Goal: Task Accomplishment & Management: Manage account settings

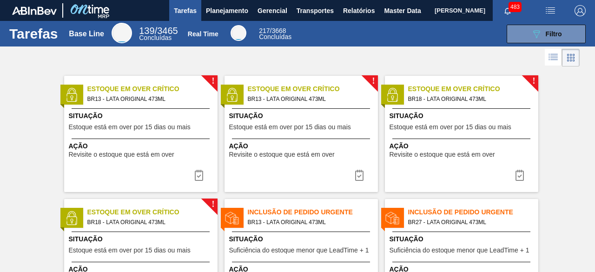
click at [549, 11] on img "button" at bounding box center [550, 10] width 11 height 11
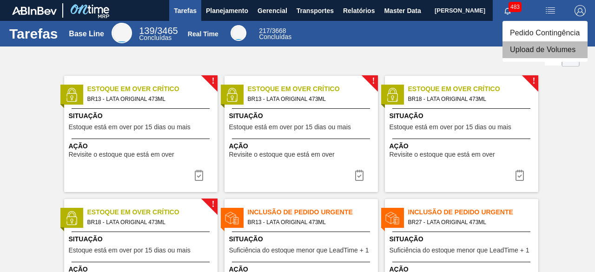
click at [537, 53] on li "Upload de Volumes" at bounding box center [545, 49] width 85 height 17
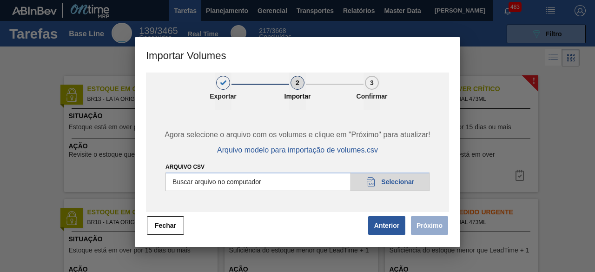
click at [391, 179] on input "Arquivo csv" at bounding box center [298, 182] width 264 height 19
type input "C:\fakepath\Subida Ball D0 + D4 12.09.csv"
click at [438, 228] on button "Próximo" at bounding box center [429, 225] width 37 height 19
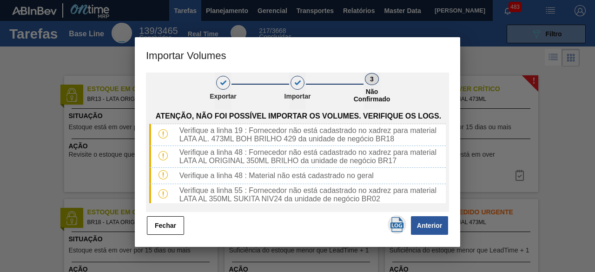
click at [395, 223] on img "button" at bounding box center [397, 224] width 15 height 15
click at [170, 228] on button "Fechar" at bounding box center [165, 225] width 37 height 19
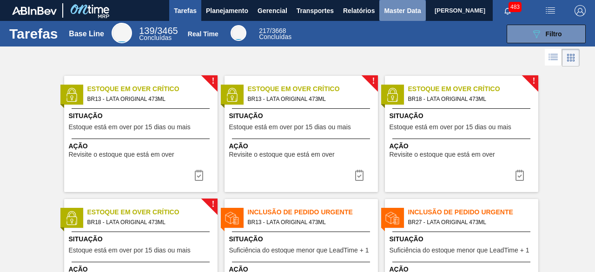
click at [391, 12] on span "Master Data" at bounding box center [402, 10] width 37 height 11
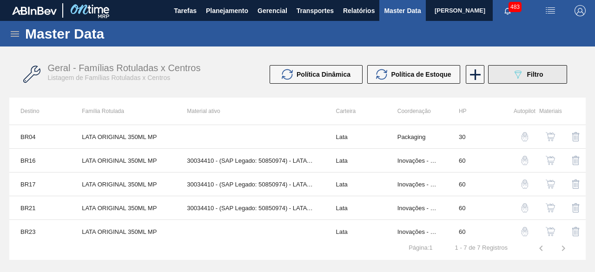
click at [513, 78] on icon "089F7B8B-B2A5-4AFE-B5C0-19BA573D28AC" at bounding box center [518, 74] width 11 height 11
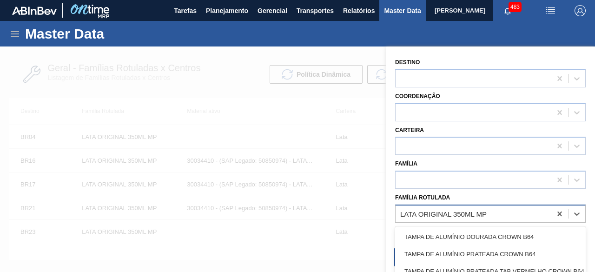
click at [462, 211] on div "LATA ORIGINAL 350ML MP" at bounding box center [443, 214] width 87 height 8
paste Rotulada "30034228"
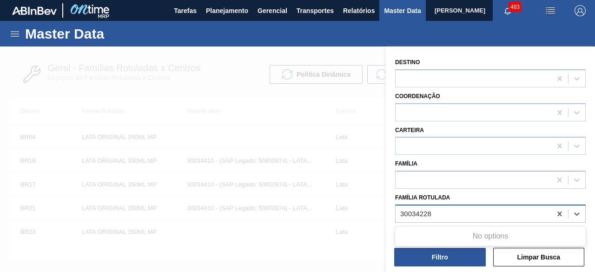
type Rotulada "30034228"
drag, startPoint x: 346, startPoint y: 209, endPoint x: 459, endPoint y: 197, distance: 113.7
click at [365, 206] on div at bounding box center [297, 183] width 595 height 272
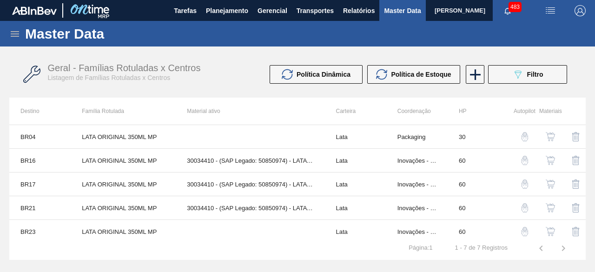
click at [15, 34] on icon at bounding box center [14, 33] width 11 height 11
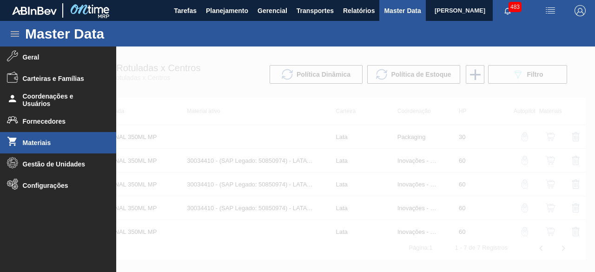
click at [43, 148] on li "Materiais" at bounding box center [58, 142] width 116 height 21
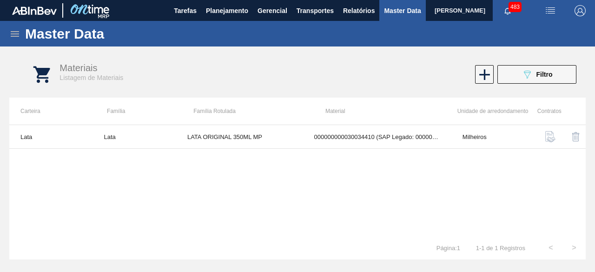
click at [535, 73] on div "089F7B8B-B2A5-4AFE-B5C0-19BA573D28AC Filtro" at bounding box center [537, 74] width 31 height 11
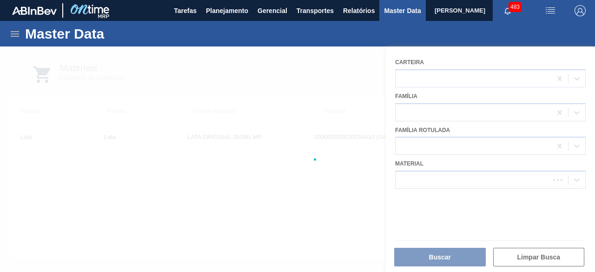
click at [503, 184] on div at bounding box center [297, 160] width 595 height 226
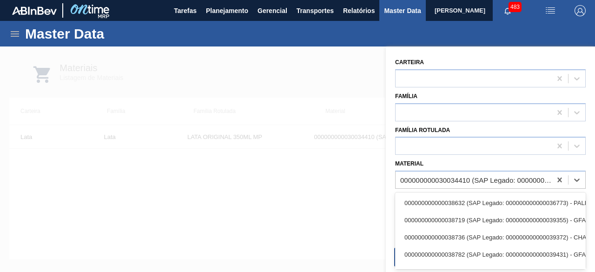
click at [503, 184] on div "000000000030034410 (SAP Legado: 000000000050850974) - LATA AL ORIG 350ML BRILHO…" at bounding box center [474, 179] width 156 height 13
paste input "30034228"
type input "30034228"
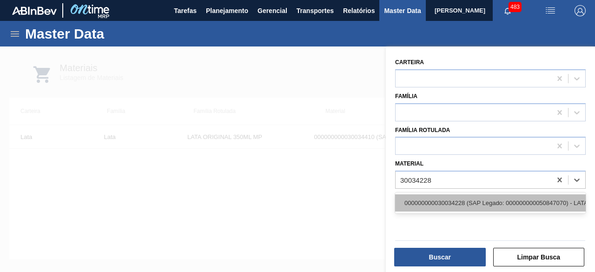
click at [499, 202] on div "000000000030034228 (SAP Legado: 000000000050847070) - LATA AL SPATEN 350ML SLK …" at bounding box center [490, 202] width 191 height 17
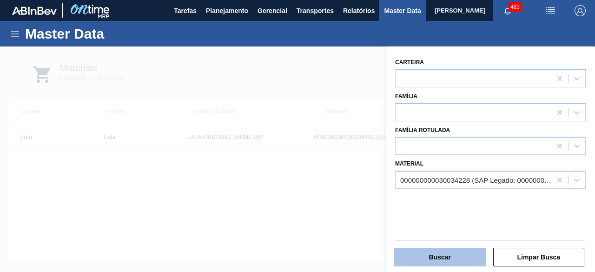
click at [435, 259] on button "Buscar" at bounding box center [440, 257] width 92 height 19
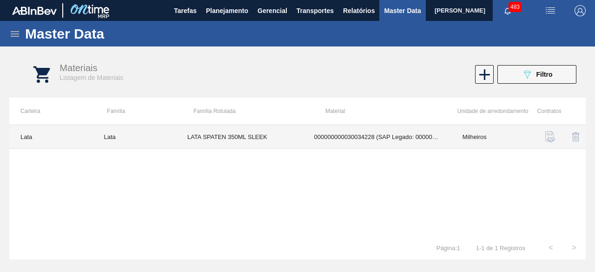
click at [293, 136] on td "LATA SPATEN 350ML SLEEK" at bounding box center [239, 137] width 127 height 24
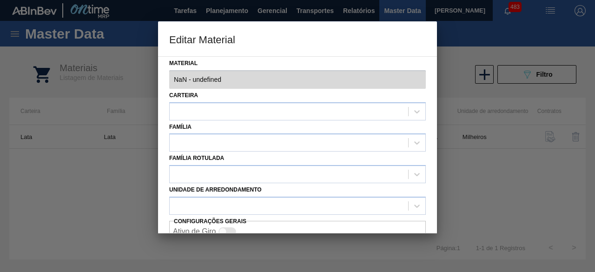
type input "30034228 - 000000000030034228 (SAP Legado: 000000000050847070) - LATA AL SPATEN…"
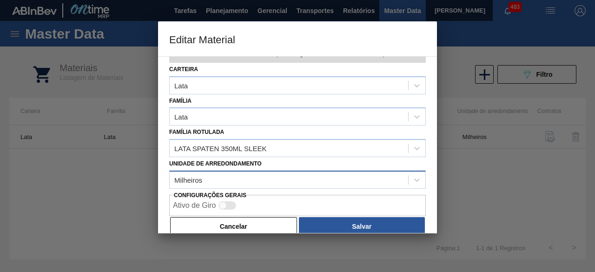
scroll to position [39, 0]
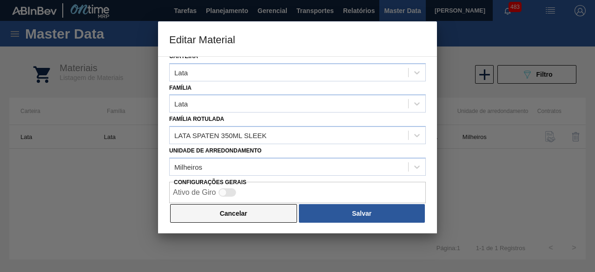
click at [253, 217] on button "Cancelar" at bounding box center [233, 213] width 127 height 19
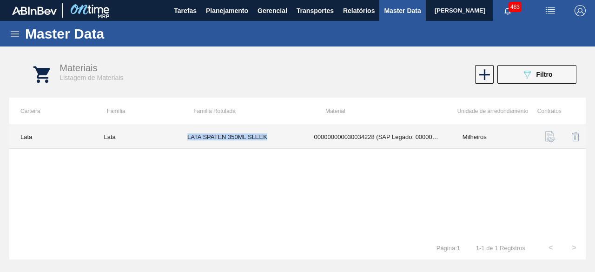
drag, startPoint x: 186, startPoint y: 136, endPoint x: 274, endPoint y: 133, distance: 87.5
click at [274, 133] on td "LATA SPATEN 350ML SLEEK" at bounding box center [239, 137] width 127 height 24
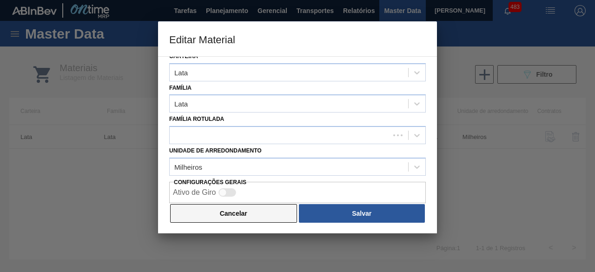
click at [268, 213] on button "Cancelar" at bounding box center [233, 213] width 127 height 19
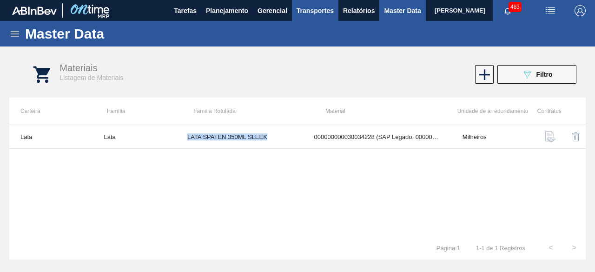
copy td "LATA SPATEN 350ML SLEEK"
click at [521, 79] on button "089F7B8B-B2A5-4AFE-B5C0-19BA573D28AC Filtro" at bounding box center [537, 74] width 79 height 19
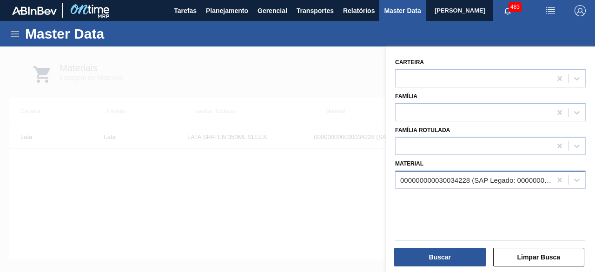
click at [498, 174] on div "000000000030034228 (SAP Legado: 000000000050847070) - LATA AL SPATEN 350ML SLK …" at bounding box center [474, 179] width 156 height 13
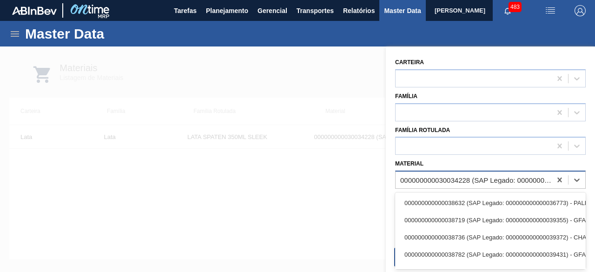
paste input "30031883"
type input "30031883"
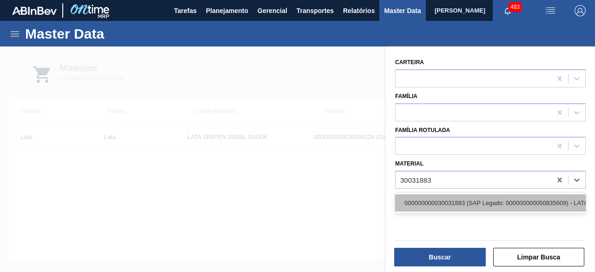
click at [497, 201] on div "000000000030031883 (SAP Legado: 000000000050835609) - LATA AL 269ML BEATS RED M…" at bounding box center [490, 202] width 191 height 17
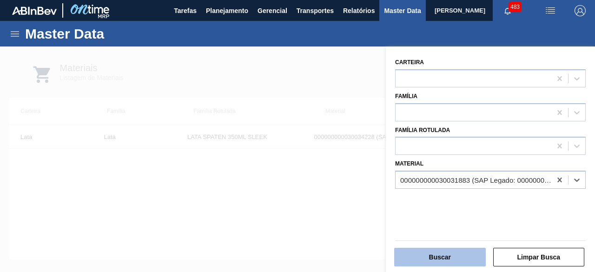
click at [466, 264] on button "Buscar" at bounding box center [440, 257] width 92 height 19
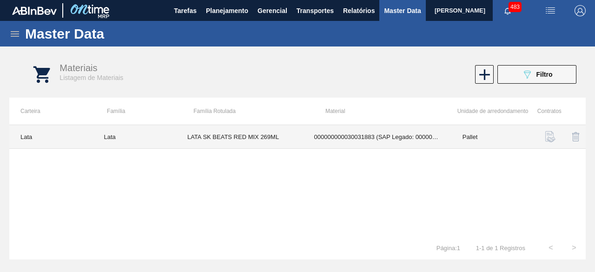
click at [312, 137] on td "000000000030031883 (SAP Legado: 000000000050835609) - LATA AL 269ML BEATS RED M…" at bounding box center [377, 137] width 148 height 24
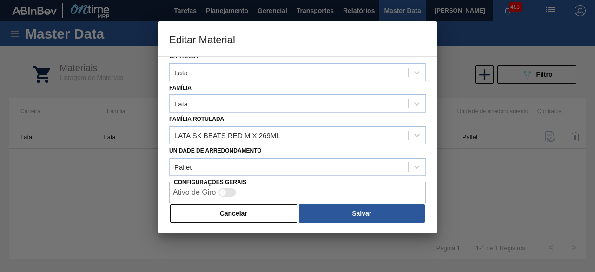
drag, startPoint x: 274, startPoint y: 214, endPoint x: 261, endPoint y: 192, distance: 25.6
click at [274, 214] on button "Cancelar" at bounding box center [233, 213] width 127 height 19
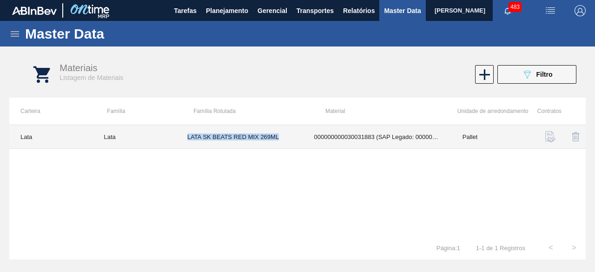
drag, startPoint x: 188, startPoint y: 135, endPoint x: 291, endPoint y: 142, distance: 103.0
click at [291, 142] on td "LATA SK BEATS RED MIX 269ML" at bounding box center [239, 137] width 127 height 24
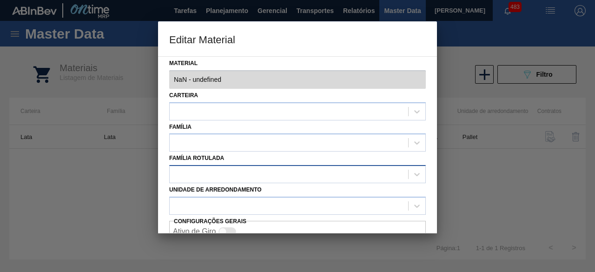
type input "30031883 - 000000000030031883 (SAP Legado: 000000000050835609) - LATA AL 269ML …"
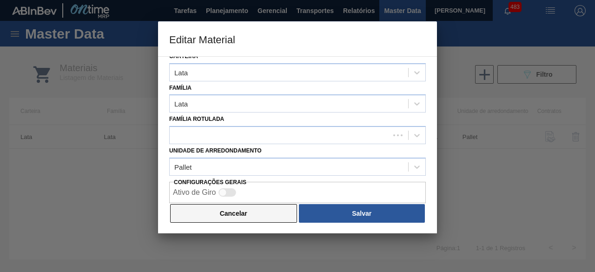
click at [265, 217] on button "Cancelar" at bounding box center [233, 213] width 127 height 19
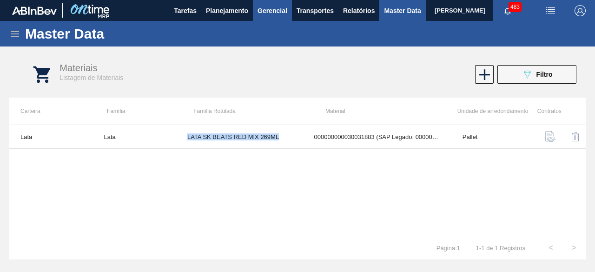
copy td "LATA SK BEATS RED MIX 269ML"
click at [563, 81] on button "089F7B8B-B2A5-4AFE-B5C0-19BA573D28AC Filtro" at bounding box center [537, 74] width 79 height 19
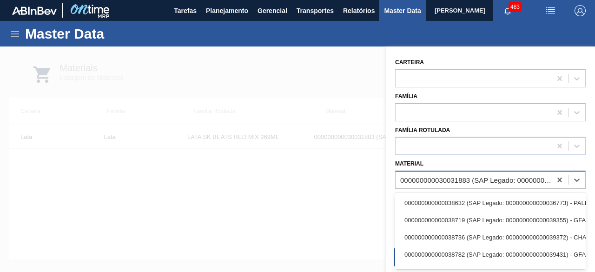
click at [502, 179] on div "000000000030031883 (SAP Legado: 000000000050835609) - LATA AL 269ML BEATS RED M…" at bounding box center [476, 180] width 152 height 8
paste input "30030771"
type input "30030771"
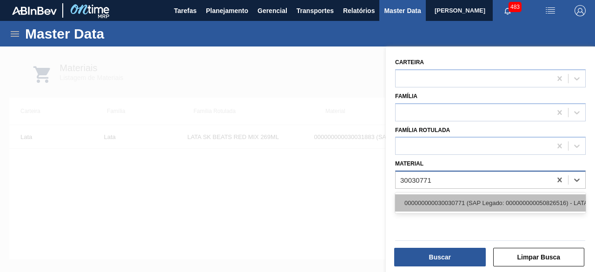
click at [496, 200] on div "000000000030030771 (SAP Legado: 000000000050826516) - LATA AL 350ML SUKITA NIV24" at bounding box center [490, 202] width 191 height 17
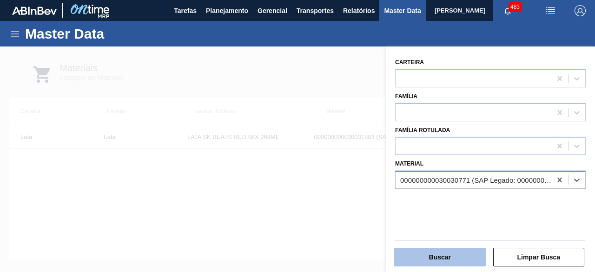
click at [469, 259] on button "Buscar" at bounding box center [440, 257] width 92 height 19
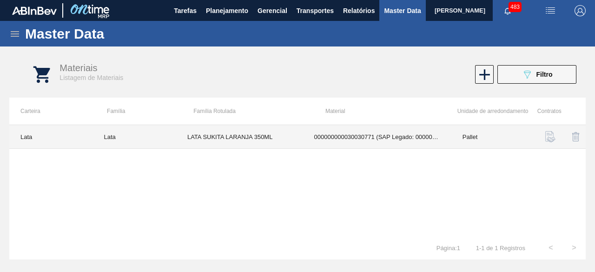
click at [368, 127] on td "000000000030030771 (SAP Legado: 000000000050826516) - LATA AL 350ML SUKITA NIV24" at bounding box center [377, 137] width 148 height 24
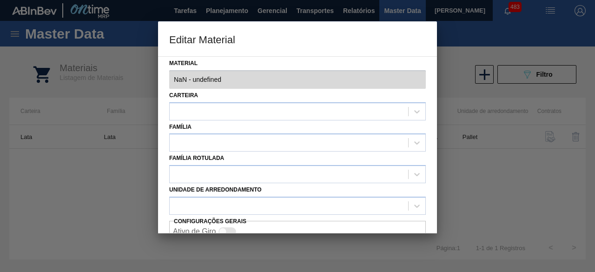
type input "30030771 - 000000000030030771 (SAP Legado: 000000000050826516) - LATA AL 350ML …"
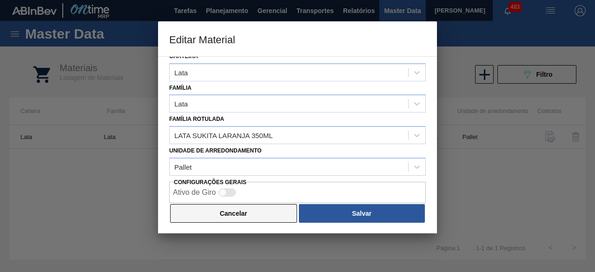
click at [262, 214] on button "Cancelar" at bounding box center [233, 213] width 127 height 19
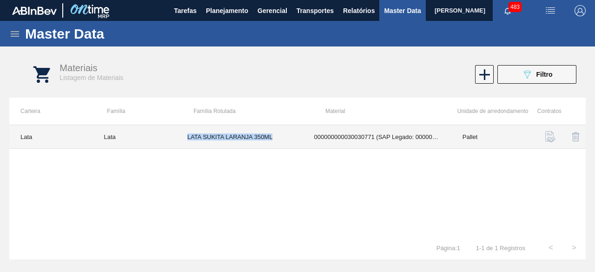
drag, startPoint x: 187, startPoint y: 135, endPoint x: 283, endPoint y: 134, distance: 96.3
click at [283, 134] on td "LATA SUKITA LARANJA 350ML" at bounding box center [239, 137] width 127 height 24
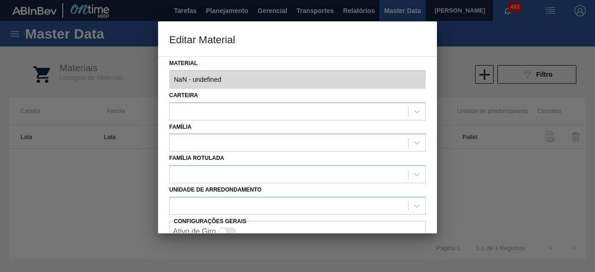
type input "30030771 - 000000000030030771 (SAP Legado: 000000000050826516) - LATA AL 350ML …"
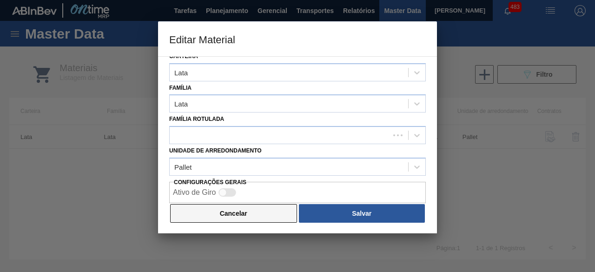
click at [261, 216] on button "Cancelar" at bounding box center [233, 213] width 127 height 19
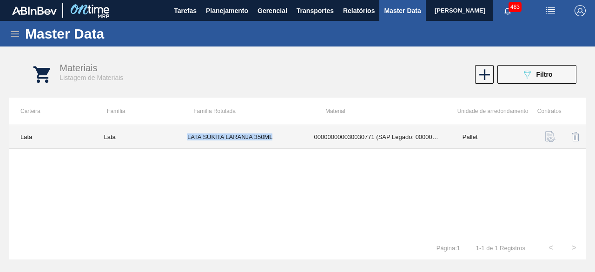
copy td "LATA SUKITA LARANJA 350ML"
click at [303, 137] on td "000000000030030771 (SAP Legado: 000000000050826516) - LATA AL 350ML SUKITA NIV24" at bounding box center [377, 137] width 148 height 24
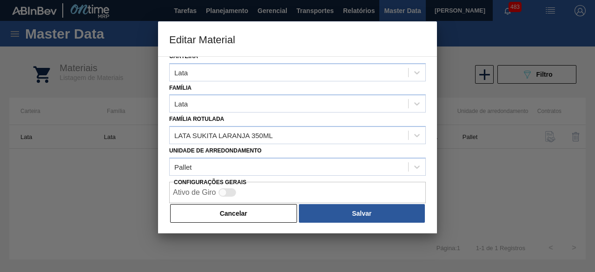
drag, startPoint x: 249, startPoint y: 217, endPoint x: 492, endPoint y: 52, distance: 294.0
click at [253, 214] on button "Cancelar" at bounding box center [233, 213] width 127 height 19
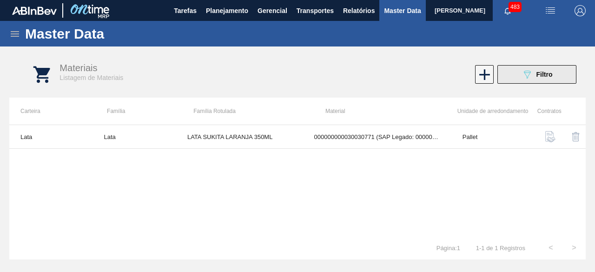
click at [548, 79] on div "089F7B8B-B2A5-4AFE-B5C0-19BA573D28AC Filtro" at bounding box center [537, 74] width 31 height 11
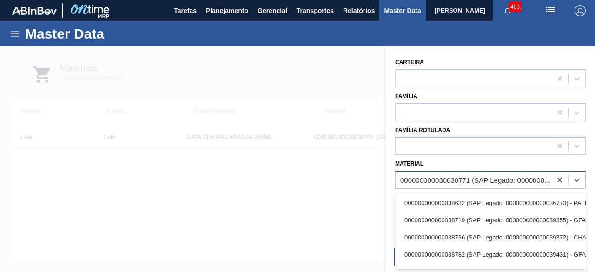
click at [468, 181] on div "000000000030030771 (SAP Legado: 000000000050826516) - LATA AL 350ML SUKITA NIV24" at bounding box center [476, 180] width 152 height 8
paste input "30034236"
type input "30034236"
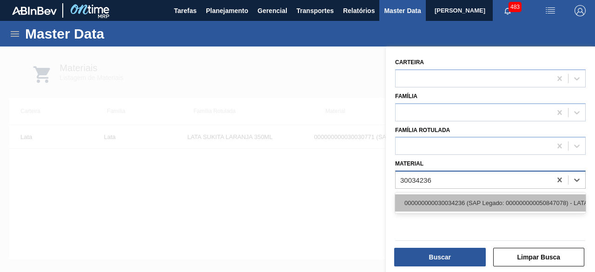
click at [463, 200] on div "000000000030034236 (SAP Legado: 000000000050847078) - LATA AL ORIGINAL 350ML BR…" at bounding box center [490, 202] width 191 height 17
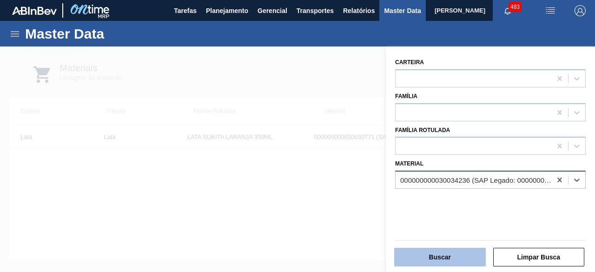
click at [455, 256] on button "Buscar" at bounding box center [440, 257] width 92 height 19
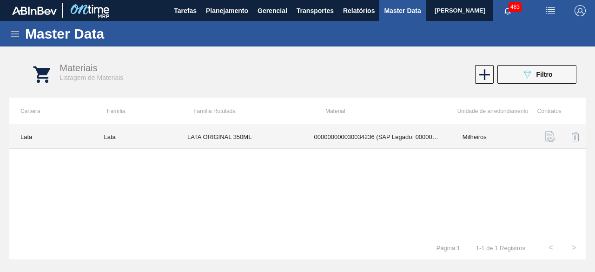
click at [279, 146] on td "LATA ORIGINAL 350ML" at bounding box center [239, 137] width 127 height 24
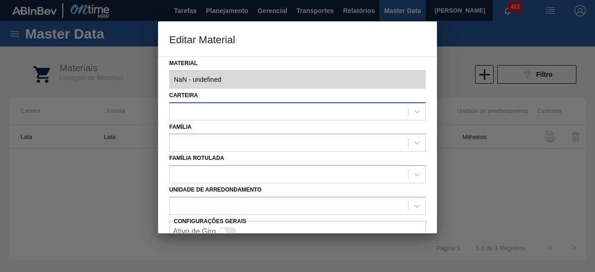
type input "30034236 - 000000000030034236 (SAP Legado: 000000000050847078) - LATA AL ORIGIN…"
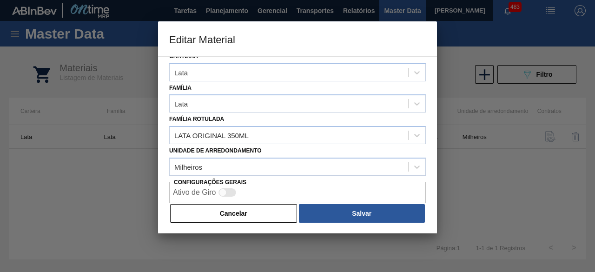
drag, startPoint x: 278, startPoint y: 213, endPoint x: 242, endPoint y: 21, distance: 195.4
click at [280, 213] on button "Cancelar" at bounding box center [233, 213] width 127 height 19
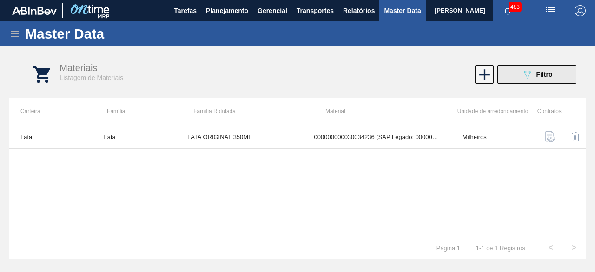
click at [533, 74] on icon "089F7B8B-B2A5-4AFE-B5C0-19BA573D28AC" at bounding box center [527, 74] width 11 height 11
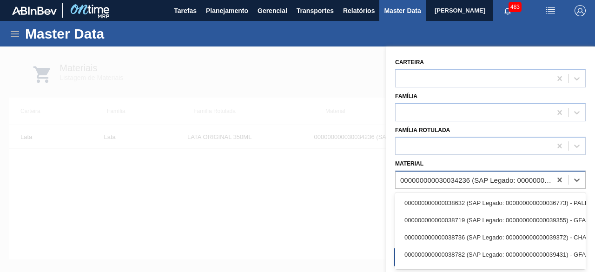
click at [479, 179] on div "000000000030034236 (SAP Legado: 000000000050847078) - LATA AL ORIGINAL 350ML BR…" at bounding box center [476, 180] width 152 height 8
paste input "30012370"
type input "30012370"
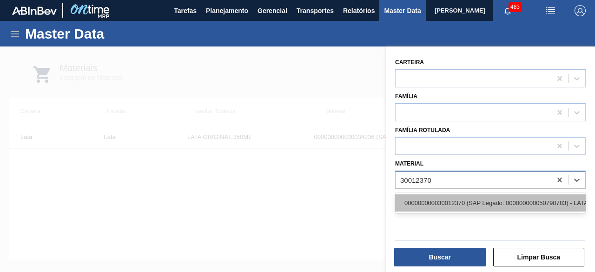
click at [475, 209] on div "000000000030012370 (SAP Legado: 000000000050798783) - LATA AL. 473ML BOH BRILHO…" at bounding box center [490, 202] width 191 height 17
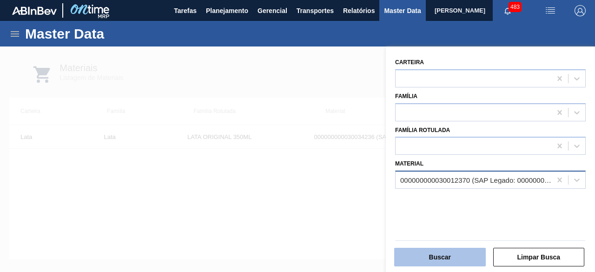
click at [443, 260] on button "Buscar" at bounding box center [440, 257] width 92 height 19
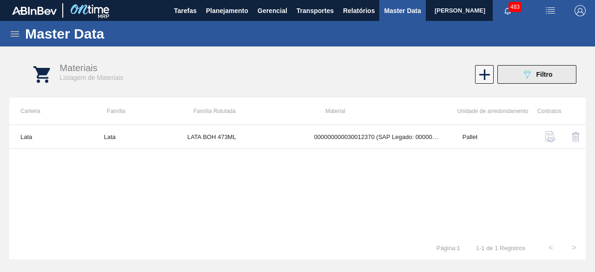
click at [525, 76] on icon "089F7B8B-B2A5-4AFE-B5C0-19BA573D28AC" at bounding box center [527, 74] width 11 height 11
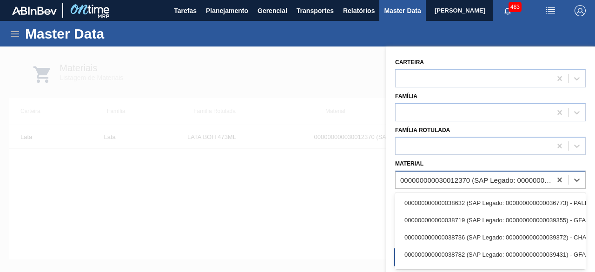
click at [454, 184] on div "000000000030012370 (SAP Legado: 000000000050798783) - LATA AL. 473ML BOH BRILHO…" at bounding box center [474, 179] width 156 height 13
paste input "30012370"
type input "30012370"
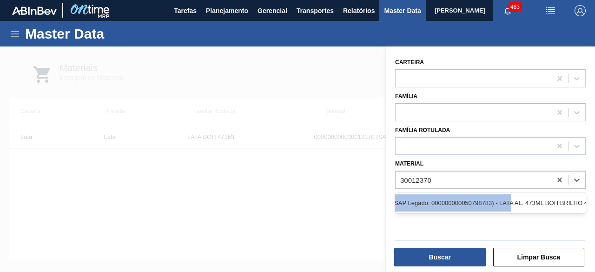
scroll to position [0, 84]
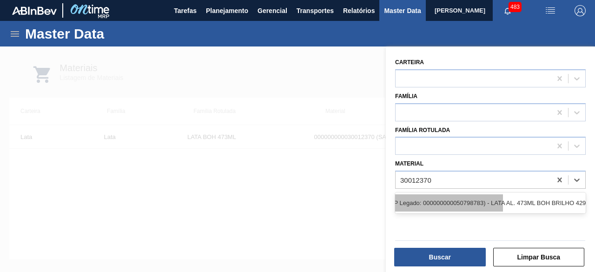
click at [503, 200] on div "000000000030012370 (SAP Legado: 000000000050798783) - LATA AL. 473ML BOH BRILHO…" at bounding box center [408, 202] width 191 height 17
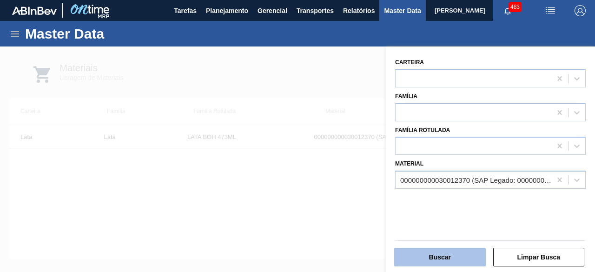
click at [444, 257] on button "Buscar" at bounding box center [440, 257] width 92 height 19
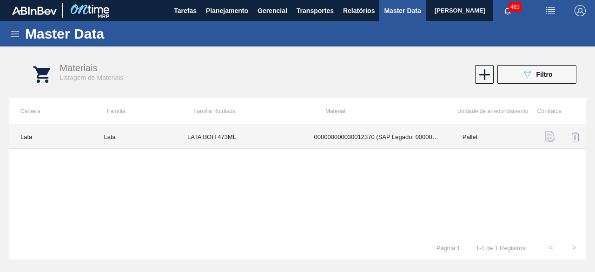
click at [387, 126] on td "000000000030012370 (SAP Legado: 000000000050798783) - LATA AL. 473ML BOH BRILHO…" at bounding box center [377, 137] width 148 height 24
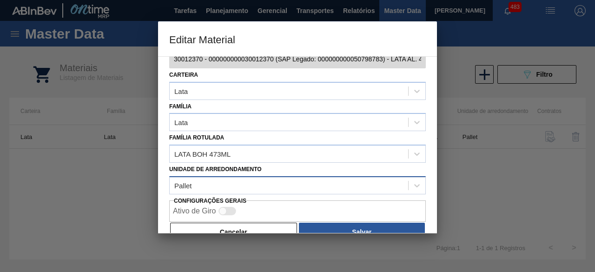
scroll to position [39, 0]
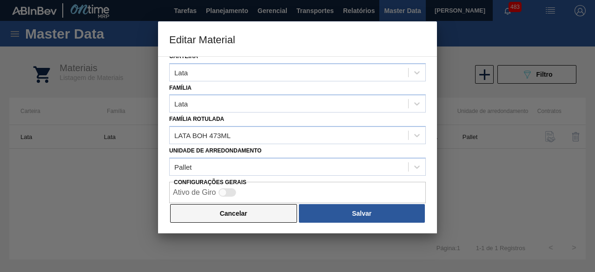
click at [283, 209] on button "Cancelar" at bounding box center [233, 213] width 127 height 19
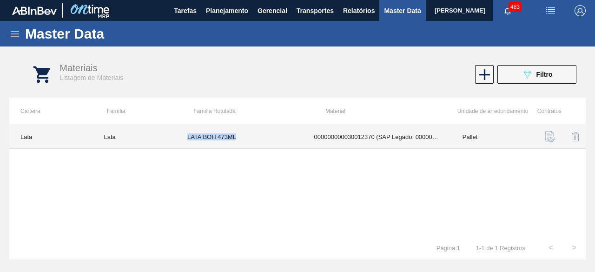
drag, startPoint x: 186, startPoint y: 136, endPoint x: 247, endPoint y: 139, distance: 61.9
click at [247, 139] on td "LATA BOH 473ML" at bounding box center [239, 137] width 127 height 24
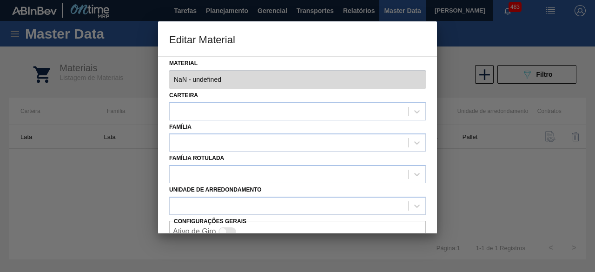
type input "30012370 - 000000000030012370 (SAP Legado: 000000000050798783) - LATA AL. 473ML…"
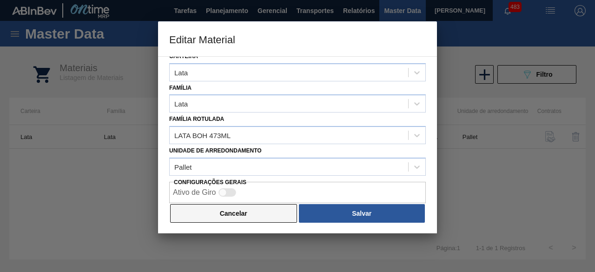
click at [261, 213] on button "Cancelar" at bounding box center [233, 213] width 127 height 19
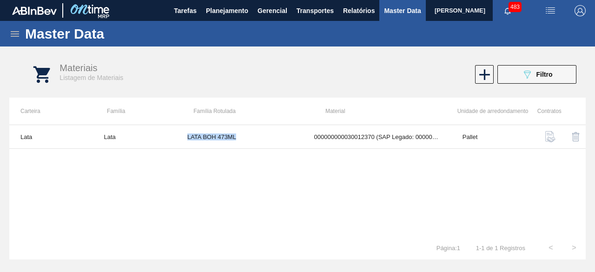
copy td "LATA BOH 473ML"
click at [551, 7] on img "button" at bounding box center [550, 10] width 11 height 11
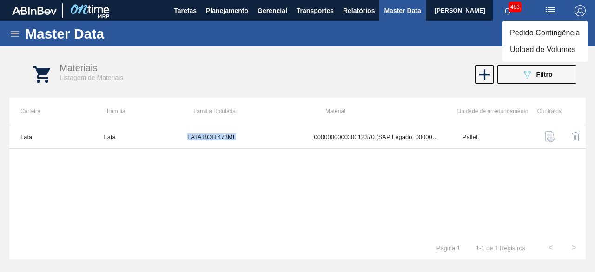
click at [544, 46] on li "Upload de Volumes" at bounding box center [545, 49] width 85 height 17
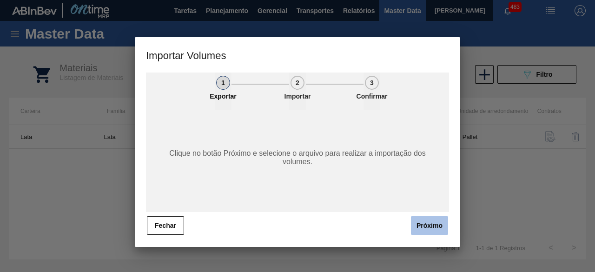
click at [435, 230] on button "Próximo" at bounding box center [429, 225] width 37 height 19
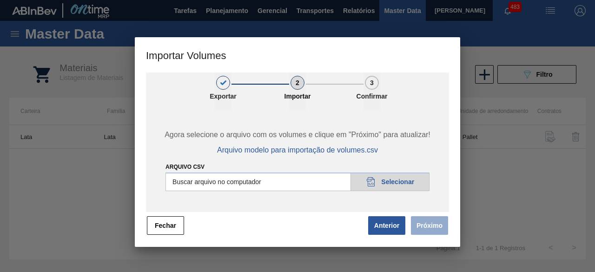
click at [403, 184] on input "Arquivo csv" at bounding box center [298, 182] width 264 height 19
type input "C:\fakepath\Subida Ball D0 + D4 12.09.csv"
click at [439, 228] on button "Próximo" at bounding box center [429, 225] width 37 height 19
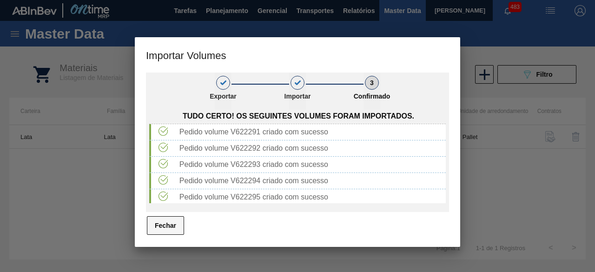
click at [173, 229] on button "Fechar" at bounding box center [165, 225] width 37 height 19
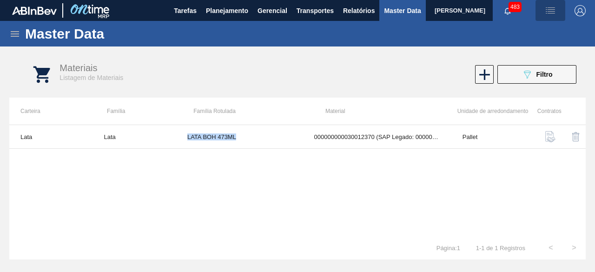
click at [552, 10] on img "button" at bounding box center [550, 10] width 11 height 11
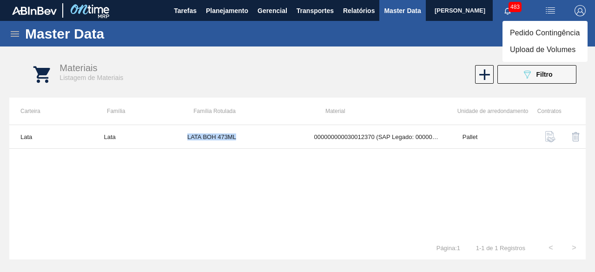
click at [540, 53] on li "Upload de Volumes" at bounding box center [545, 49] width 85 height 17
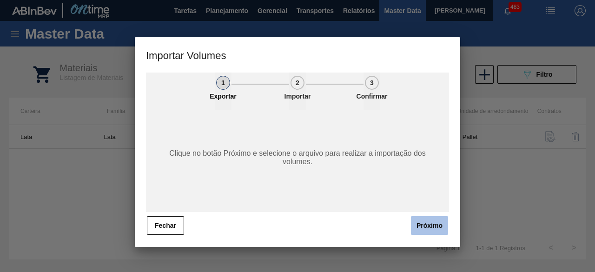
click at [445, 231] on button "Próximo" at bounding box center [429, 225] width 37 height 19
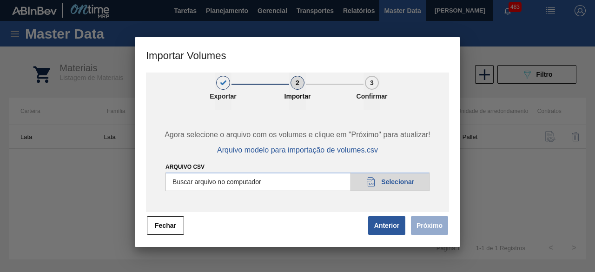
click at [405, 184] on input "Arquivo csv" at bounding box center [298, 182] width 264 height 19
type input "C:\fakepath\Subida Ball D0 + D4 12.09 2.csv"
click at [422, 226] on button "Próximo" at bounding box center [429, 225] width 37 height 19
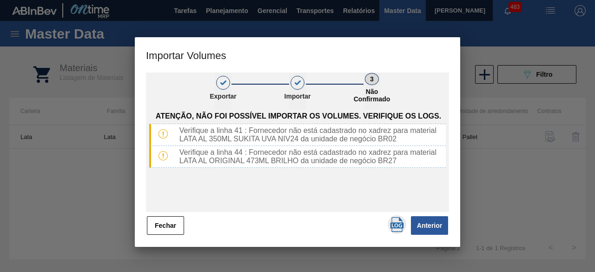
click at [392, 227] on img "button" at bounding box center [397, 224] width 15 height 15
drag, startPoint x: 166, startPoint y: 229, endPoint x: 189, endPoint y: 206, distance: 33.2
click at [167, 229] on button "Fechar" at bounding box center [165, 225] width 37 height 19
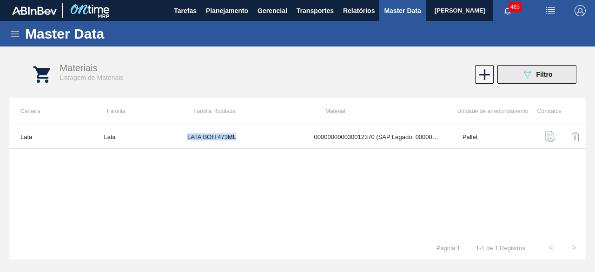
click at [527, 74] on icon "089F7B8B-B2A5-4AFE-B5C0-19BA573D28AC" at bounding box center [527, 74] width 11 height 11
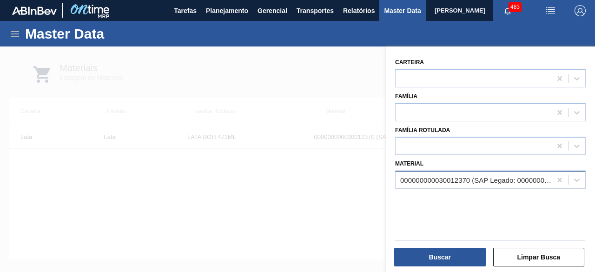
click at [494, 179] on div "000000000030012370 (SAP Legado: 000000000050798783) - LATA AL. 473ML BOH BRILHO…" at bounding box center [476, 180] width 152 height 8
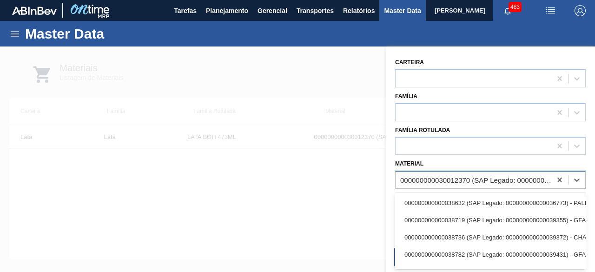
paste input "30034237"
type input "30034237"
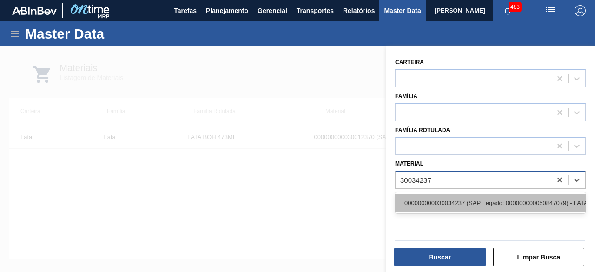
click at [491, 197] on div "000000000030034237 (SAP Legado: 000000000050847079) - LATA AL ORIGINAL 473ML BR…" at bounding box center [490, 202] width 191 height 17
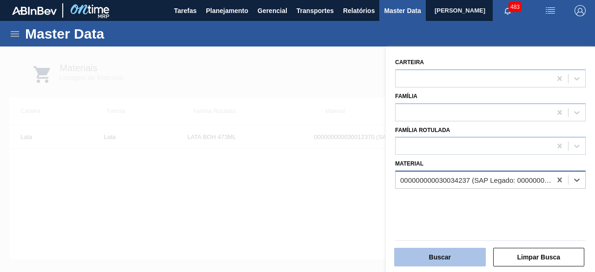
click at [471, 257] on button "Buscar" at bounding box center [440, 257] width 92 height 19
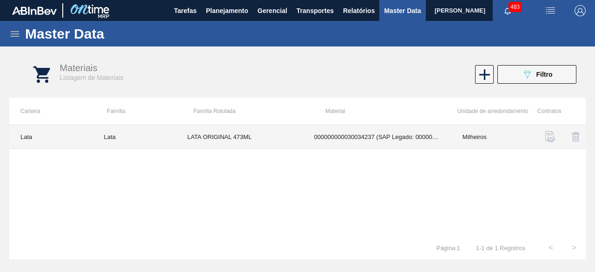
click at [279, 134] on td "LATA ORIGINAL 473ML" at bounding box center [239, 137] width 127 height 24
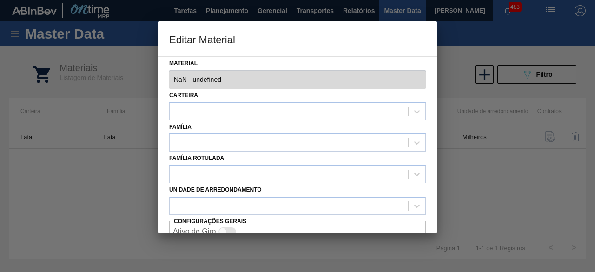
type input "30034237 - 000000000030034237 (SAP Legado: 000000000050847079) - LATA AL ORIGIN…"
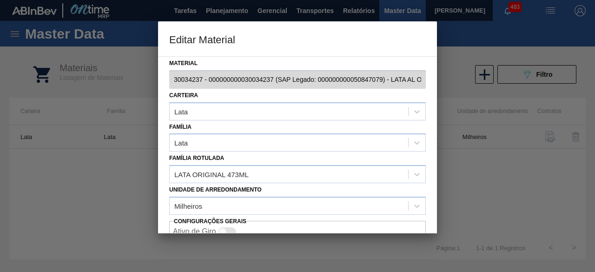
click at [354, 195] on div "Unidade de arredondamento Milheiros" at bounding box center [297, 199] width 257 height 32
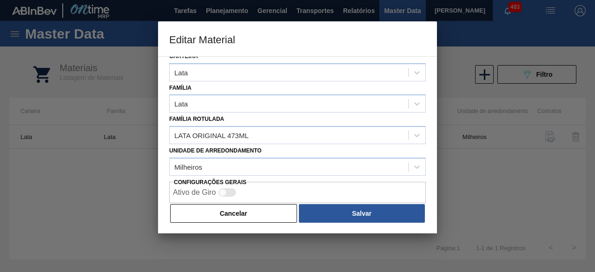
drag, startPoint x: 271, startPoint y: 213, endPoint x: 467, endPoint y: 111, distance: 220.9
click at [271, 212] on button "Cancelar" at bounding box center [233, 213] width 127 height 19
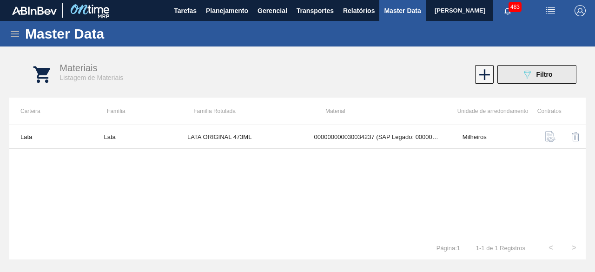
click at [542, 74] on span "Filtro" at bounding box center [545, 74] width 16 height 7
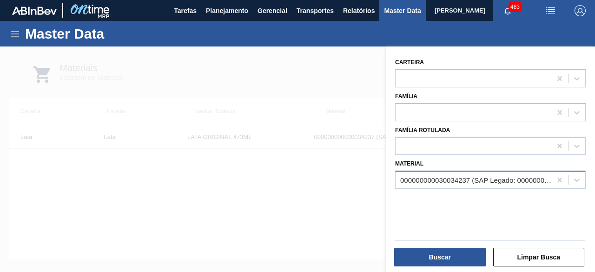
click at [503, 185] on div "000000000030034237 (SAP Legado: 000000000050847079) - LATA AL ORIGINAL 473ML BR…" at bounding box center [474, 179] width 156 height 13
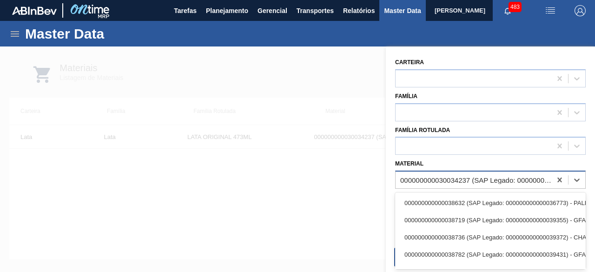
paste input "30030770"
type input "30030770"
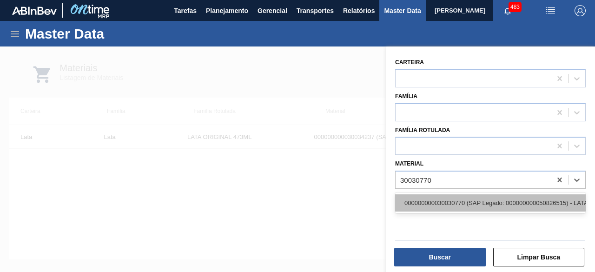
click at [496, 200] on div "000000000030030770 (SAP Legado: 000000000050826515) - LATA AL 350ML SUKITA UVA …" at bounding box center [490, 202] width 191 height 17
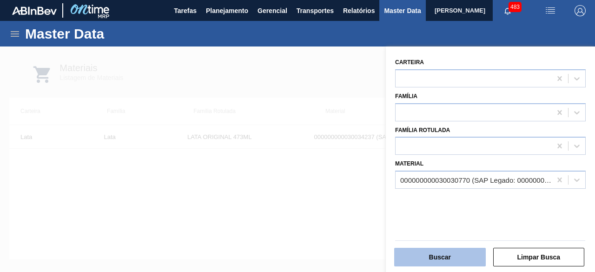
click at [468, 253] on button "Buscar" at bounding box center [440, 257] width 92 height 19
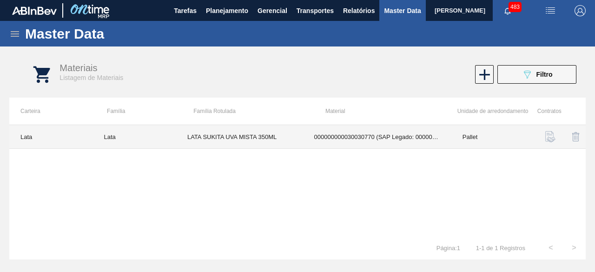
click at [274, 131] on td "LATA SUKITA UVA MISTA 350ML" at bounding box center [239, 137] width 127 height 24
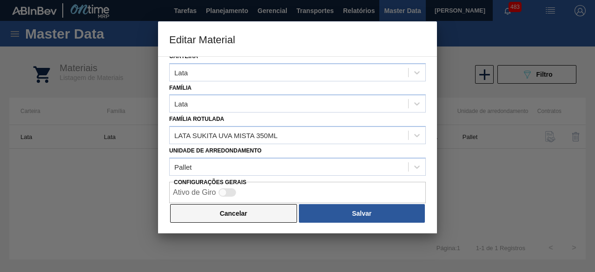
click at [226, 211] on button "Cancelar" at bounding box center [233, 213] width 127 height 19
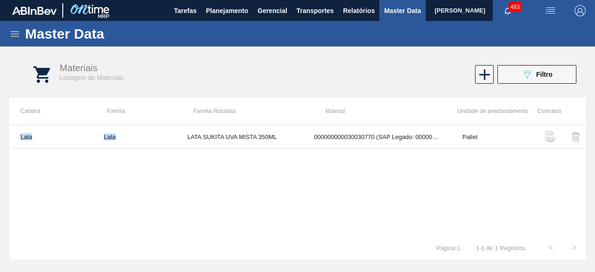
drag, startPoint x: 187, startPoint y: 139, endPoint x: 282, endPoint y: 149, distance: 95.9
click at [282, 149] on div "Lata Lata LATA SUKITA UVA MISTA 350ML 000000000030030770 (SAP Legado: 000000000…" at bounding box center [297, 181] width 577 height 112
drag, startPoint x: 204, startPoint y: 161, endPoint x: 197, endPoint y: 147, distance: 15.4
click at [204, 161] on div "Lata Lata LATA SUKITA UVA MISTA 350ML 000000000030030770 (SAP Legado: 000000000…" at bounding box center [297, 181] width 577 height 112
click at [232, 213] on div "Lata Lata LATA SUKITA UVA MISTA 350ML 000000000030030770 (SAP Legado: 000000000…" at bounding box center [297, 181] width 577 height 112
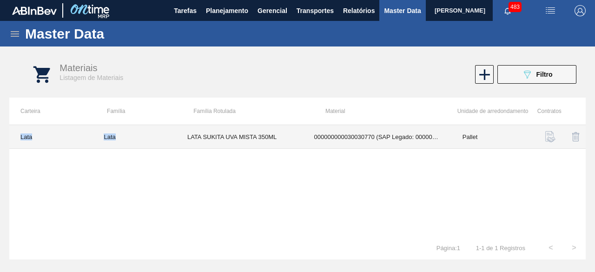
click at [156, 144] on td "Lata" at bounding box center [134, 137] width 83 height 24
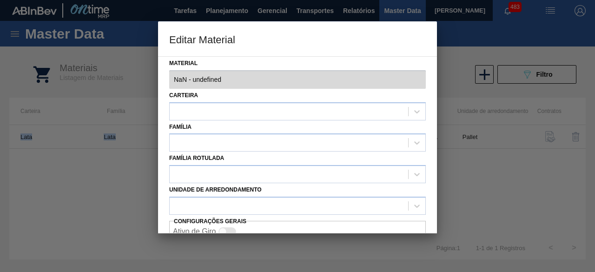
type input "30030770 - 000000000030030770 (SAP Legado: 000000000050826515) - LATA AL 350ML …"
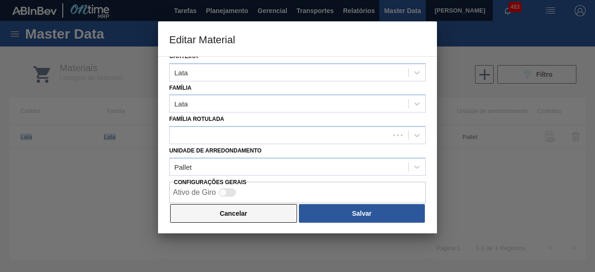
click at [217, 207] on button "Cancelar" at bounding box center [233, 213] width 127 height 19
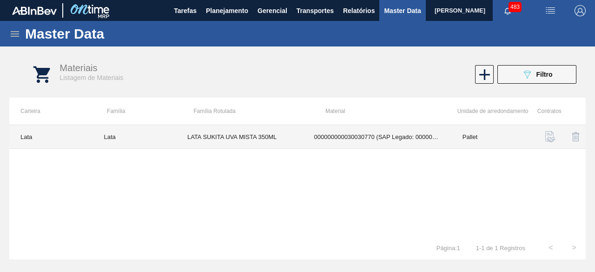
click at [172, 122] on th "Família" at bounding box center [139, 111] width 87 height 27
drag, startPoint x: 187, startPoint y: 134, endPoint x: 277, endPoint y: 136, distance: 90.7
click at [277, 136] on td "LATA SUKITA UVA MISTA 350ML" at bounding box center [239, 137] width 127 height 24
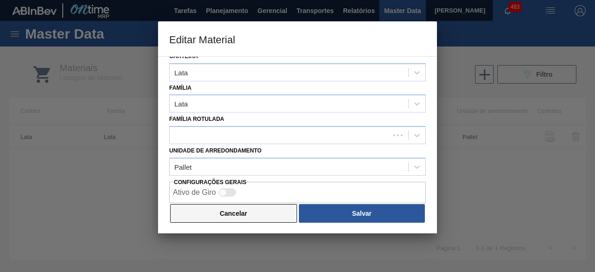
click at [253, 207] on button "Cancelar" at bounding box center [233, 213] width 127 height 19
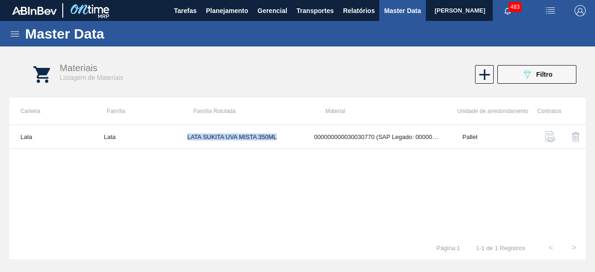
copy td "LATA SUKITA UVA MISTA 350ML"
click at [551, 14] on img "button" at bounding box center [550, 10] width 11 height 11
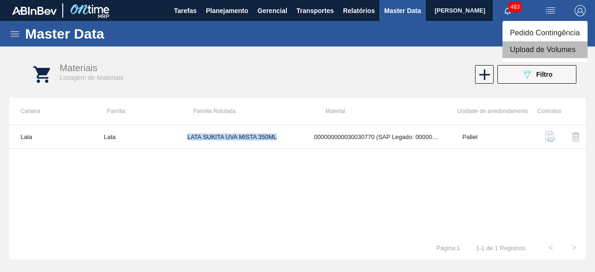
click at [533, 54] on li "Upload de Volumes" at bounding box center [545, 49] width 85 height 17
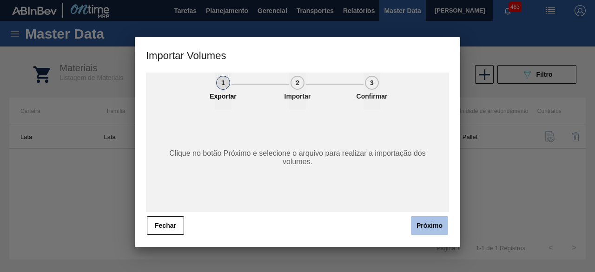
click at [431, 227] on button "Próximo" at bounding box center [429, 225] width 37 height 19
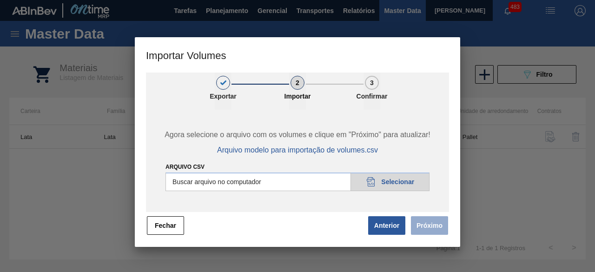
click at [403, 184] on input "Arquivo csv" at bounding box center [298, 182] width 264 height 19
type input "C:\fakepath\Subida Ball D0 + D4 12.09 2.csv"
click at [440, 231] on button "Próximo" at bounding box center [429, 225] width 37 height 19
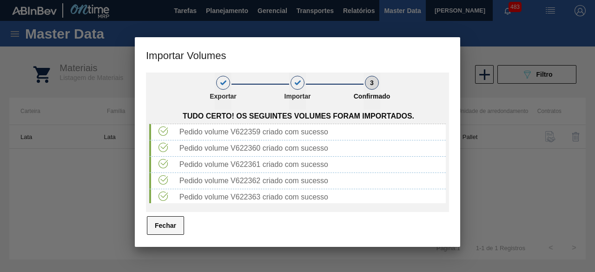
click at [178, 227] on button "Fechar" at bounding box center [165, 225] width 37 height 19
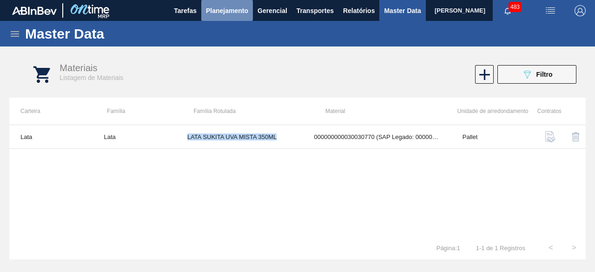
click at [228, 13] on span "Planejamento" at bounding box center [227, 10] width 42 height 11
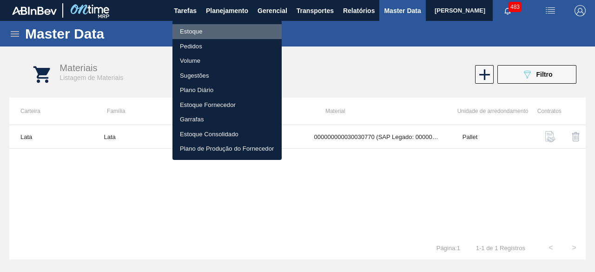
click at [203, 33] on li "Estoque" at bounding box center [227, 31] width 109 height 15
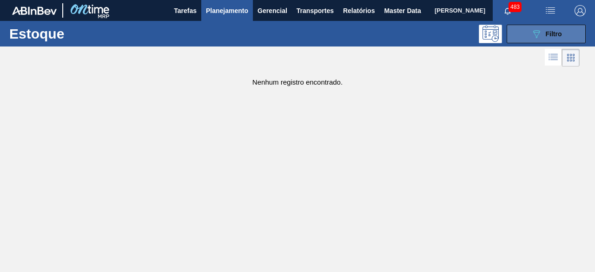
click at [527, 33] on button "089F7B8B-B2A5-4AFE-B5C0-19BA573D28AC Filtro" at bounding box center [546, 34] width 79 height 19
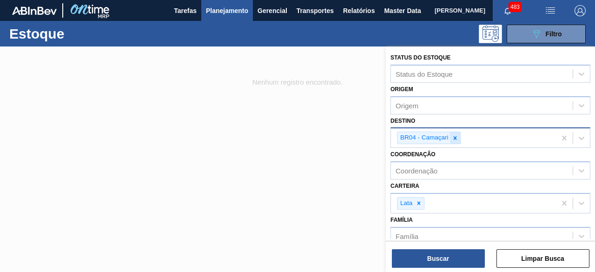
click at [455, 137] on icon at bounding box center [455, 137] width 3 height 3
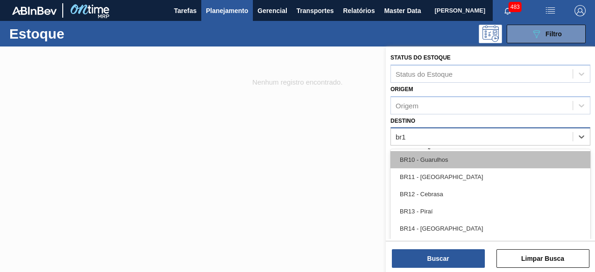
type input "br11"
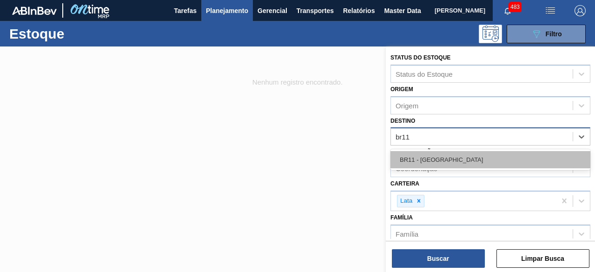
click at [435, 156] on div "BR11 - [GEOGRAPHIC_DATA][PERSON_NAME]" at bounding box center [491, 159] width 200 height 17
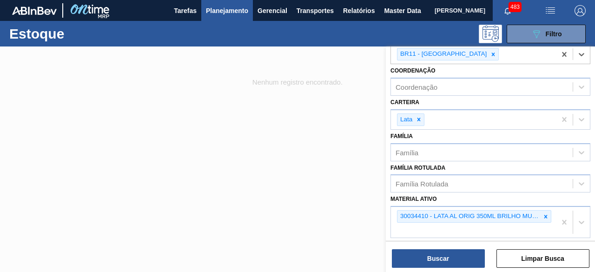
scroll to position [93, 0]
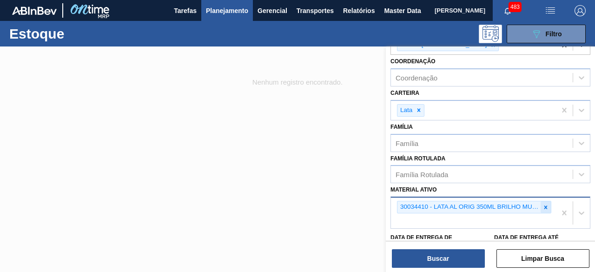
click at [547, 207] on icon at bounding box center [546, 207] width 7 height 7
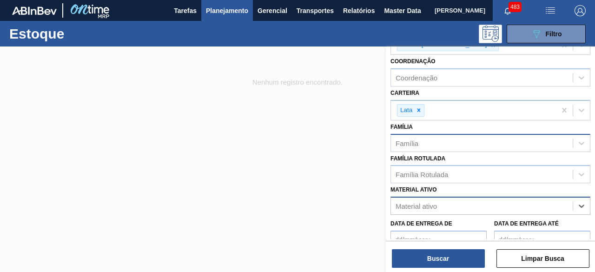
click at [454, 140] on div "Família" at bounding box center [482, 142] width 182 height 13
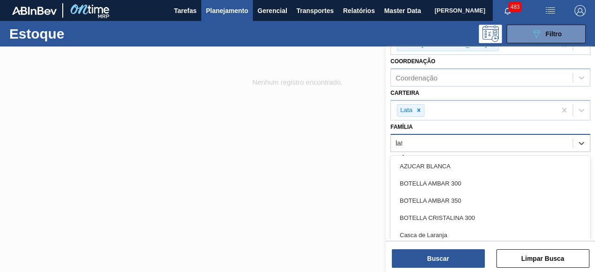
type input "lata"
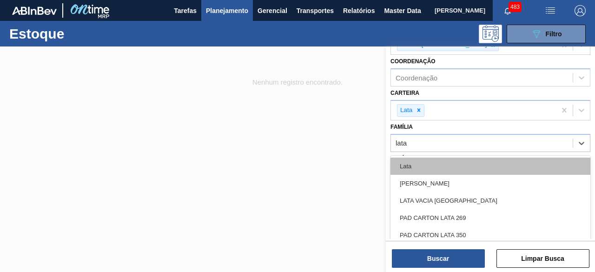
click at [455, 166] on div "Lata" at bounding box center [491, 166] width 200 height 17
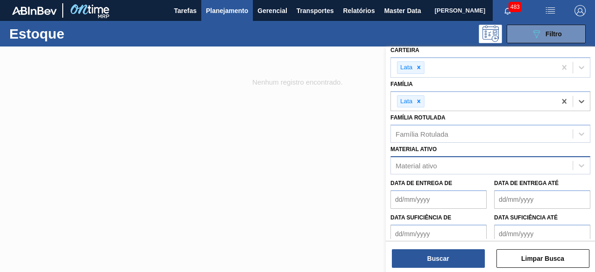
scroll to position [140, 0]
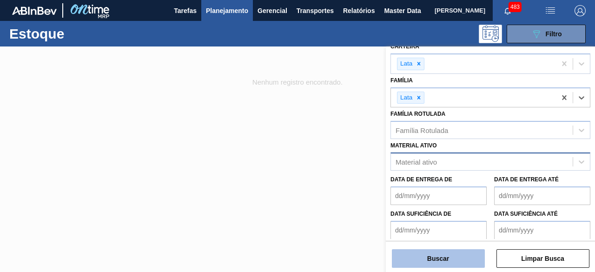
click at [447, 261] on button "Buscar" at bounding box center [438, 258] width 93 height 19
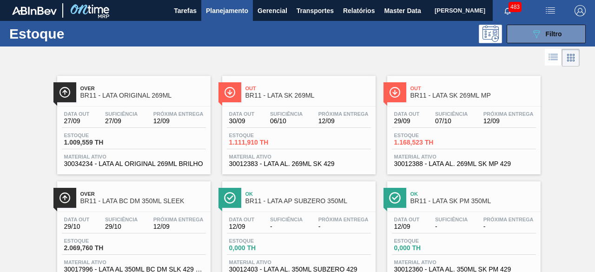
click at [342, 33] on div "089F7B8B-B2A5-4AFE-B5C0-19BA573D28AC Filtro" at bounding box center [364, 34] width 453 height 19
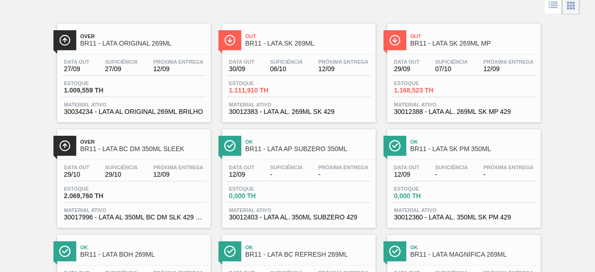
scroll to position [0, 0]
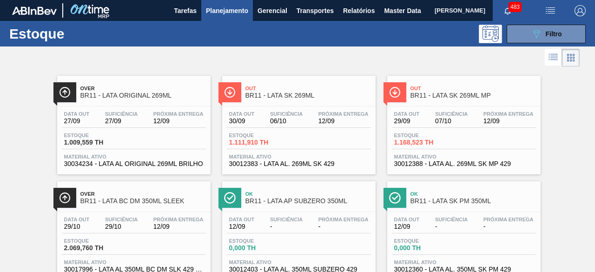
click at [434, 59] on div at bounding box center [290, 58] width 580 height 22
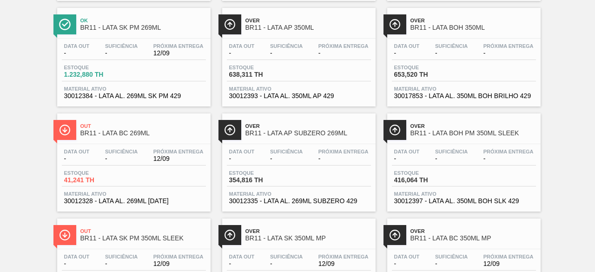
click at [111, 152] on span "Suficiência" at bounding box center [121, 152] width 33 height 6
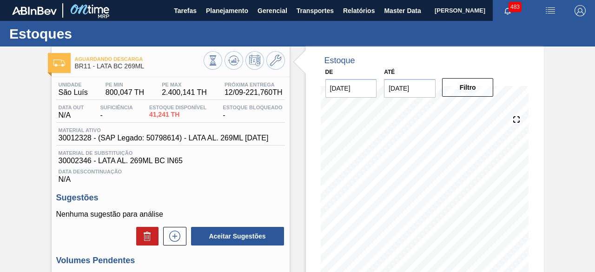
click at [548, 9] on img "button" at bounding box center [550, 10] width 11 height 11
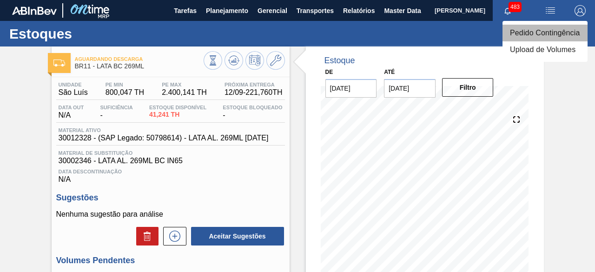
click at [534, 34] on li "Pedido Contingência" at bounding box center [545, 33] width 85 height 17
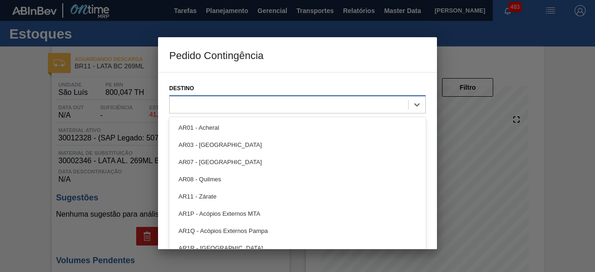
click at [303, 110] on div at bounding box center [289, 104] width 239 height 13
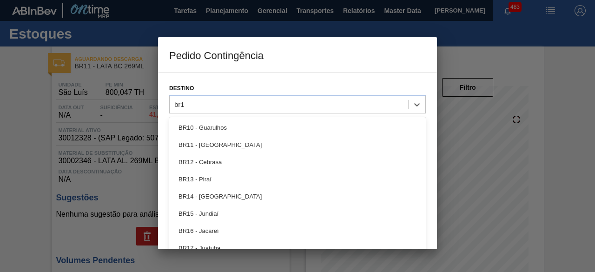
type input "br11"
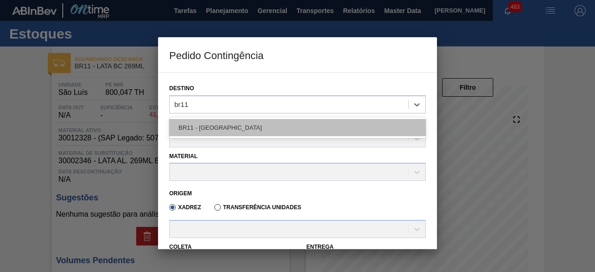
click at [266, 124] on div "BR11 - [GEOGRAPHIC_DATA][PERSON_NAME]" at bounding box center [297, 127] width 257 height 17
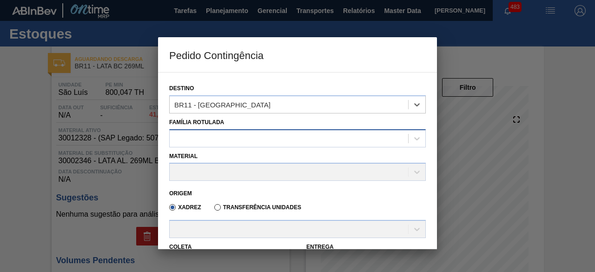
click at [240, 140] on div at bounding box center [289, 138] width 239 height 13
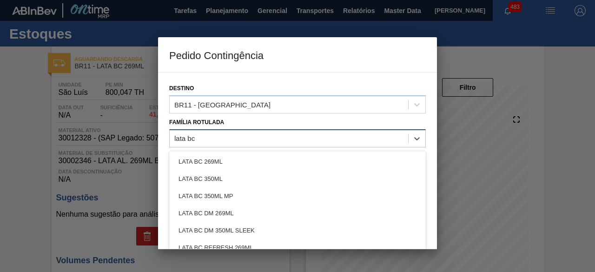
type Rotulada "lata bc 2"
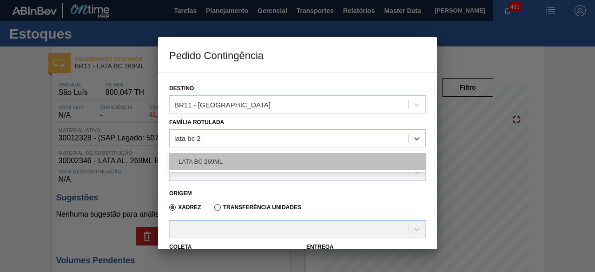
click at [231, 156] on div "LATA BC 269ML" at bounding box center [297, 161] width 257 height 17
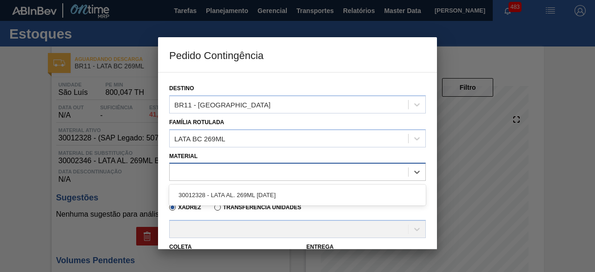
click at [220, 168] on div at bounding box center [289, 172] width 239 height 13
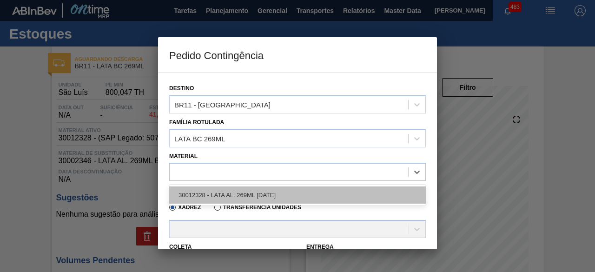
click at [211, 191] on div "30012328 - LATA AL. 269ML BC 429" at bounding box center [297, 195] width 257 height 17
type input "11,088"
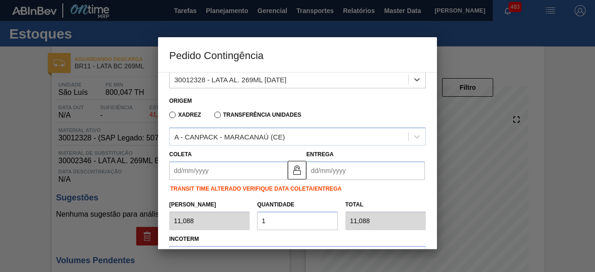
scroll to position [93, 0]
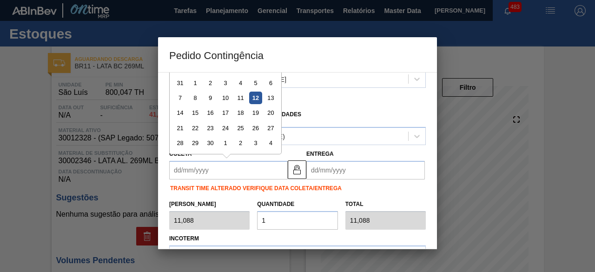
click at [261, 172] on input "Coleta" at bounding box center [228, 170] width 119 height 19
click at [182, 111] on div "14" at bounding box center [180, 113] width 13 height 13
type input "[DATE]"
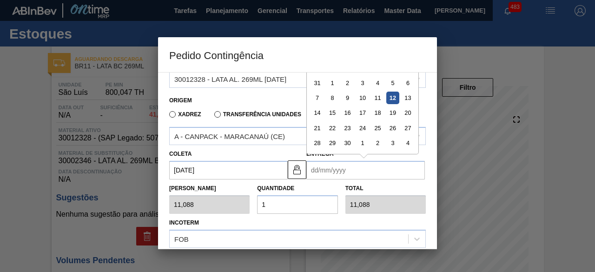
click at [323, 172] on input "Entrega" at bounding box center [366, 170] width 119 height 19
click at [351, 113] on div "16" at bounding box center [347, 113] width 13 height 13
type input "[DATE]"
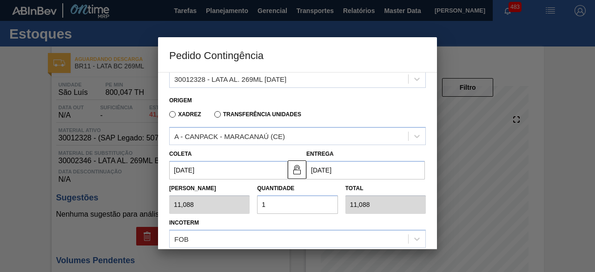
click at [286, 199] on input "1" at bounding box center [297, 204] width 80 height 19
type input "0,000"
type input "2"
type input "22,176"
type input "25"
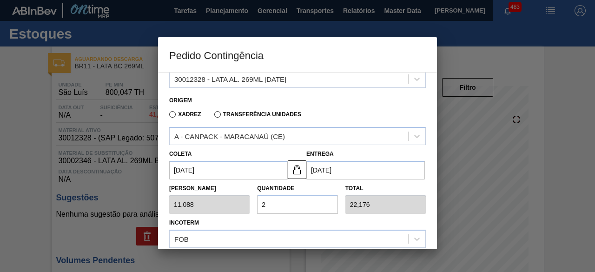
type input "277,200"
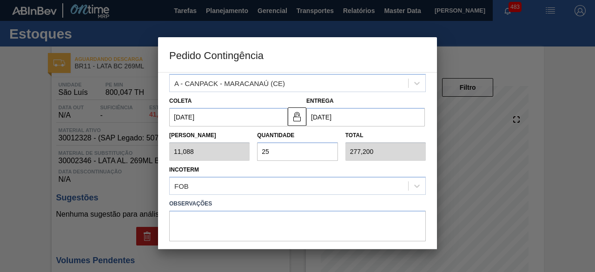
scroll to position [183, 0]
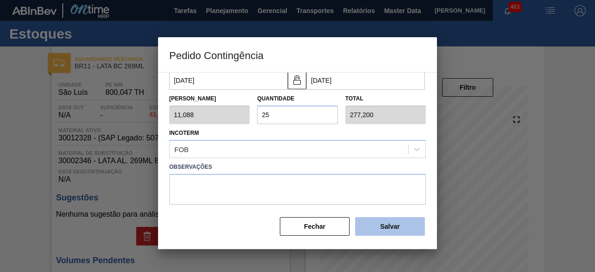
type input "25"
click at [391, 222] on button "Salvar" at bounding box center [390, 226] width 70 height 19
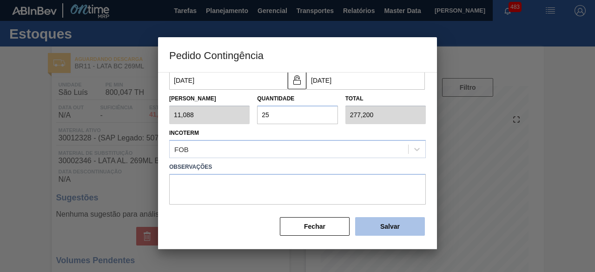
click at [391, 222] on button "Salvar" at bounding box center [390, 226] width 70 height 19
click at [24, 146] on div at bounding box center [297, 136] width 595 height 272
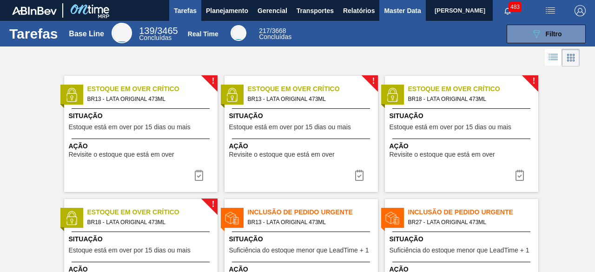
click at [387, 8] on span "Master Data" at bounding box center [402, 10] width 37 height 11
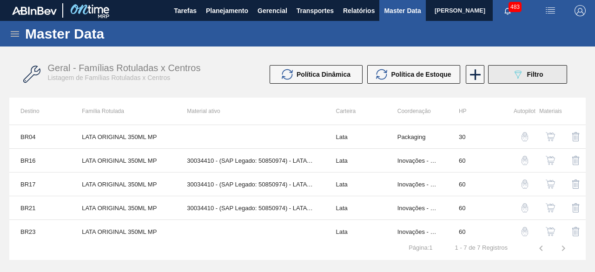
click at [515, 80] on button "089F7B8B-B2A5-4AFE-B5C0-19BA573D28AC Filtro" at bounding box center [527, 74] width 79 height 19
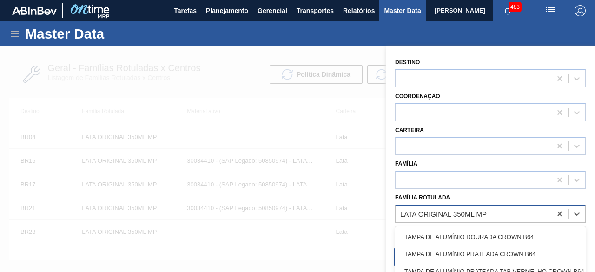
click at [486, 216] on div "LATA ORIGINAL 350ML MP" at bounding box center [443, 214] width 87 height 8
paste Rotulada "LATA SPATEN 350ML SLEEK"
type Rotulada "LATA SPATEN 350ML SLEEK"
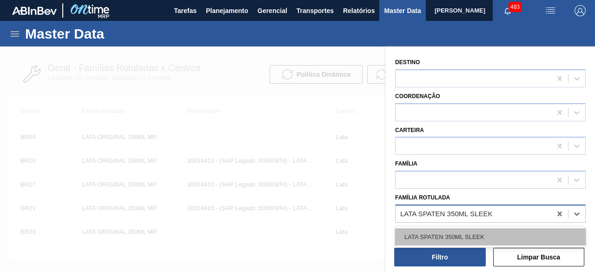
click at [486, 233] on div "LATA SPATEN 350ML SLEEK" at bounding box center [490, 236] width 191 height 17
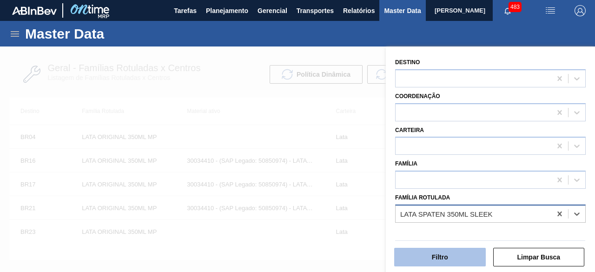
click at [469, 256] on button "Filtro" at bounding box center [440, 257] width 92 height 19
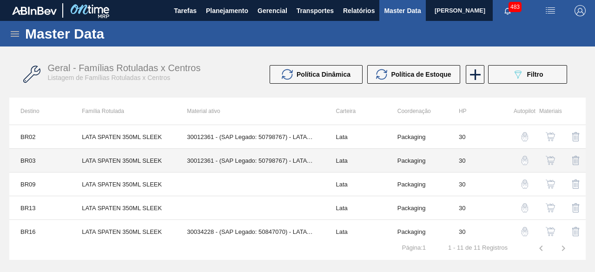
scroll to position [47, 0]
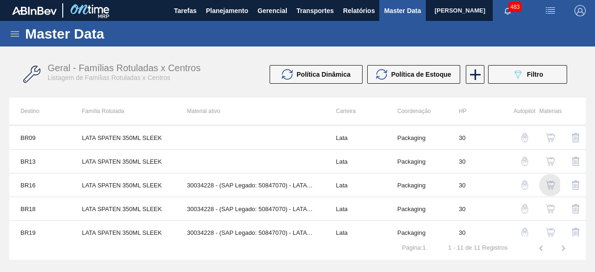
click at [549, 182] on img "button" at bounding box center [550, 184] width 9 height 9
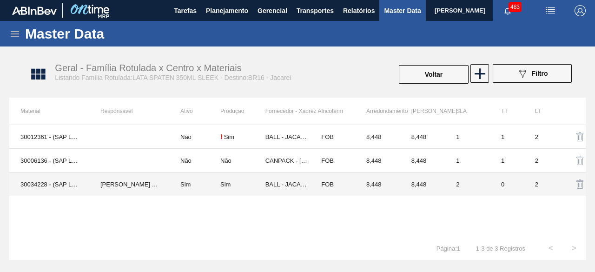
click at [115, 183] on td "IGOR FERREIRA MOURA" at bounding box center [129, 185] width 80 height 24
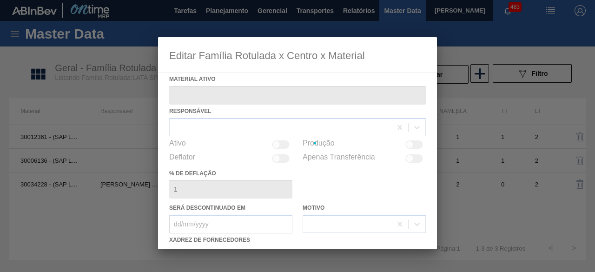
type ativo "30034228 - (SAP Legado: 50847070) - LATA AL SPATEN 350ML SLK BRILHO"
checkbox input "true"
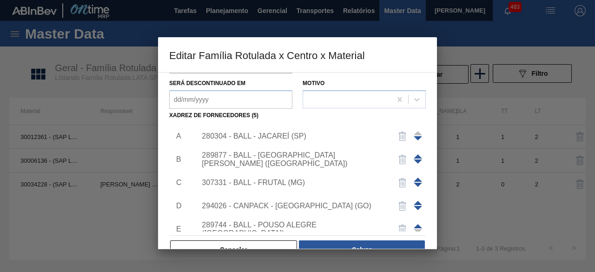
scroll to position [140, 0]
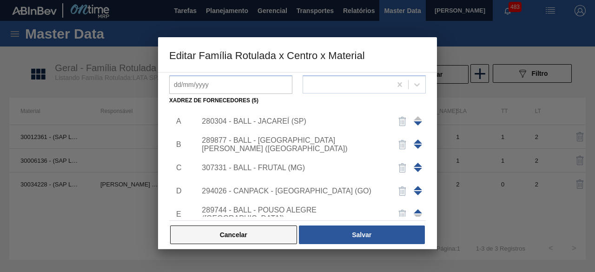
click at [278, 239] on button "Cancelar" at bounding box center [233, 235] width 127 height 19
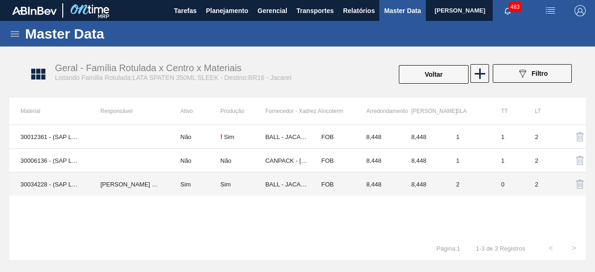
click at [106, 177] on td "IGOR FERREIRA MOURA" at bounding box center [129, 185] width 80 height 24
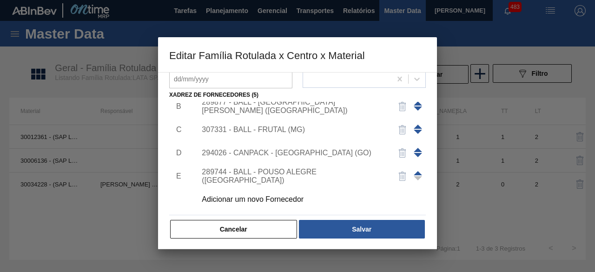
scroll to position [146, 0]
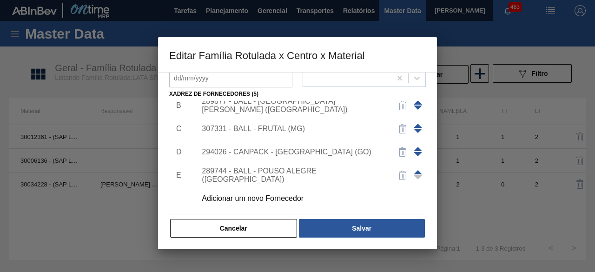
click at [289, 199] on div "Adicionar um novo Fornecedor" at bounding box center [293, 198] width 182 height 8
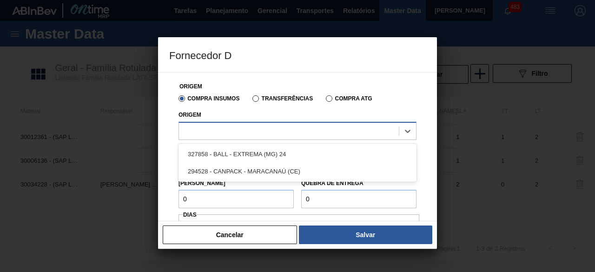
click at [311, 134] on div at bounding box center [289, 130] width 220 height 13
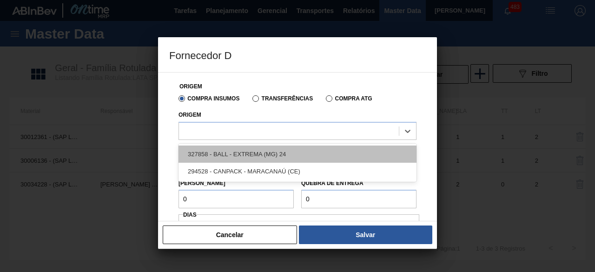
click at [296, 152] on div "327858 - BALL - EXTREMA (MG) 24" at bounding box center [298, 154] width 238 height 17
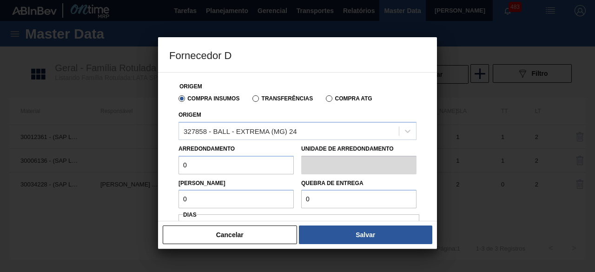
click at [212, 160] on input "0" at bounding box center [236, 165] width 115 height 19
type input "8,448"
click at [233, 199] on input "0" at bounding box center [236, 199] width 115 height 19
type input "8,448"
click at [341, 197] on input "0" at bounding box center [358, 199] width 115 height 19
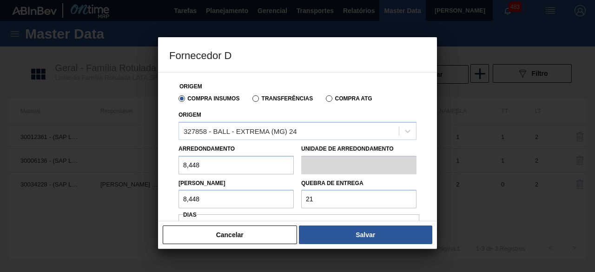
type input "211,2"
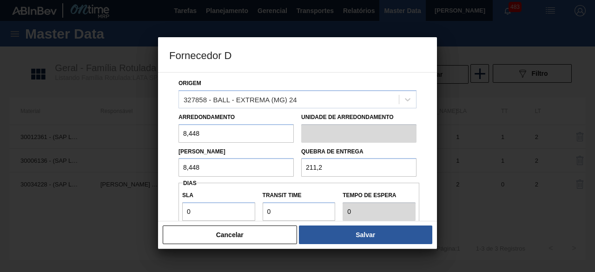
scroll to position [47, 0]
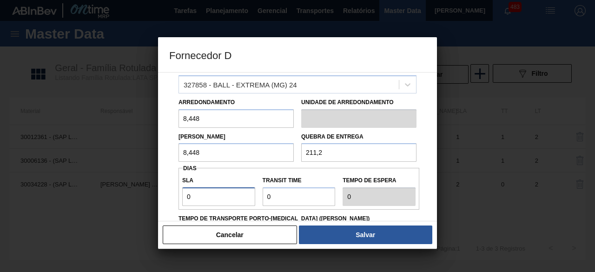
click at [237, 199] on input "0" at bounding box center [218, 196] width 73 height 19
type input "01"
type input "1"
click at [292, 197] on input "Transit Time" at bounding box center [299, 196] width 73 height 19
type input "01"
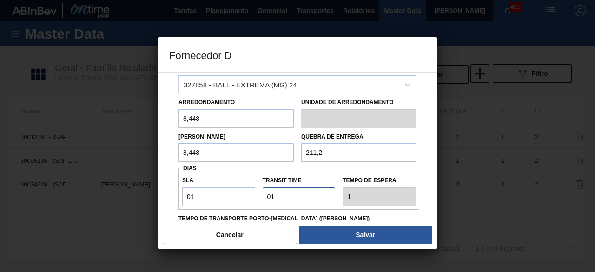
type input "2"
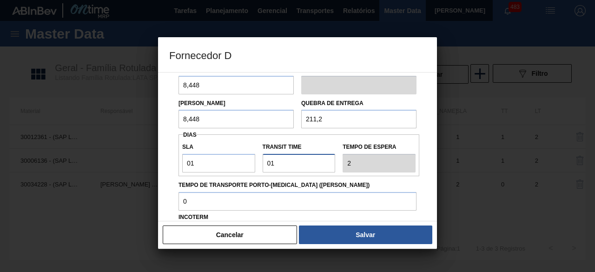
scroll to position [140, 0]
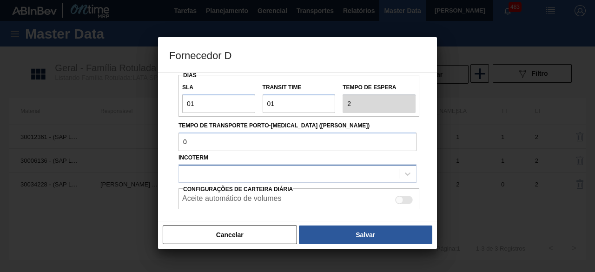
click at [302, 180] on div at bounding box center [298, 174] width 238 height 18
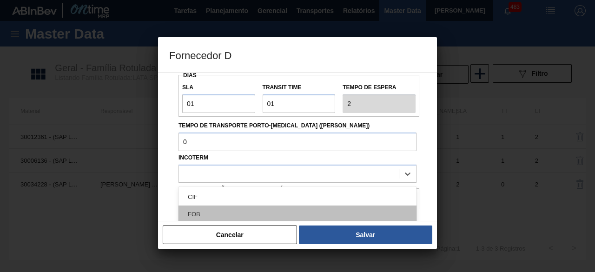
click at [307, 210] on div "FOB" at bounding box center [298, 214] width 238 height 17
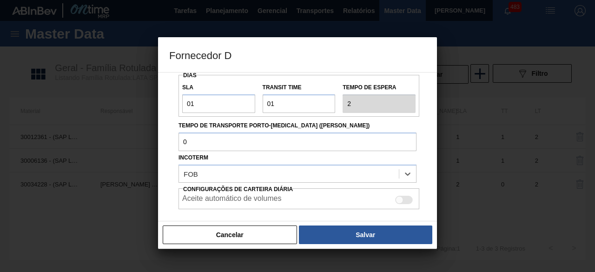
click at [408, 200] on div at bounding box center [404, 200] width 18 height 8
checkbox input "true"
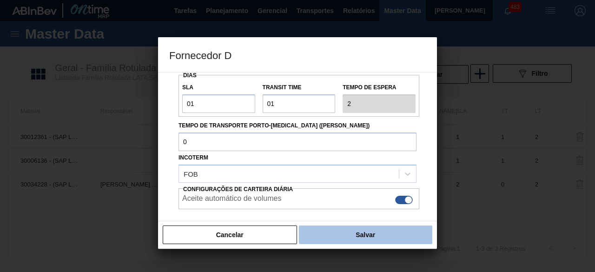
click at [393, 240] on button "Salvar" at bounding box center [365, 235] width 133 height 19
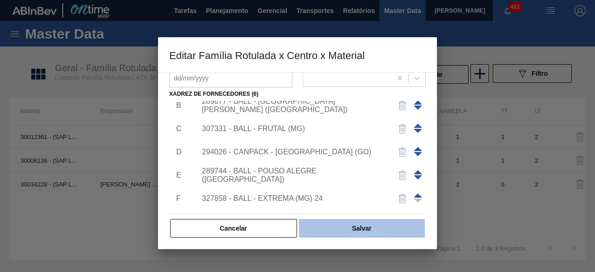
click at [375, 227] on button "Salvar" at bounding box center [362, 228] width 126 height 19
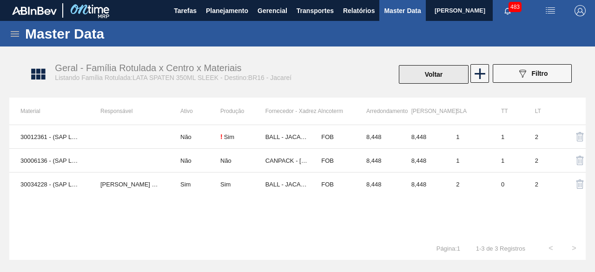
click at [414, 80] on button "Voltar" at bounding box center [434, 74] width 70 height 19
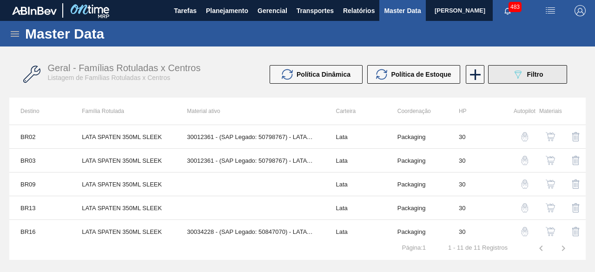
click at [531, 77] on span "Filtro" at bounding box center [535, 74] width 16 height 7
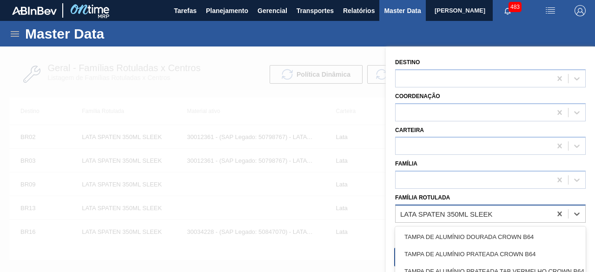
click at [487, 213] on div "LATA SPATEN 350ML SLEEK" at bounding box center [446, 214] width 92 height 8
paste Rotulada "LATA SK BEATS RED MIX 269ML"
type Rotulada "LATA SK BEATS RED MIX 269ML"
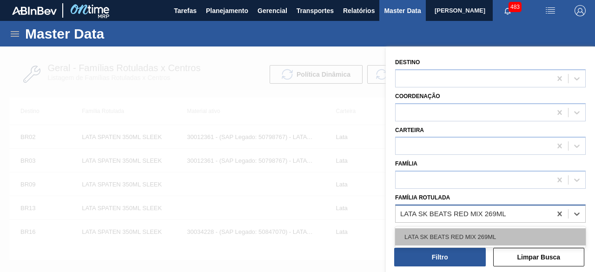
click at [489, 236] on div "LATA SK BEATS RED MIX 269ML" at bounding box center [490, 236] width 191 height 17
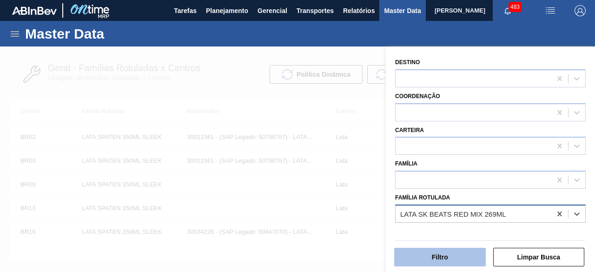
click at [474, 258] on button "Filtro" at bounding box center [440, 257] width 92 height 19
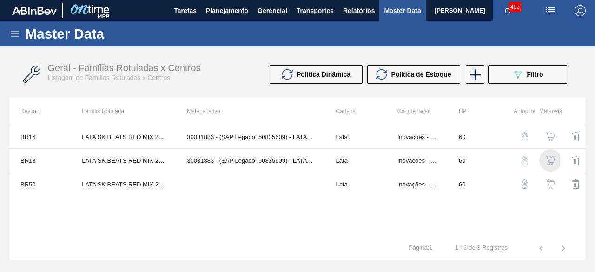
click at [553, 161] on img "button" at bounding box center [550, 160] width 9 height 9
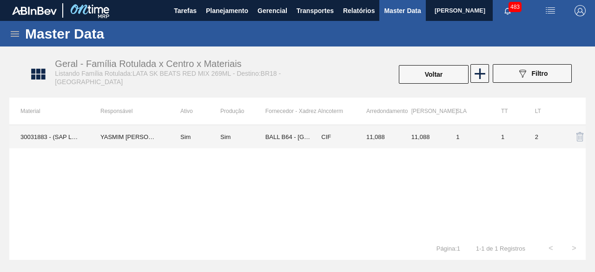
click at [67, 134] on td "30031883 - (SAP Legado: 50835609) - LATA AL 269ML BEATS RED MIX" at bounding box center [49, 136] width 80 height 23
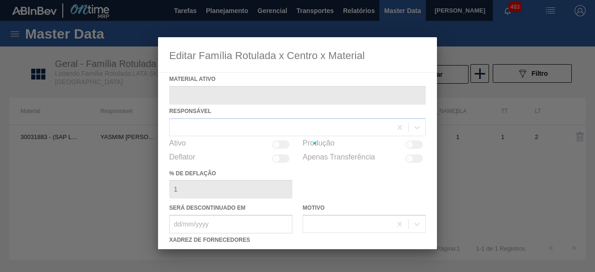
type ativo "30031883 - (SAP Legado: 50835609) - LATA AL 269ML BEATS RED MIX"
checkbox input "true"
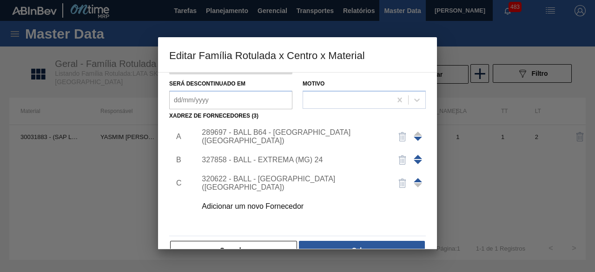
scroll to position [140, 0]
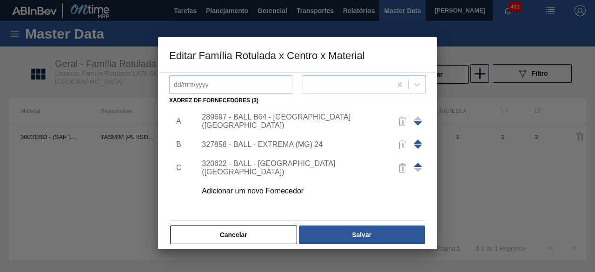
click at [300, 190] on div "Adicionar um novo Fornecedor" at bounding box center [293, 191] width 182 height 8
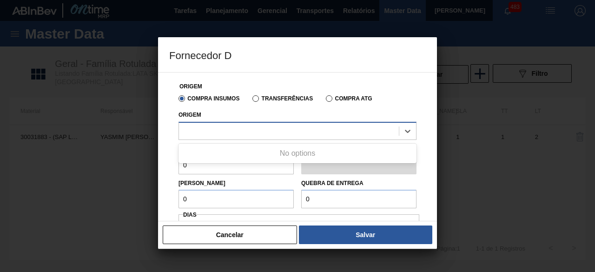
click at [309, 125] on div at bounding box center [289, 130] width 220 height 13
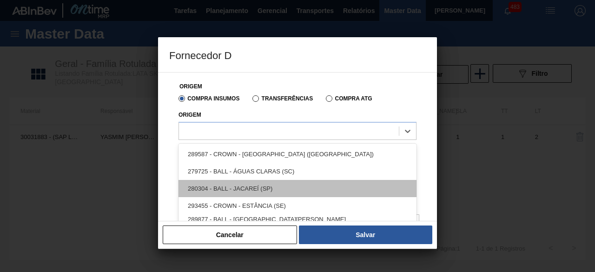
click at [279, 187] on div "280304 - BALL - JACAREÍ (SP)" at bounding box center [298, 188] width 238 height 17
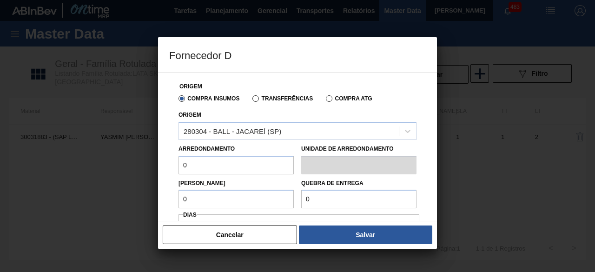
click at [248, 165] on input "0" at bounding box center [236, 165] width 115 height 19
type input "11,088"
click at [246, 199] on input "0" at bounding box center [236, 199] width 115 height 19
type input "11,088"
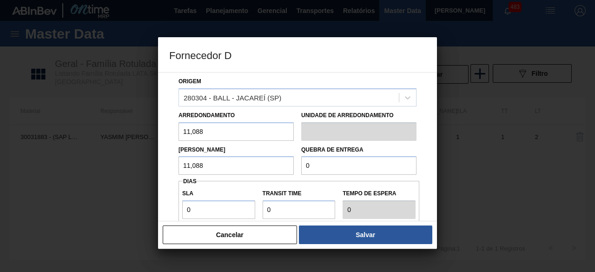
scroll to position [47, 0]
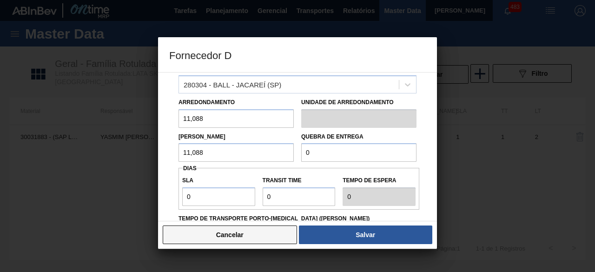
click at [285, 238] on button "Cancelar" at bounding box center [230, 235] width 134 height 19
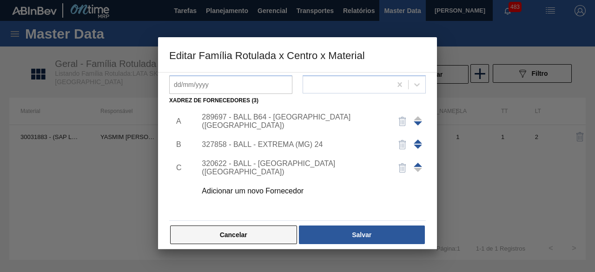
click at [285, 228] on button "Cancelar" at bounding box center [233, 235] width 127 height 19
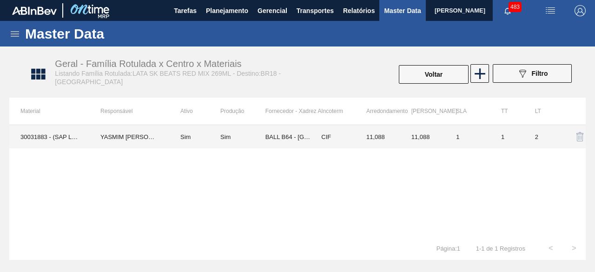
click at [46, 137] on td "30031883 - (SAP Legado: 50835609) - LATA AL 269ML BEATS RED MIX" at bounding box center [49, 136] width 80 height 23
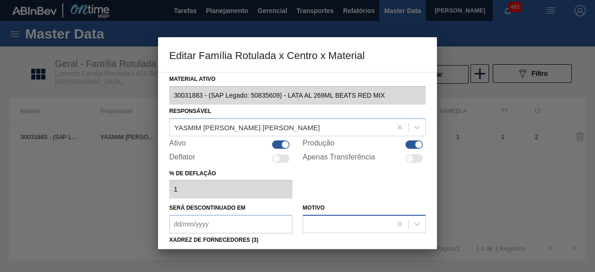
scroll to position [146, 0]
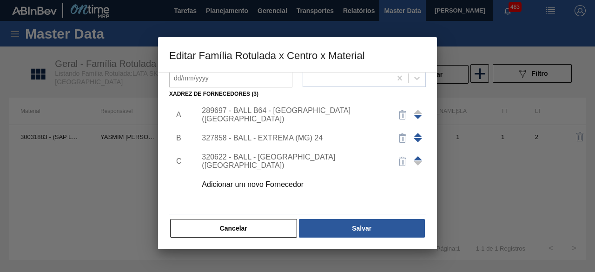
click at [286, 192] on div "Adicionar um novo Fornecedor" at bounding box center [308, 184] width 235 height 23
click at [288, 185] on div "Adicionar um novo Fornecedor" at bounding box center [293, 184] width 182 height 8
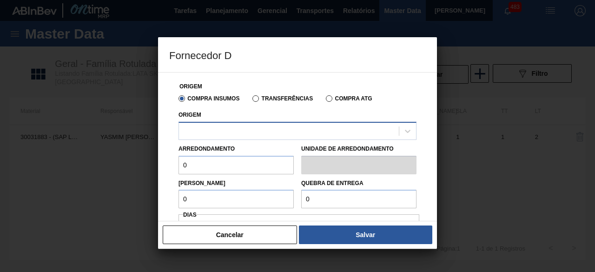
click at [307, 127] on div at bounding box center [289, 130] width 220 height 13
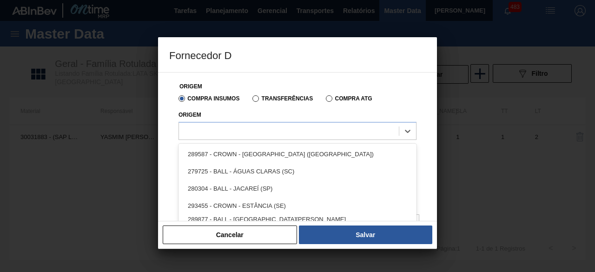
click at [274, 194] on div "280304 - BALL - JACAREÍ (SP)" at bounding box center [298, 188] width 238 height 17
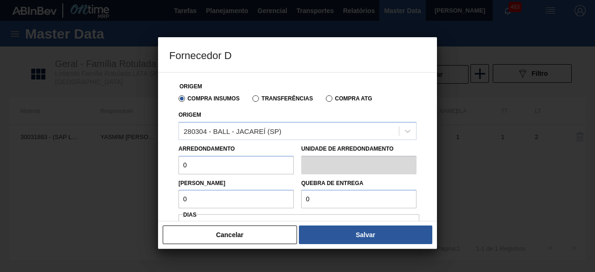
click at [265, 173] on input "0" at bounding box center [236, 165] width 115 height 19
type input "11,088"
click at [255, 201] on input "0" at bounding box center [236, 199] width 115 height 19
type input "11,088"
click at [357, 201] on input "0" at bounding box center [358, 199] width 115 height 19
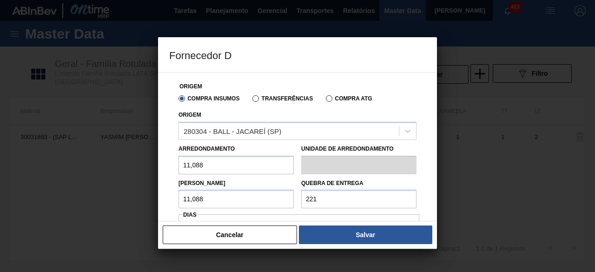
type input "221,76"
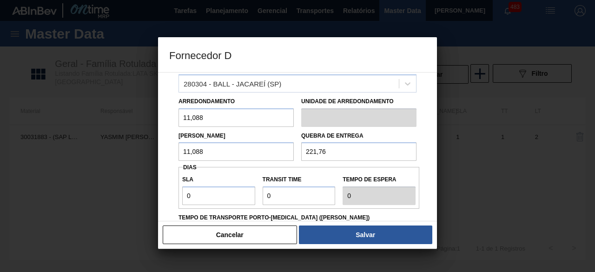
scroll to position [93, 0]
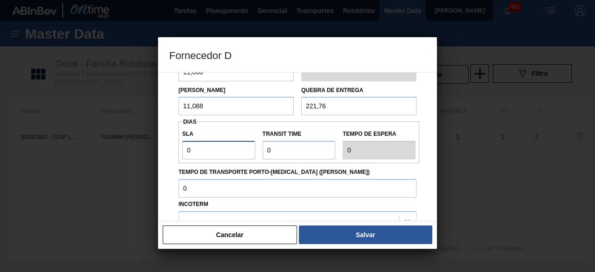
click at [233, 155] on input "0" at bounding box center [218, 150] width 73 height 19
type input "01"
type input "1"
click at [290, 153] on input "Transit Time" at bounding box center [299, 150] width 73 height 19
type input "01"
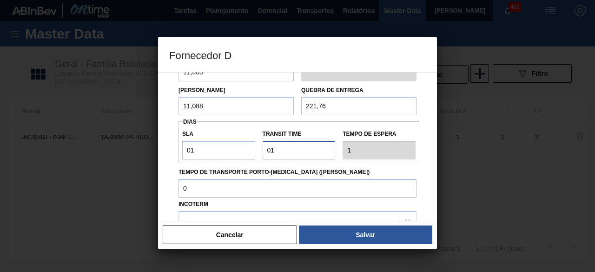
type input "2"
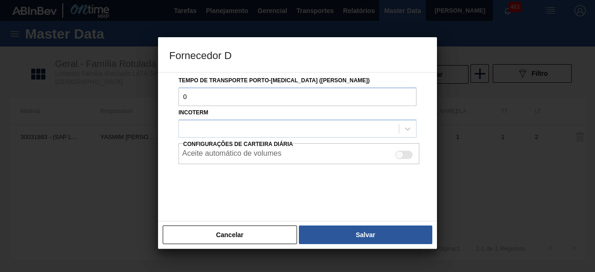
scroll to position [185, 0]
click at [322, 126] on div at bounding box center [289, 127] width 220 height 13
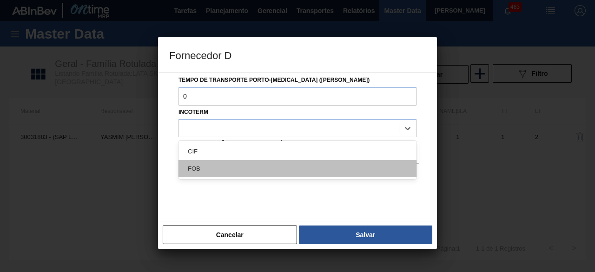
click at [274, 165] on div "FOB" at bounding box center [298, 168] width 238 height 17
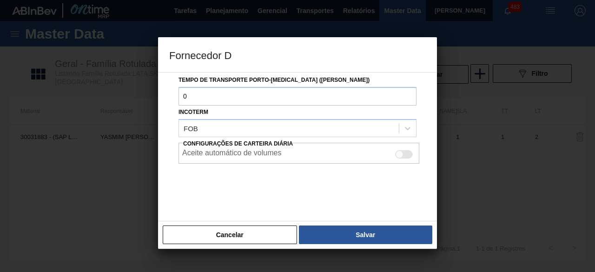
click at [401, 153] on div at bounding box center [400, 155] width 8 height 8
checkbox input "true"
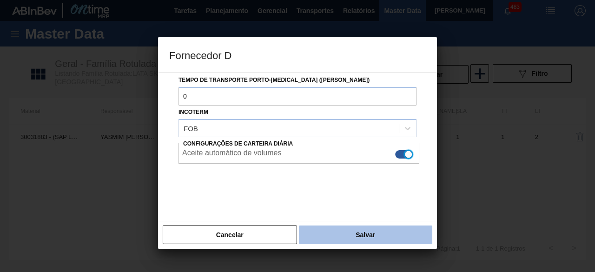
click at [404, 237] on button "Salvar" at bounding box center [365, 235] width 133 height 19
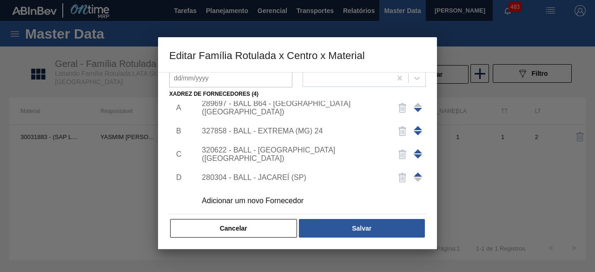
scroll to position [9, 0]
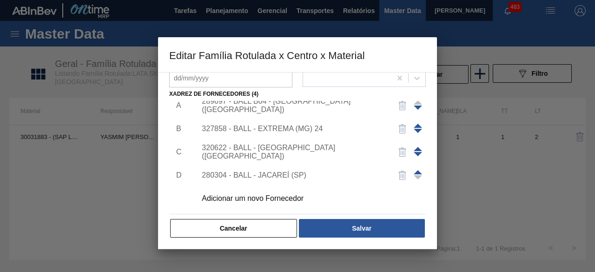
click at [356, 215] on div "Material ativo 30031883 - (SAP Legado: 50835609) - LATA AL 269ML BEATS RED MIX …" at bounding box center [297, 83] width 257 height 312
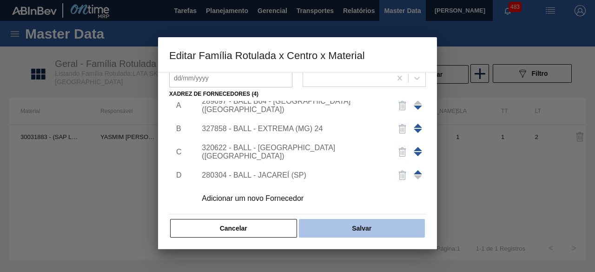
click at [359, 228] on button "Salvar" at bounding box center [362, 228] width 126 height 19
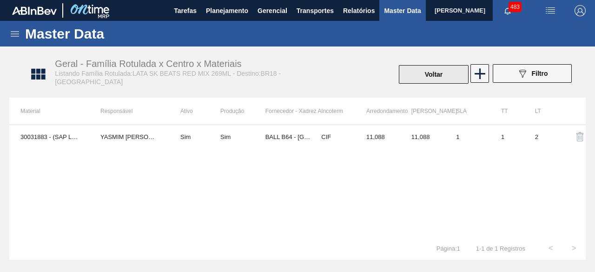
click at [433, 75] on button "Voltar" at bounding box center [434, 74] width 70 height 19
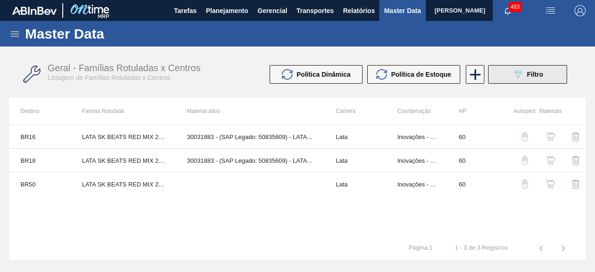
click at [514, 71] on icon "089F7B8B-B2A5-4AFE-B5C0-19BA573D28AC" at bounding box center [518, 74] width 11 height 11
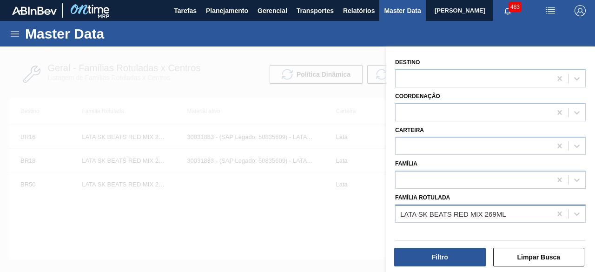
click at [447, 208] on div "LATA SK BEATS RED MIX 269ML" at bounding box center [474, 213] width 156 height 13
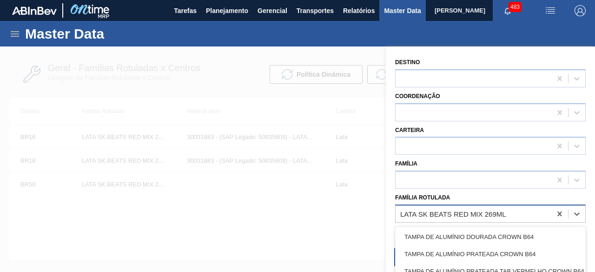
paste Rotulada "LATA SUKITA LARANJA 350ML"
type Rotulada "LATA SUKITA LARANJA 350ML"
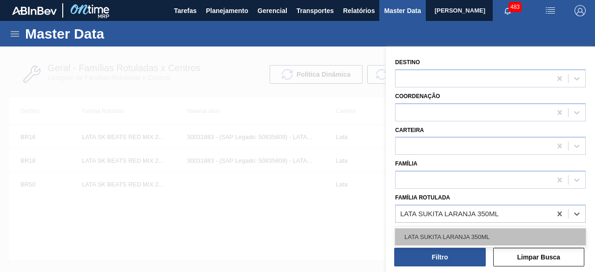
click at [446, 235] on div "LATA SUKITA LARANJA 350ML" at bounding box center [490, 236] width 191 height 17
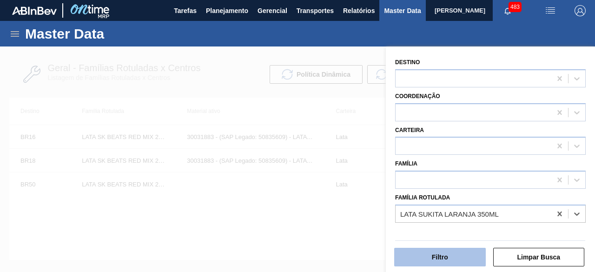
click at [446, 260] on button "Filtro" at bounding box center [440, 257] width 92 height 19
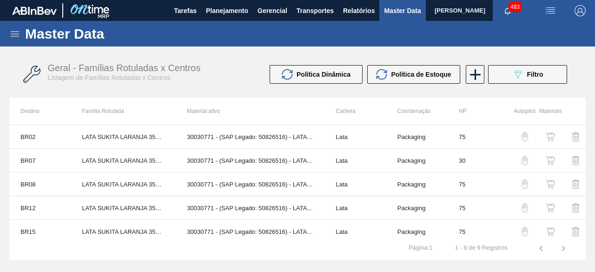
click at [551, 136] on img "button" at bounding box center [550, 136] width 9 height 9
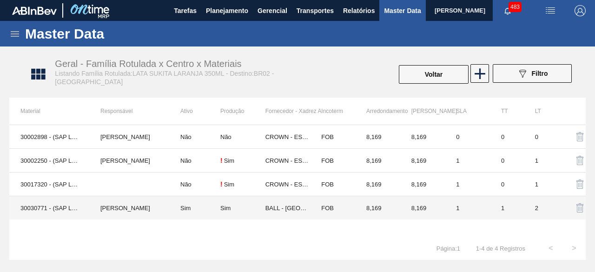
click at [95, 207] on td "MARILIA RIBEIRO BALARDIN" at bounding box center [129, 208] width 80 height 24
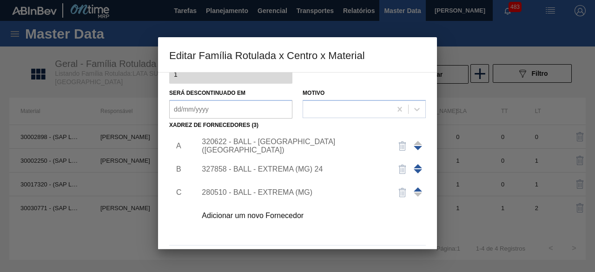
scroll to position [140, 0]
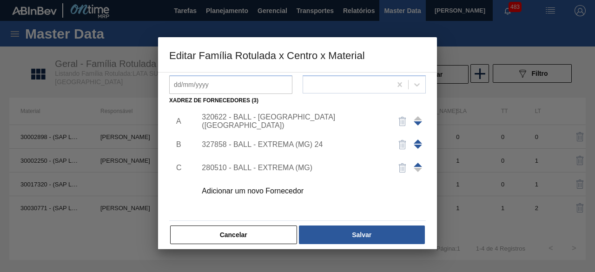
click at [291, 192] on div "Adicionar um novo Fornecedor" at bounding box center [293, 191] width 182 height 8
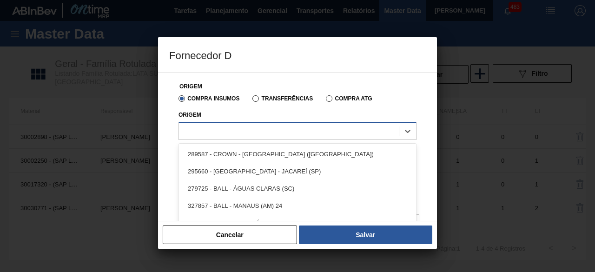
click at [309, 125] on div at bounding box center [289, 130] width 220 height 13
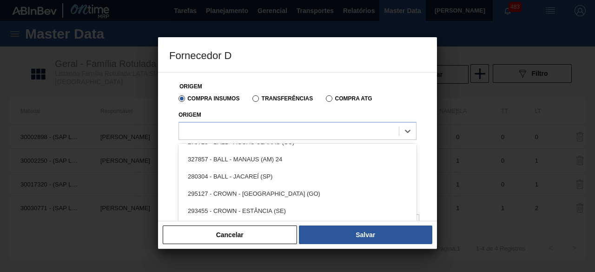
scroll to position [93, 0]
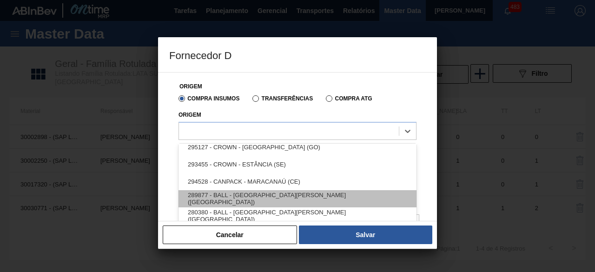
click at [313, 193] on div "289877 - BALL - TRÊS RIOS (RJ)" at bounding box center [298, 198] width 238 height 17
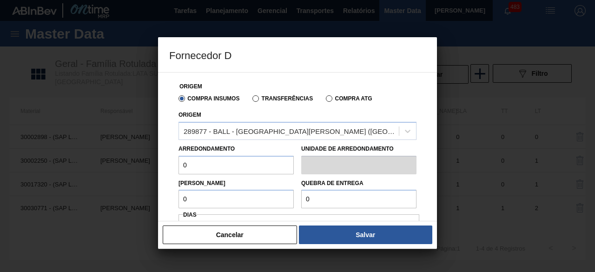
click at [239, 168] on input "0" at bounding box center [236, 165] width 115 height 19
type input "8,169"
click at [250, 202] on input "0" at bounding box center [236, 199] width 115 height 19
type input "8,169"
click at [320, 197] on input "0" at bounding box center [358, 199] width 115 height 19
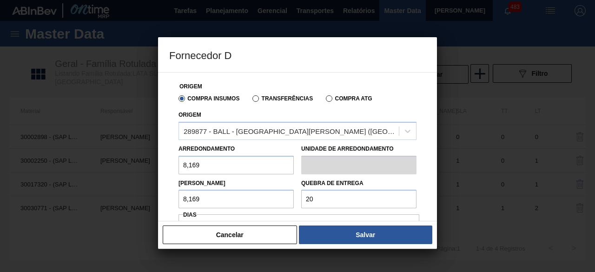
type input "2"
type input "163,38"
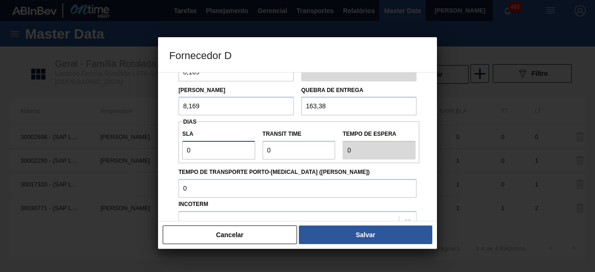
click at [209, 155] on input "0" at bounding box center [218, 150] width 73 height 19
type input "01"
type input "1"
drag, startPoint x: 288, startPoint y: 141, endPoint x: 292, endPoint y: 148, distance: 7.7
click at [292, 148] on input "Transit Time" at bounding box center [299, 150] width 73 height 19
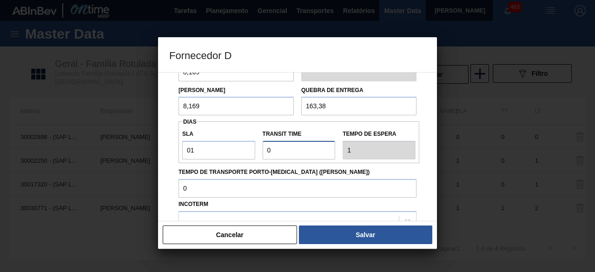
type input "01"
type input "2"
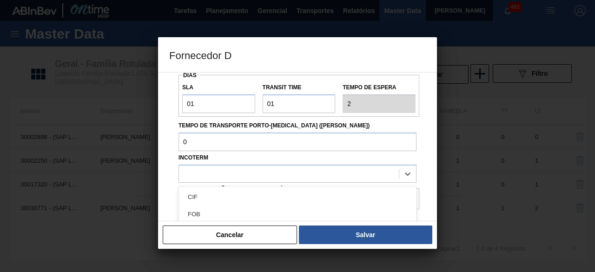
click at [308, 176] on div at bounding box center [289, 173] width 220 height 13
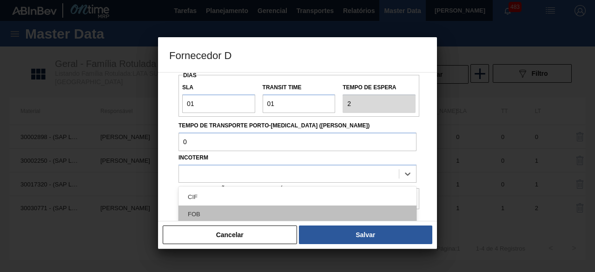
click at [280, 214] on div "FOB" at bounding box center [298, 214] width 238 height 17
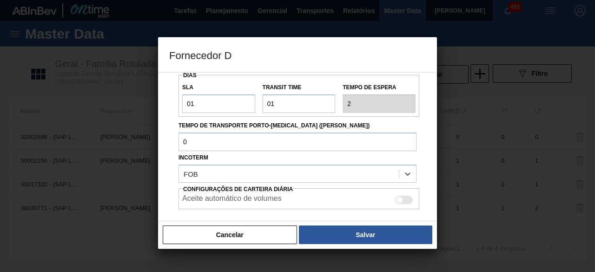
click at [402, 199] on div at bounding box center [404, 200] width 18 height 8
checkbox input "true"
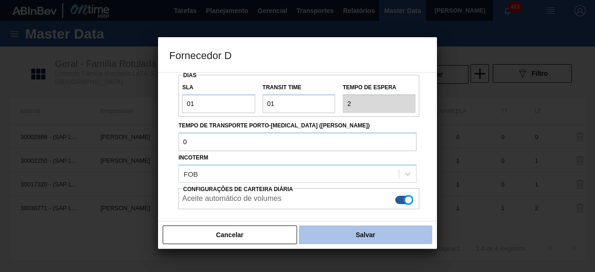
click at [394, 231] on button "Salvar" at bounding box center [365, 235] width 133 height 19
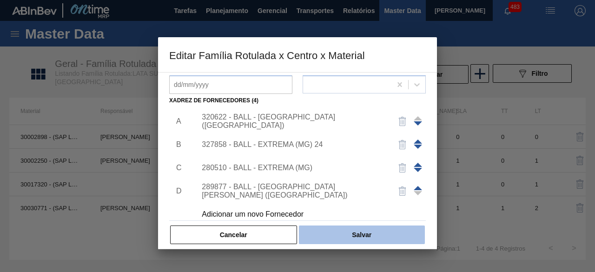
click at [383, 229] on button "Salvar" at bounding box center [362, 235] width 126 height 19
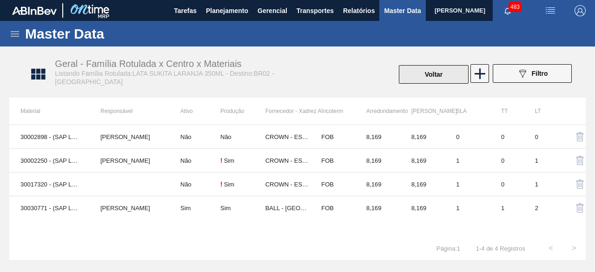
click at [450, 74] on button "Voltar" at bounding box center [434, 74] width 70 height 19
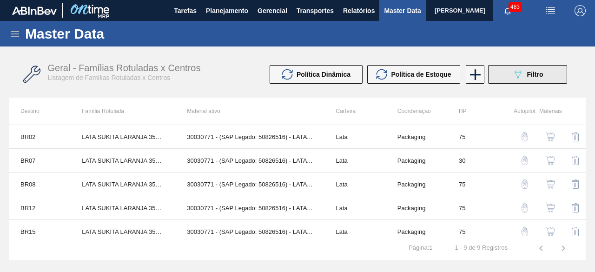
click at [511, 80] on button "089F7B8B-B2A5-4AFE-B5C0-19BA573D28AC Filtro" at bounding box center [527, 74] width 79 height 19
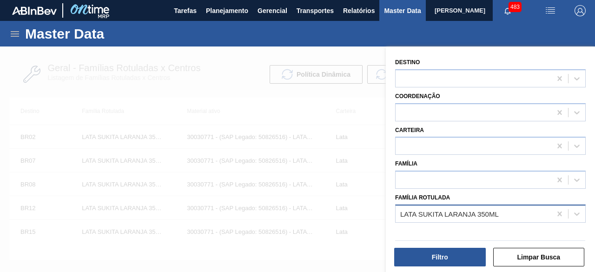
click at [460, 217] on div "LATA SUKITA LARANJA 350ML" at bounding box center [449, 214] width 99 height 8
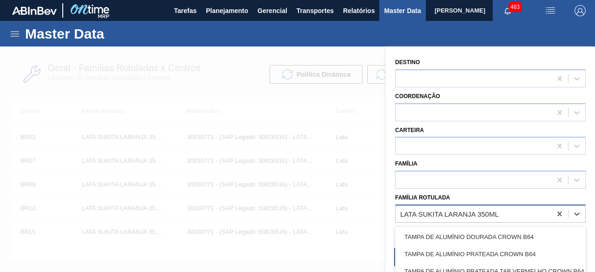
paste Rotulada "LATA BOH 473ML"
type Rotulada "LATA BOH 473ML"
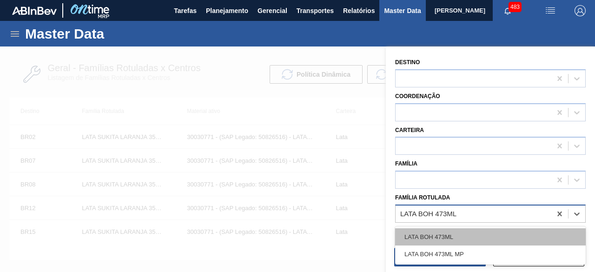
click at [454, 231] on div "LATA BOH 473ML" at bounding box center [490, 236] width 191 height 17
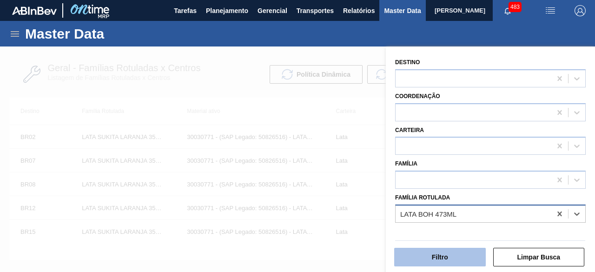
click at [452, 252] on button "Filtro" at bounding box center [440, 257] width 92 height 19
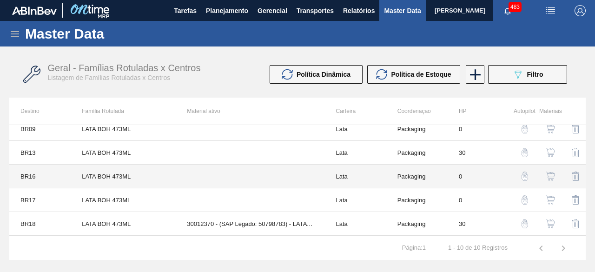
scroll to position [47, 0]
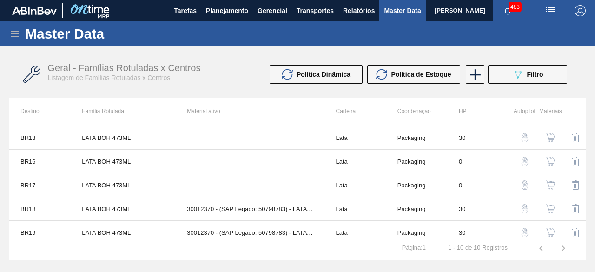
click at [549, 209] on img "button" at bounding box center [550, 208] width 9 height 9
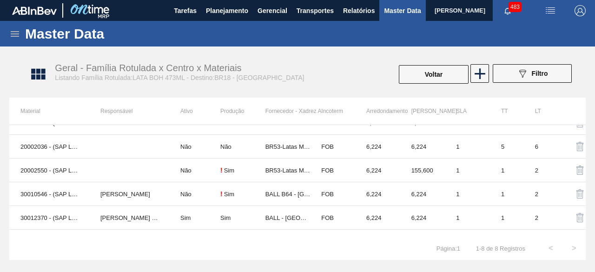
scroll to position [76, 0]
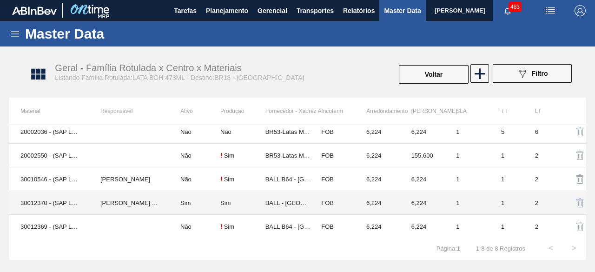
click at [74, 201] on td "30012370 - (SAP Legado: 50798783) - LATA AL. 473ML BOH BRILHO 429" at bounding box center [49, 203] width 80 height 24
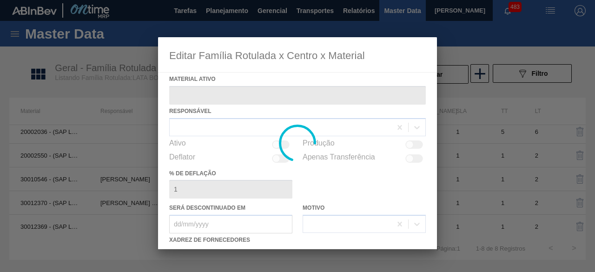
type ativo "30012370 - (SAP Legado: 50798783) - LATA AL. 473ML BOH BRILHO 429"
checkbox input "true"
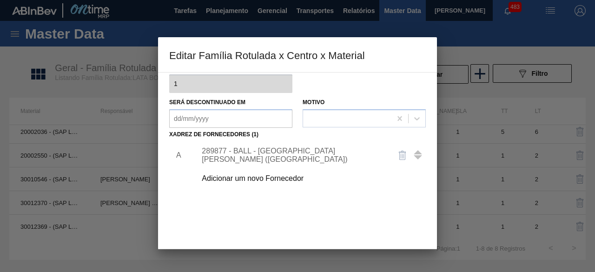
scroll to position [140, 0]
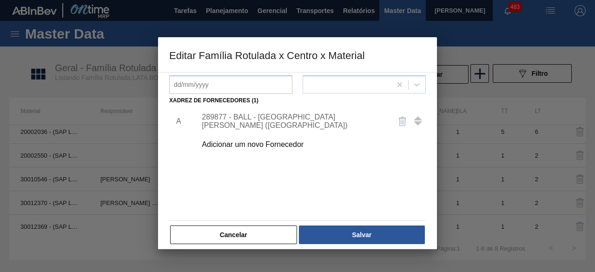
click at [294, 146] on div "Adicionar um novo Fornecedor" at bounding box center [293, 144] width 182 height 8
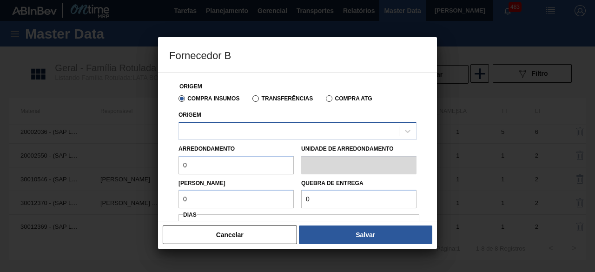
click at [295, 131] on div at bounding box center [289, 130] width 220 height 13
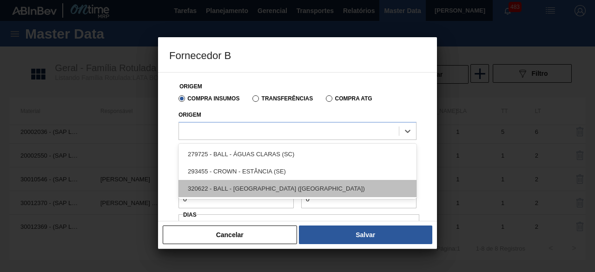
click at [278, 191] on div "320622 - BALL - RECIFE (PE)" at bounding box center [298, 188] width 238 height 17
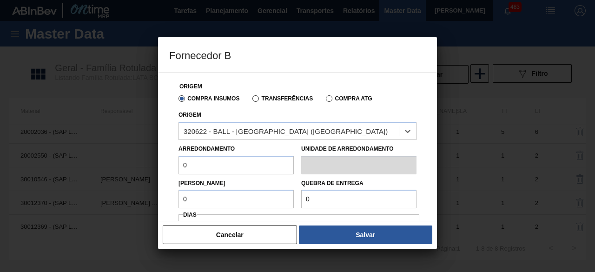
click at [268, 166] on input "0" at bounding box center [236, 165] width 115 height 19
type input "6,224"
click at [246, 202] on input "0" at bounding box center [236, 199] width 115 height 19
type input "6,224"
click at [331, 200] on input "0" at bounding box center [358, 199] width 115 height 19
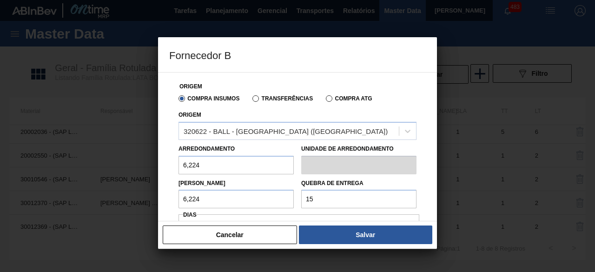
type input "155,6"
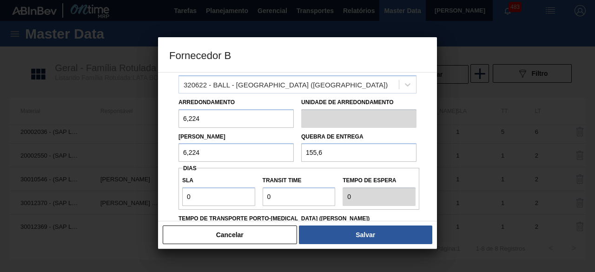
scroll to position [93, 0]
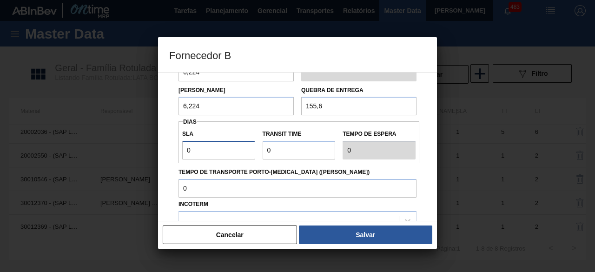
click at [227, 145] on input "0" at bounding box center [218, 150] width 73 height 19
type input "01"
type input "1"
click at [274, 148] on input "Transit Time" at bounding box center [299, 150] width 73 height 19
type input "01"
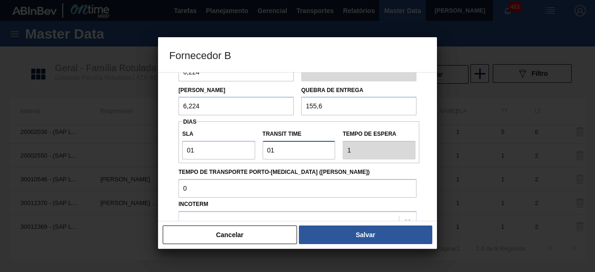
type input "2"
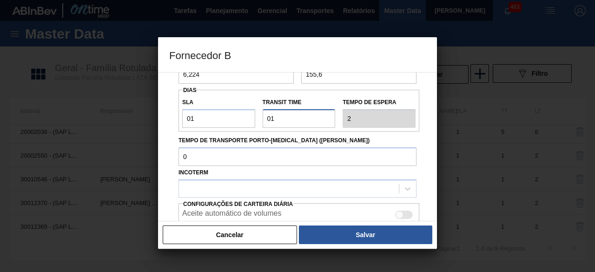
scroll to position [140, 0]
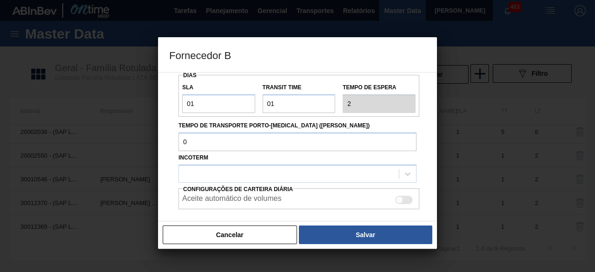
click at [299, 170] on div at bounding box center [289, 173] width 220 height 13
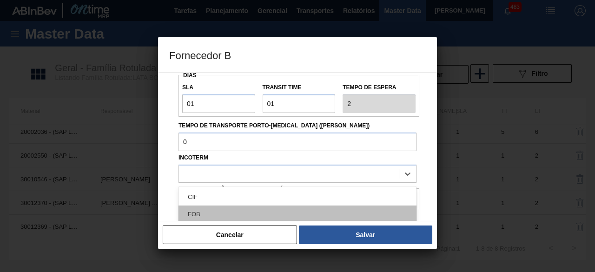
click at [275, 213] on div "FOB" at bounding box center [298, 214] width 238 height 17
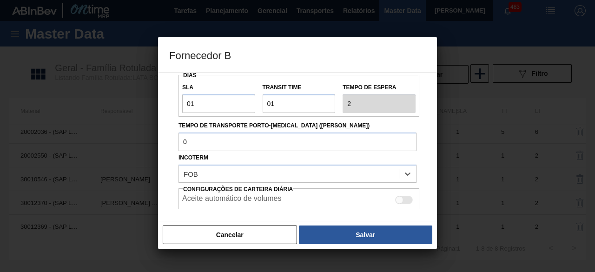
click at [400, 199] on div at bounding box center [400, 200] width 8 height 8
checkbox input "true"
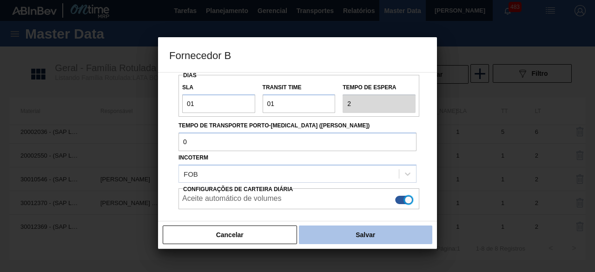
click at [399, 241] on button "Salvar" at bounding box center [365, 235] width 133 height 19
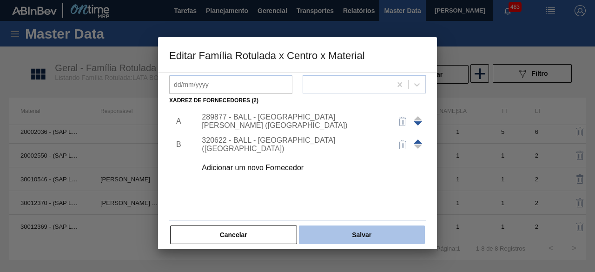
click at [399, 238] on button "Salvar" at bounding box center [362, 235] width 126 height 19
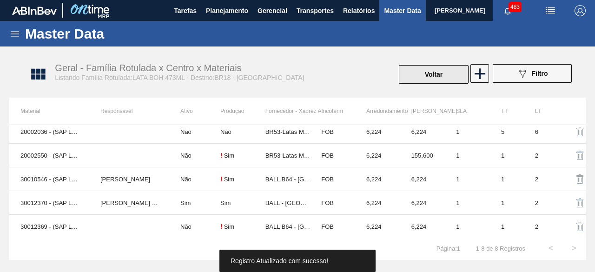
click at [421, 77] on button "Voltar" at bounding box center [434, 74] width 70 height 19
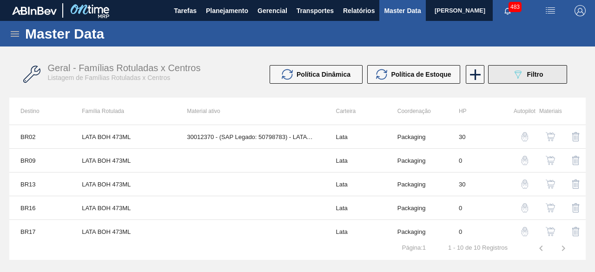
click at [520, 69] on icon "089F7B8B-B2A5-4AFE-B5C0-19BA573D28AC" at bounding box center [518, 74] width 11 height 11
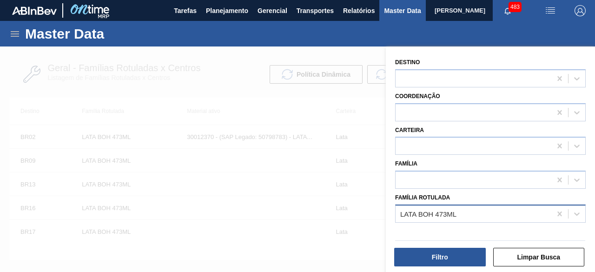
click at [455, 212] on div "LATA BOH 473ML" at bounding box center [428, 214] width 56 height 8
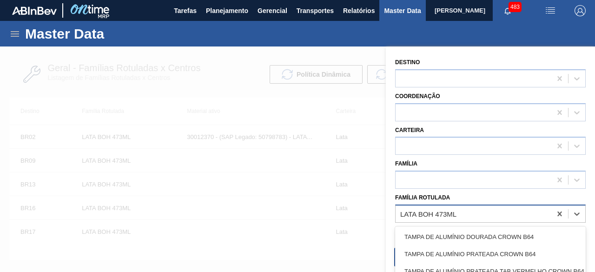
paste Rotulada "LATA SUKITA UVA MISTA 350ML"
type Rotulada "LATA SUKITA UVA MISTA 350ML"
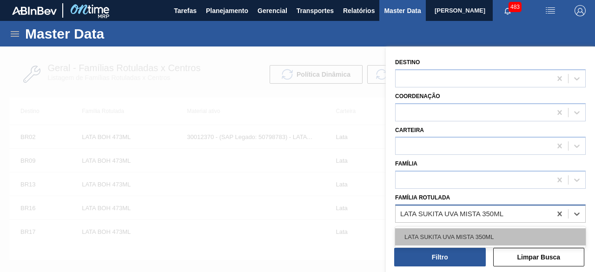
click at [455, 232] on div "LATA SUKITA UVA MISTA 350ML" at bounding box center [490, 236] width 191 height 17
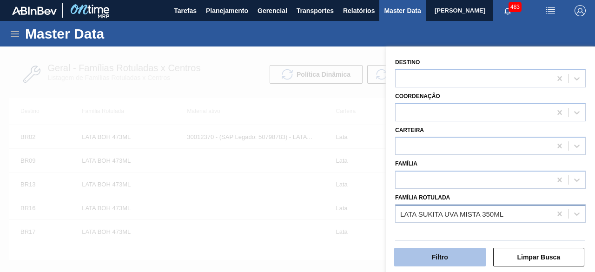
click at [452, 265] on button "Filtro" at bounding box center [440, 257] width 92 height 19
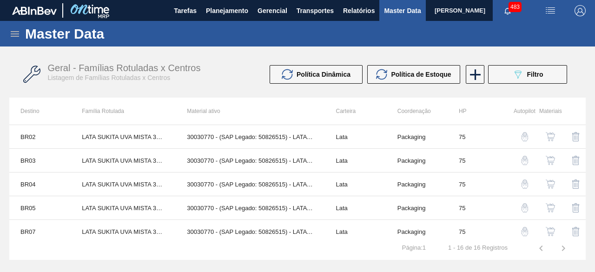
click at [550, 136] on img "button" at bounding box center [550, 136] width 9 height 9
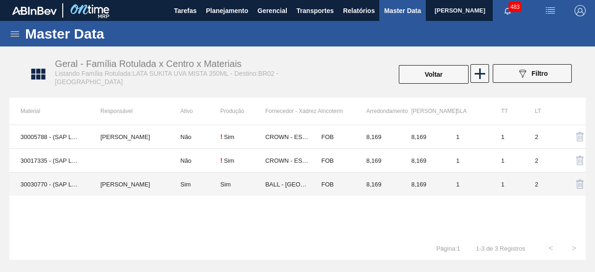
click at [63, 187] on td "30030770 - (SAP Legado: 50826515) - LATA AL 350ML SUKITA UVA NIV24" at bounding box center [49, 185] width 80 height 24
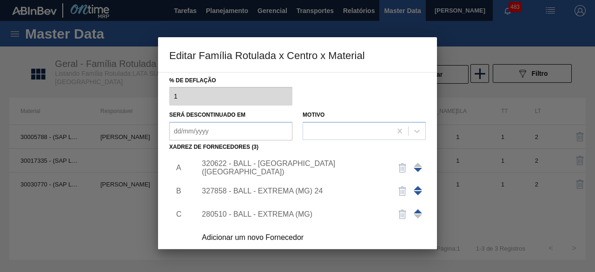
scroll to position [140, 0]
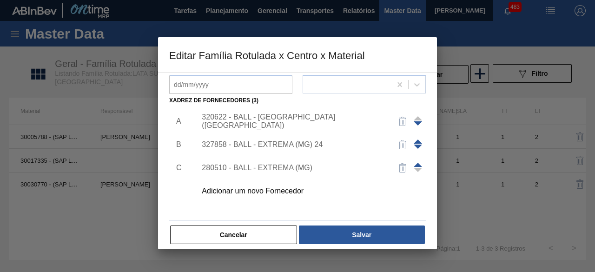
click at [301, 190] on div "Adicionar um novo Fornecedor" at bounding box center [293, 191] width 182 height 8
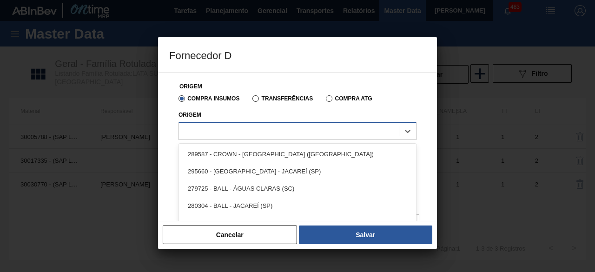
click at [314, 137] on div at bounding box center [289, 130] width 220 height 13
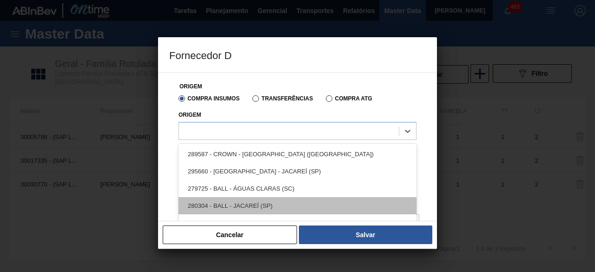
click at [279, 202] on div "280304 - BALL - JACAREÍ (SP)" at bounding box center [298, 205] width 238 height 17
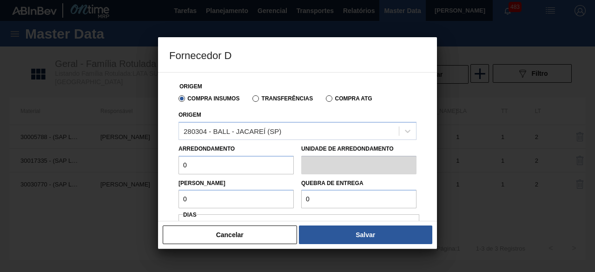
click at [216, 168] on input "0" at bounding box center [236, 165] width 115 height 19
type input "8,169"
click at [241, 200] on input "0" at bounding box center [236, 199] width 115 height 19
type input "8,169"
click at [354, 199] on input "0" at bounding box center [358, 199] width 115 height 19
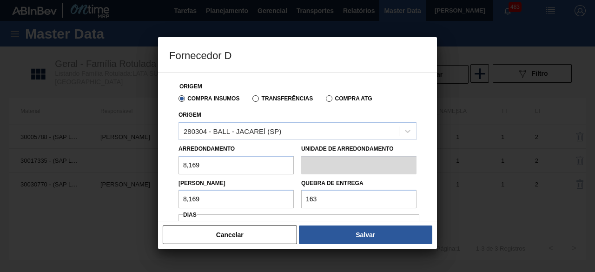
type input "163,38"
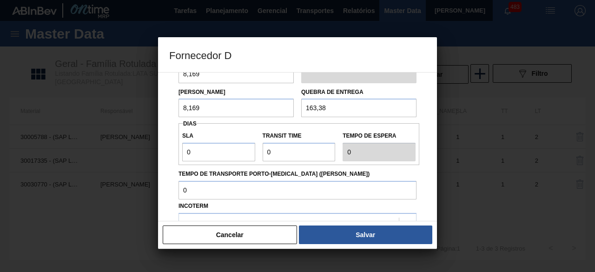
scroll to position [93, 0]
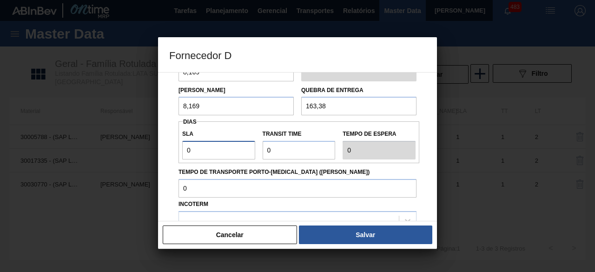
click at [245, 154] on input "0" at bounding box center [218, 150] width 73 height 19
type input "01"
type input "1"
drag, startPoint x: 290, startPoint y: 150, endPoint x: 300, endPoint y: 157, distance: 12.1
click at [290, 150] on input "Transit Time" at bounding box center [299, 150] width 73 height 19
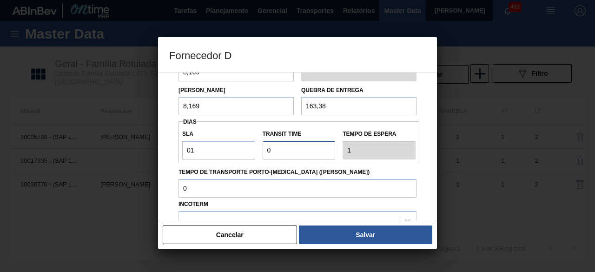
type input "01"
type input "2"
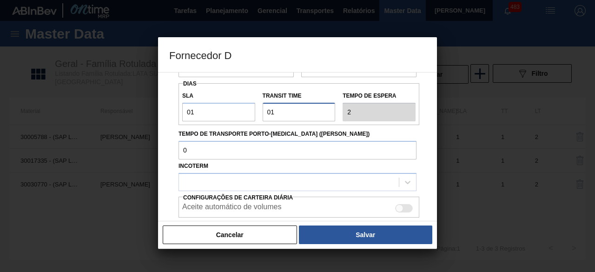
scroll to position [185, 0]
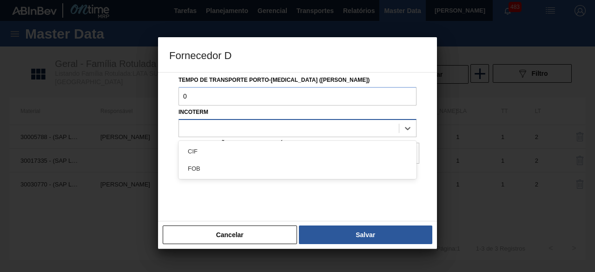
click at [321, 127] on div at bounding box center [289, 127] width 220 height 13
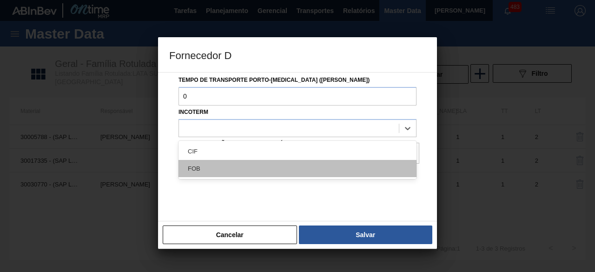
click at [316, 163] on div "FOB" at bounding box center [298, 168] width 238 height 17
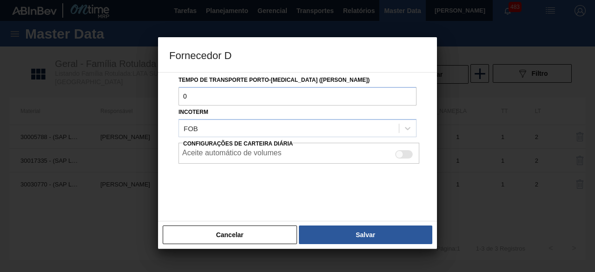
click at [405, 154] on div at bounding box center [404, 154] width 18 height 8
checkbox input "true"
click at [412, 239] on button "Salvar" at bounding box center [365, 235] width 133 height 19
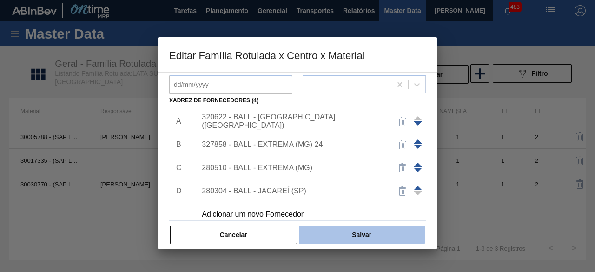
click at [411, 234] on button "Salvar" at bounding box center [362, 235] width 126 height 19
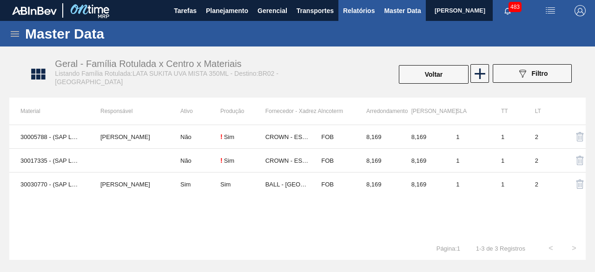
click at [353, 14] on span "Relatórios" at bounding box center [359, 10] width 32 height 11
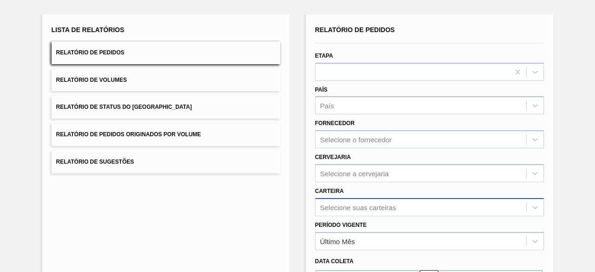
scroll to position [137, 0]
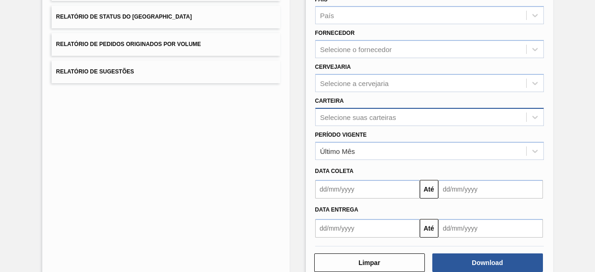
click at [367, 126] on div "Selecione suas carteiras" at bounding box center [429, 117] width 229 height 18
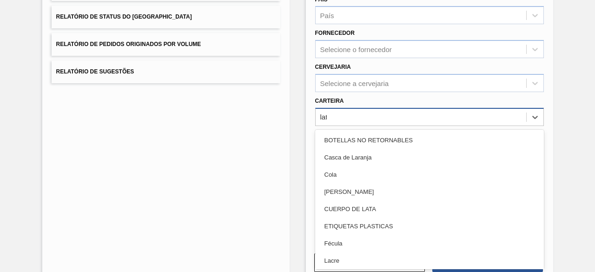
type input "lata"
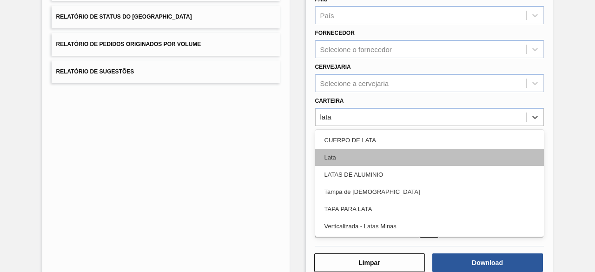
click at [371, 158] on div "Lata" at bounding box center [429, 157] width 229 height 17
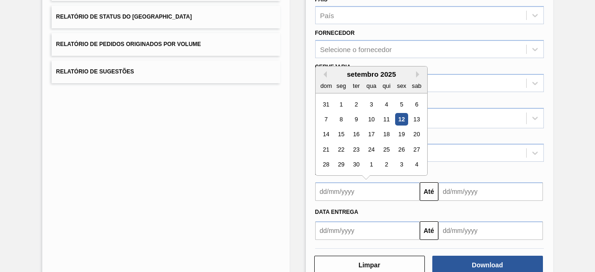
click at [367, 192] on input "text" at bounding box center [367, 191] width 105 height 19
click at [400, 118] on div "12" at bounding box center [401, 119] width 13 height 13
type input "[DATE]"
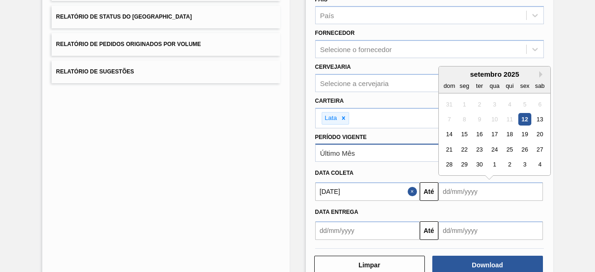
drag, startPoint x: 453, startPoint y: 191, endPoint x: 429, endPoint y: 152, distance: 46.1
click at [453, 191] on input "text" at bounding box center [491, 191] width 105 height 19
click at [480, 134] on div "16" at bounding box center [479, 134] width 13 height 13
type input "[DATE]"
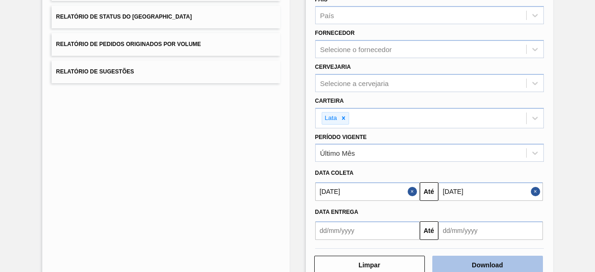
click at [489, 259] on button "Download" at bounding box center [488, 265] width 111 height 19
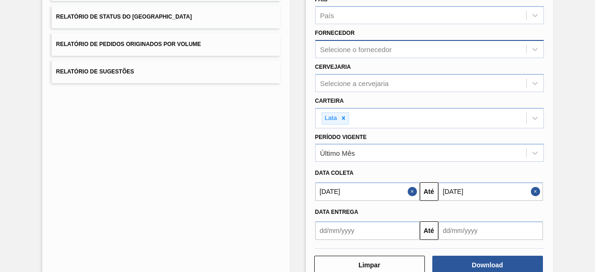
scroll to position [0, 0]
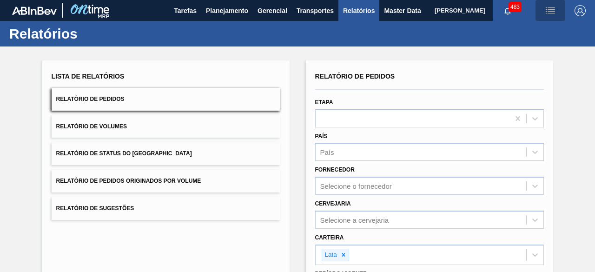
click at [551, 9] on img "button" at bounding box center [550, 10] width 11 height 11
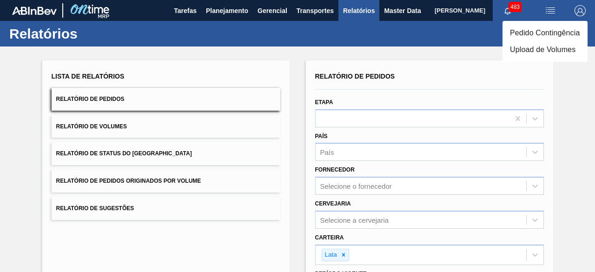
click at [534, 54] on li "Upload de Volumes" at bounding box center [545, 49] width 85 height 17
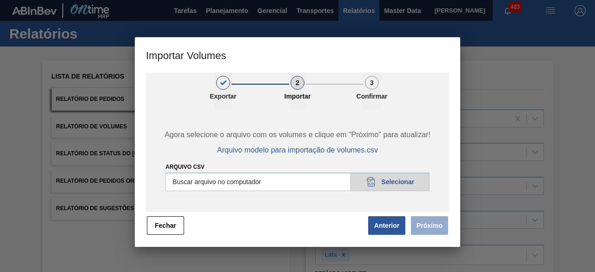
click at [391, 184] on input "Arquivo csv" at bounding box center [298, 182] width 264 height 19
type input "C:\fakepath\Subida Crown 12.09.csv"
click at [422, 225] on button "Próximo" at bounding box center [429, 225] width 37 height 19
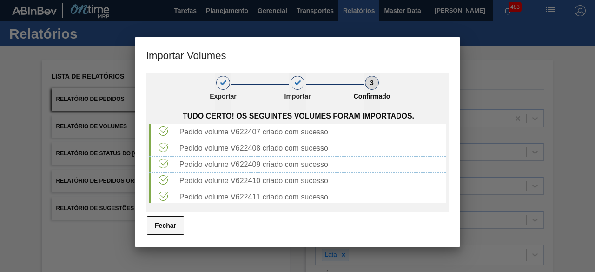
click at [154, 225] on button "Fechar" at bounding box center [165, 225] width 37 height 19
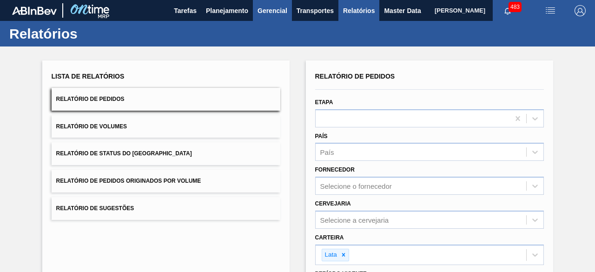
click at [261, 9] on span "Gerencial" at bounding box center [273, 10] width 30 height 11
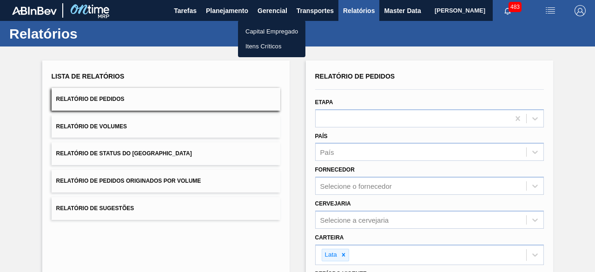
click at [315, 13] on div at bounding box center [297, 136] width 595 height 272
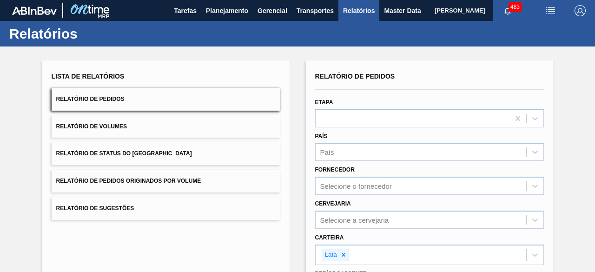
click at [317, 7] on span "Transportes" at bounding box center [315, 10] width 37 height 11
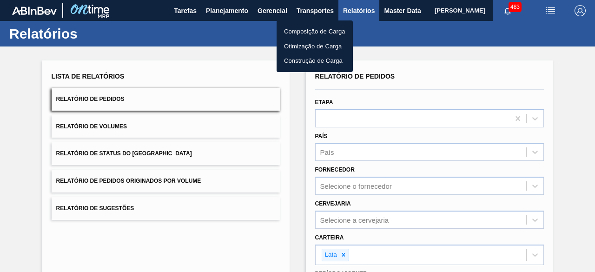
click at [304, 46] on li "Otimização de Carga" at bounding box center [315, 46] width 76 height 15
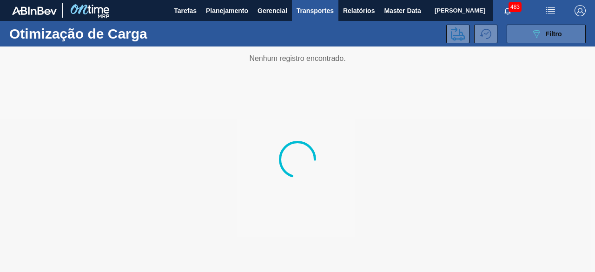
click at [539, 37] on icon "089F7B8B-B2A5-4AFE-B5C0-19BA573D28AC" at bounding box center [536, 33] width 11 height 11
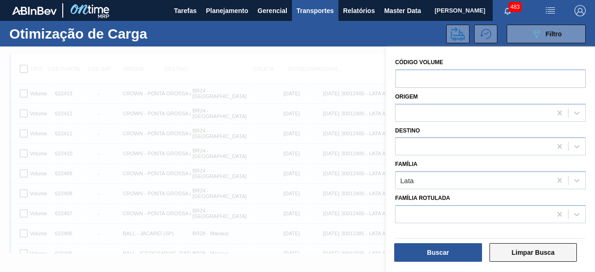
click at [526, 257] on button "Limpar Busca" at bounding box center [534, 252] width 88 height 19
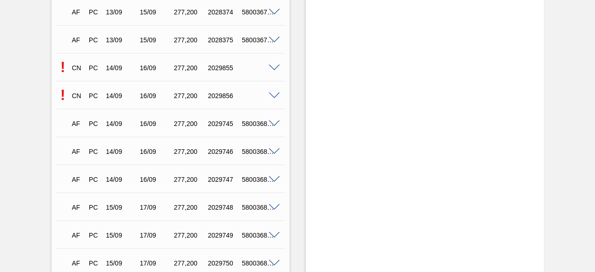
scroll to position [677, 0]
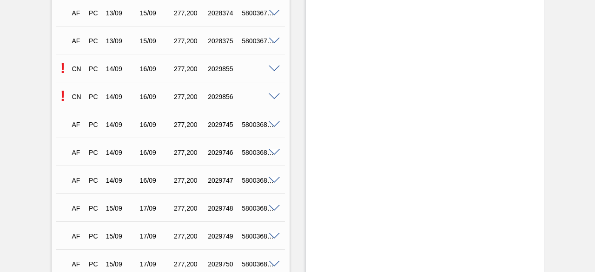
click at [274, 99] on span at bounding box center [274, 96] width 11 height 7
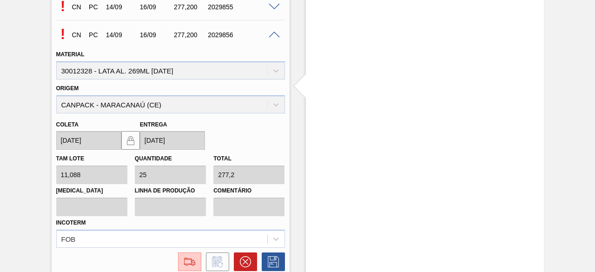
scroll to position [816, 0]
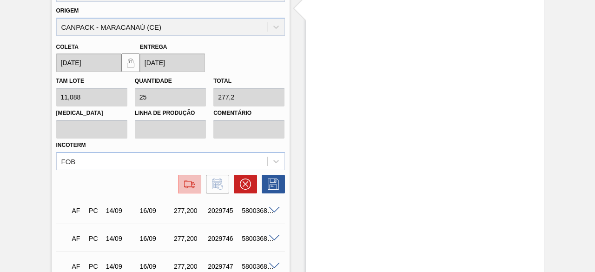
click at [190, 184] on img at bounding box center [189, 184] width 15 height 11
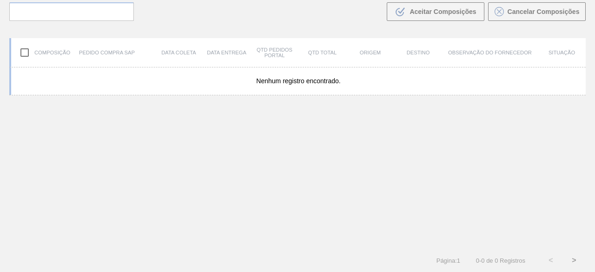
scroll to position [67, 0]
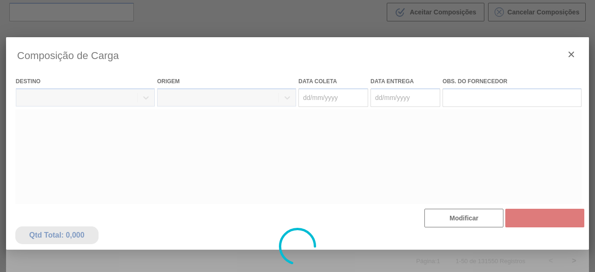
type coleta "[DATE]"
type entrega "[DATE]"
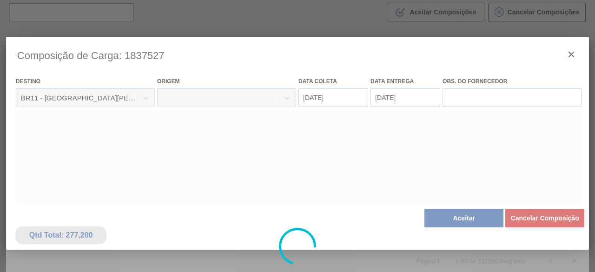
click at [481, 222] on div at bounding box center [297, 246] width 583 height 419
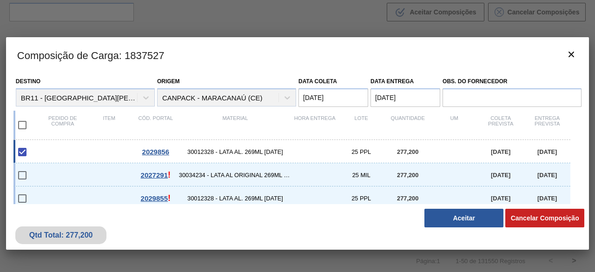
click at [481, 222] on button "Aceitar" at bounding box center [464, 218] width 79 height 19
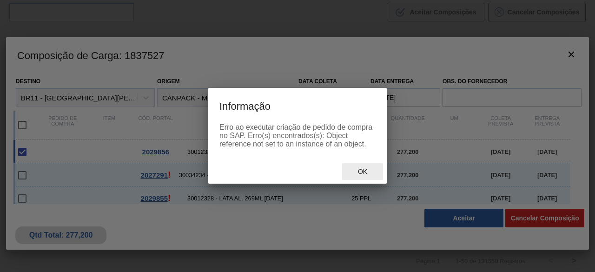
click at [358, 174] on span "Ok" at bounding box center [363, 171] width 24 height 7
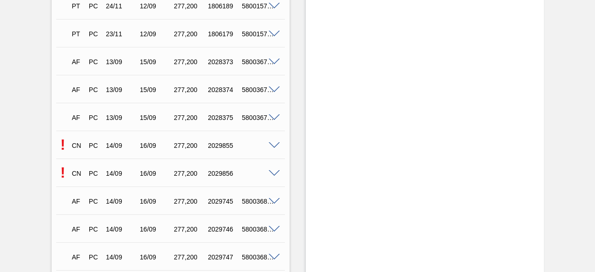
scroll to position [698, 0]
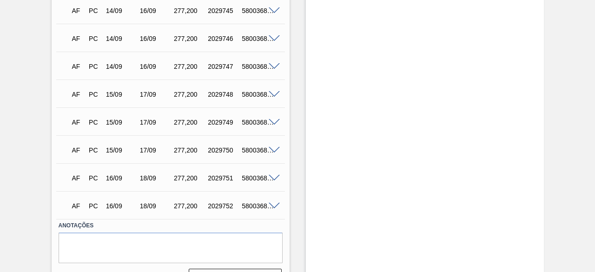
scroll to position [651, 0]
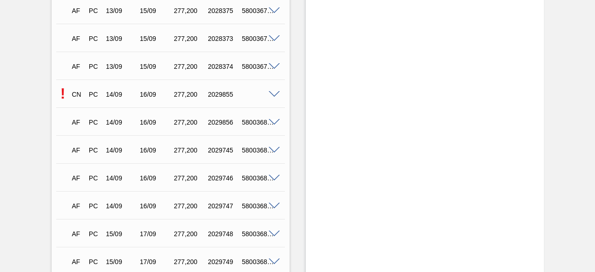
click at [272, 98] on span at bounding box center [274, 94] width 11 height 7
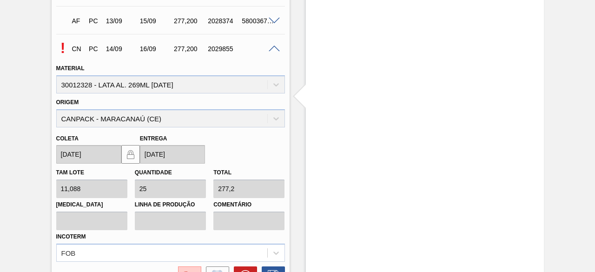
scroll to position [791, 0]
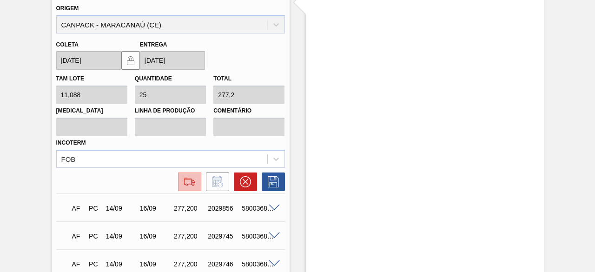
click at [181, 183] on div at bounding box center [189, 181] width 17 height 11
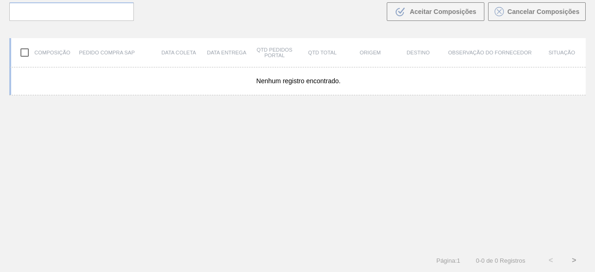
scroll to position [67, 0]
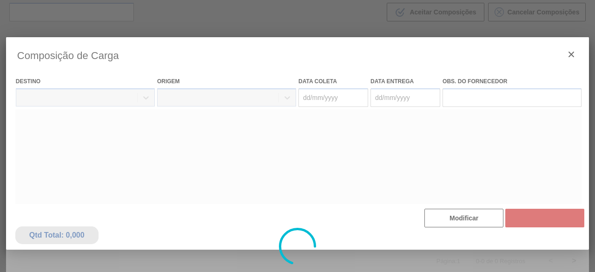
type coleta "[DATE]"
type entrega "[DATE]"
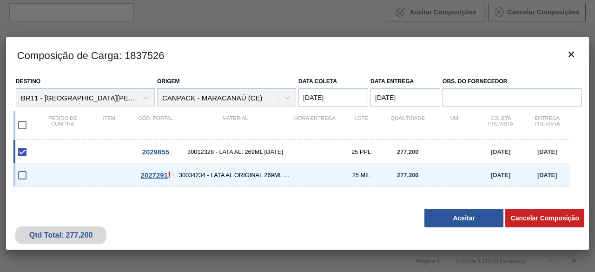
click at [472, 222] on button "Aceitar" at bounding box center [464, 218] width 79 height 19
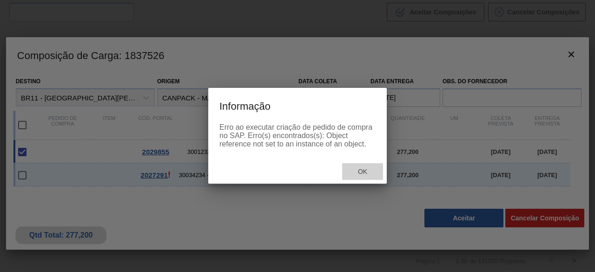
click at [364, 173] on span "Ok" at bounding box center [363, 171] width 24 height 7
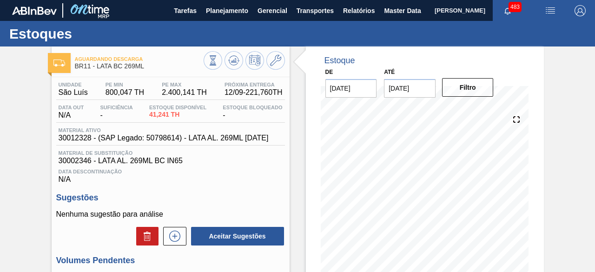
click at [548, 12] on img "button" at bounding box center [550, 10] width 11 height 11
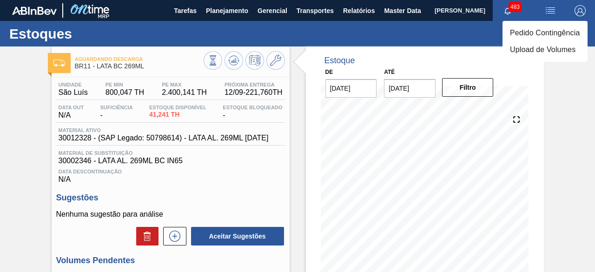
click at [34, 148] on div at bounding box center [297, 136] width 595 height 272
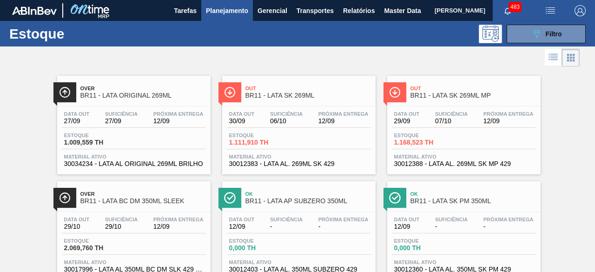
click at [281, 40] on div "089F7B8B-B2A5-4AFE-B5C0-19BA573D28AC Filtro" at bounding box center [364, 34] width 453 height 19
click at [468, 111] on div "Suficiência 07/10" at bounding box center [451, 117] width 37 height 13
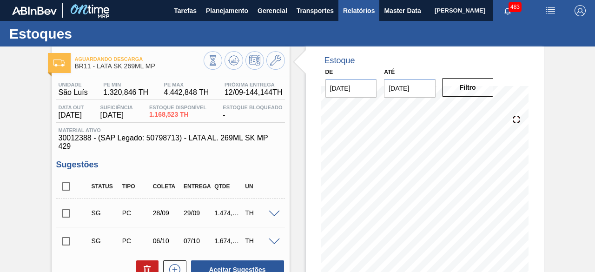
click at [367, 12] on span "Relatórios" at bounding box center [359, 10] width 32 height 11
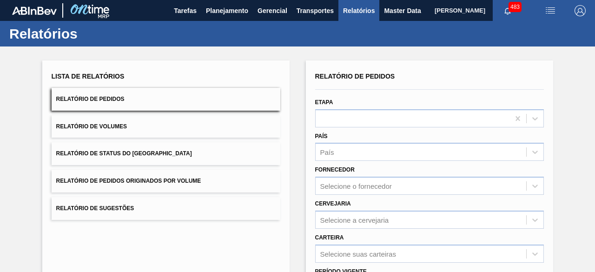
click at [130, 126] on button "Relatório de Volumes" at bounding box center [166, 126] width 229 height 23
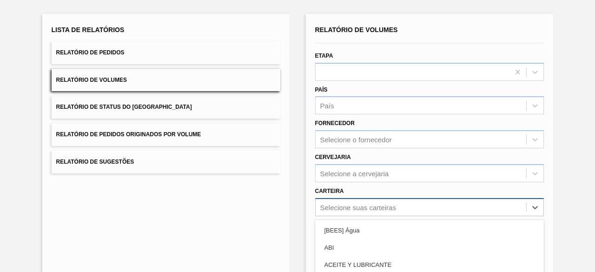
scroll to position [137, 0]
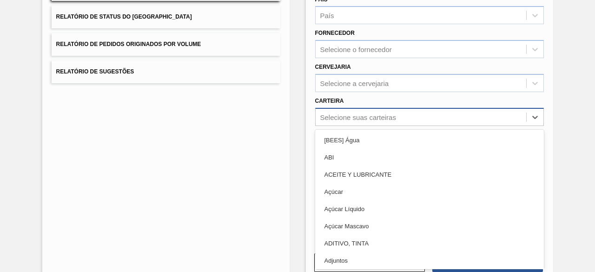
click at [401, 126] on div "option Açúcar Líquido focused, 5 of 101. 101 results available. Use Up and Down…" at bounding box center [429, 117] width 229 height 18
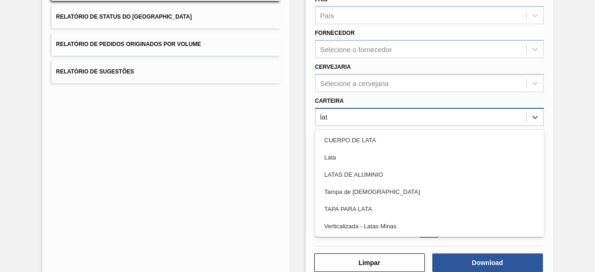
type input "lata"
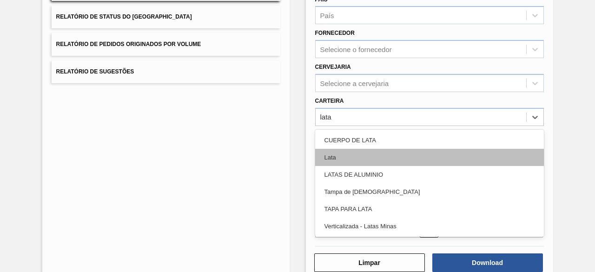
click at [390, 160] on div "Lata" at bounding box center [429, 157] width 229 height 17
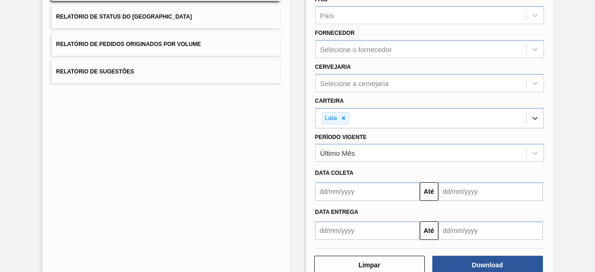
click at [380, 196] on input "text" at bounding box center [367, 191] width 105 height 19
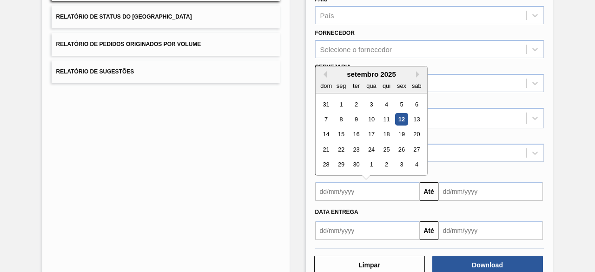
click at [400, 115] on div "12" at bounding box center [401, 119] width 13 height 13
type input "[DATE]"
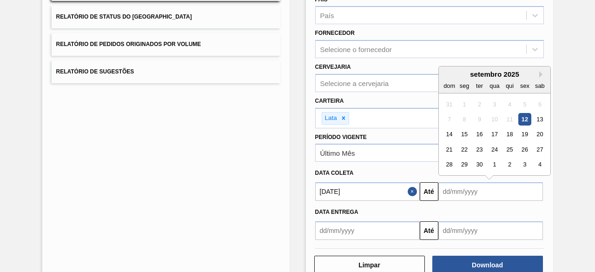
drag, startPoint x: 461, startPoint y: 196, endPoint x: 445, endPoint y: 174, distance: 27.2
click at [461, 196] on input "text" at bounding box center [491, 191] width 105 height 19
click at [480, 133] on div "16" at bounding box center [479, 134] width 13 height 13
type input "[DATE]"
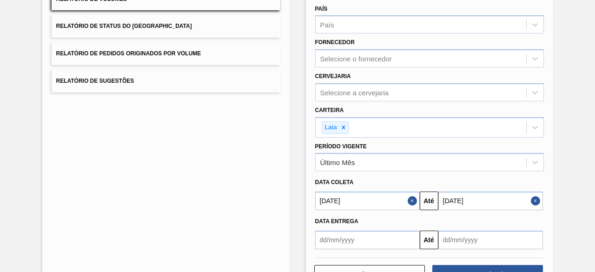
scroll to position [160, 0]
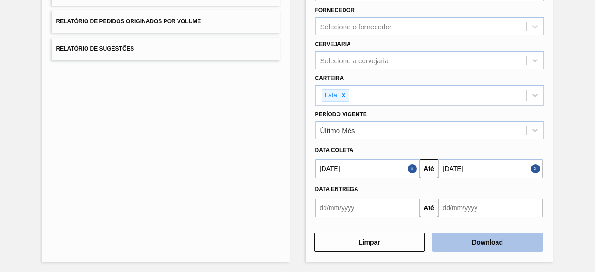
click at [508, 239] on button "Download" at bounding box center [488, 242] width 111 height 19
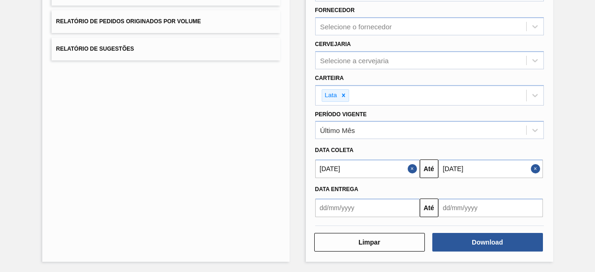
scroll to position [0, 0]
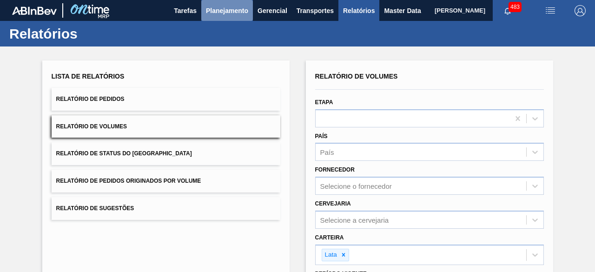
click at [224, 12] on span "Planejamento" at bounding box center [227, 10] width 42 height 11
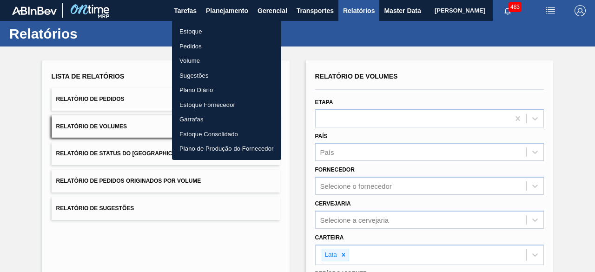
click at [201, 31] on li "Estoque" at bounding box center [226, 31] width 109 height 15
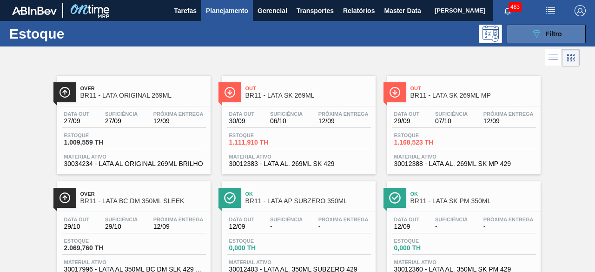
click at [527, 28] on button "089F7B8B-B2A5-4AFE-B5C0-19BA573D28AC Filtro" at bounding box center [546, 34] width 79 height 19
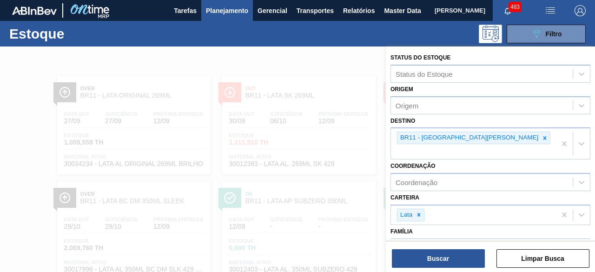
click at [329, 68] on div at bounding box center [297, 183] width 595 height 272
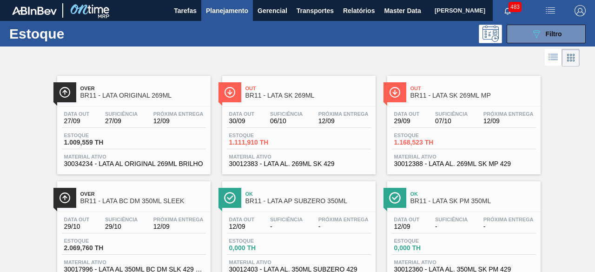
click at [279, 51] on div at bounding box center [290, 58] width 580 height 22
click at [467, 136] on div "Estoque 1.168,523 TH" at bounding box center [464, 141] width 144 height 17
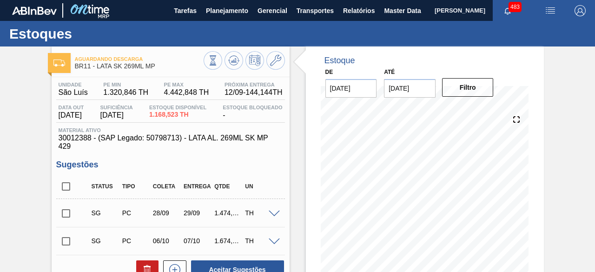
click at [549, 9] on img "button" at bounding box center [550, 10] width 11 height 11
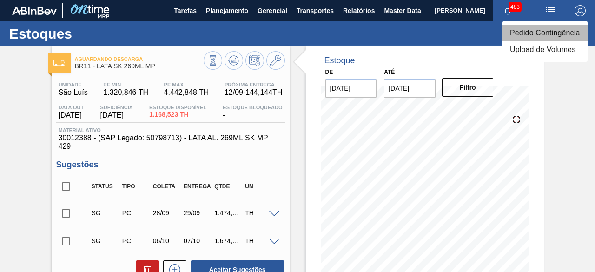
click at [545, 34] on li "Pedido Contingência" at bounding box center [545, 33] width 85 height 17
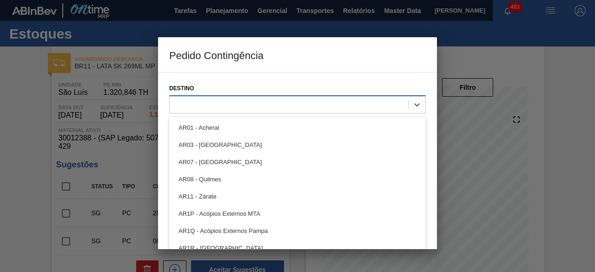
click at [356, 107] on div at bounding box center [289, 104] width 239 height 13
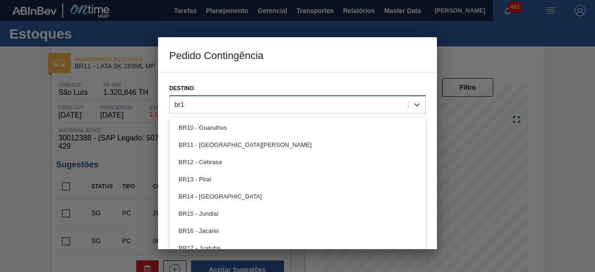
type input "br11"
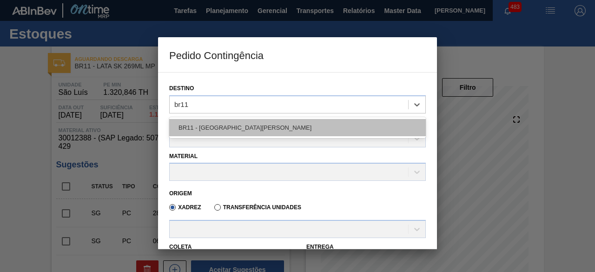
click at [324, 127] on div "BR11 - São Luís" at bounding box center [297, 127] width 257 height 17
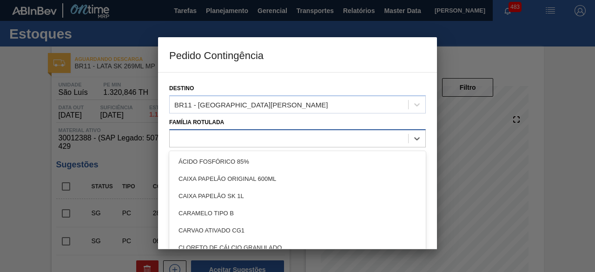
click at [273, 141] on div at bounding box center [289, 138] width 239 height 13
type Rotulada "lata sk"
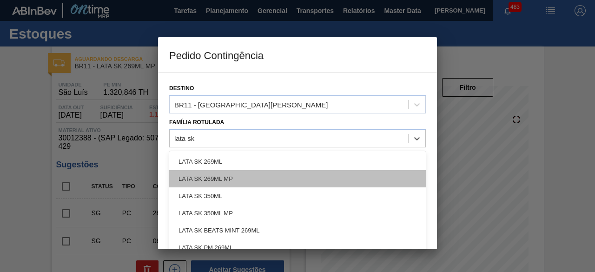
click at [253, 171] on div "LATA SK 269ML MP" at bounding box center [297, 178] width 257 height 17
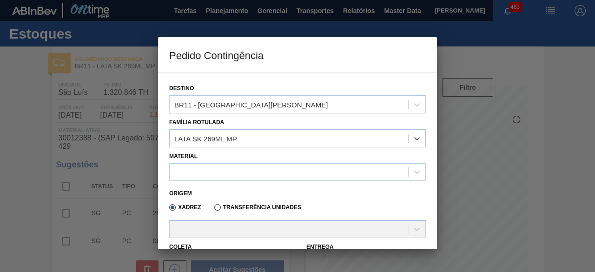
click at [253, 171] on div at bounding box center [289, 172] width 239 height 13
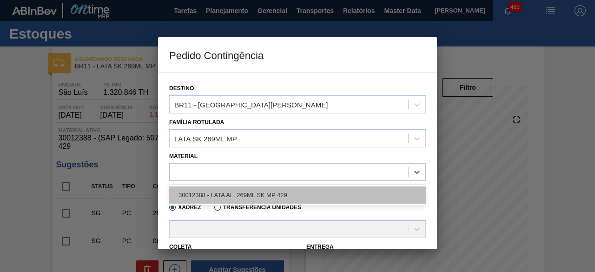
click at [249, 201] on div "30012388 - LATA AL. 269ML SK MP 429" at bounding box center [297, 195] width 257 height 17
type input "11,088"
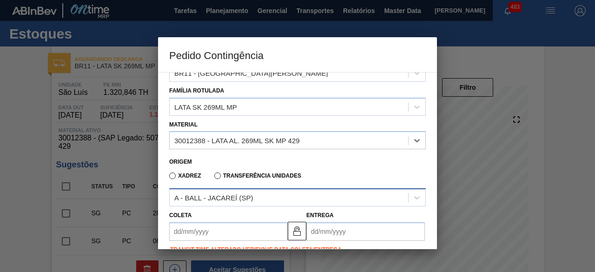
scroll to position [47, 0]
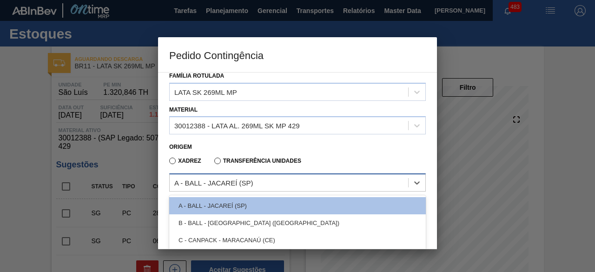
click at [258, 187] on div "A - BALL - JACAREÍ (SP)" at bounding box center [289, 182] width 239 height 13
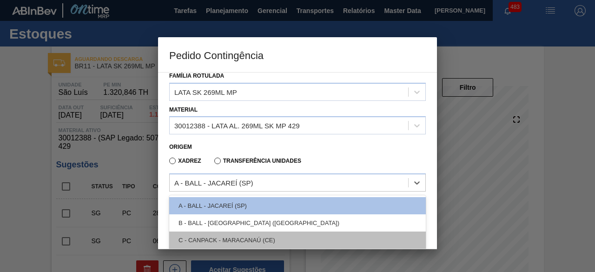
click at [263, 238] on div "C - CANPACK - MARACANAÚ (CE)" at bounding box center [297, 240] width 257 height 17
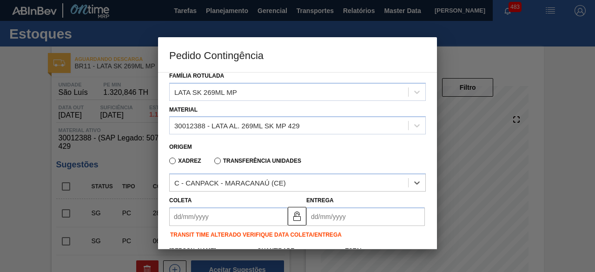
scroll to position [93, 0]
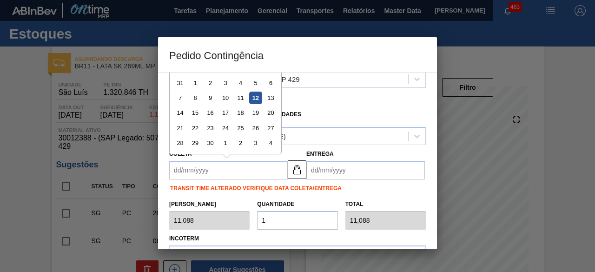
click at [274, 173] on input "Coleta" at bounding box center [228, 170] width 119 height 19
click at [181, 115] on div "14" at bounding box center [180, 113] width 13 height 13
type input "14/09/2025"
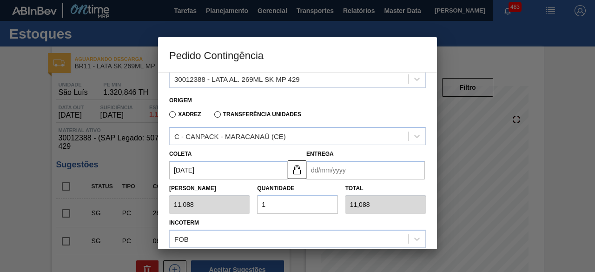
click at [329, 165] on input "Entrega" at bounding box center [366, 170] width 119 height 19
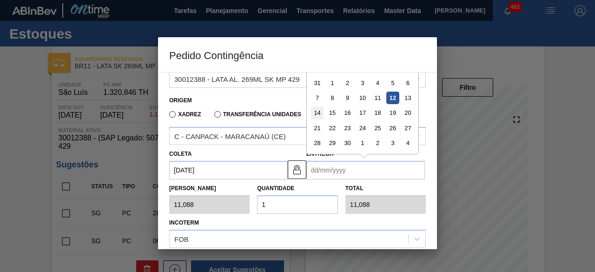
click at [321, 115] on div "14" at bounding box center [317, 113] width 13 height 13
type input "[DATE]"
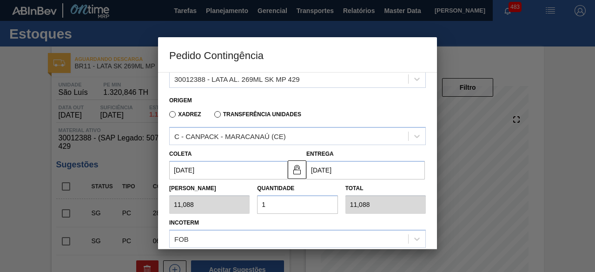
click at [288, 199] on input "1" at bounding box center [297, 204] width 80 height 19
type input "0,000"
type input "2"
type input "22,176"
type input "25"
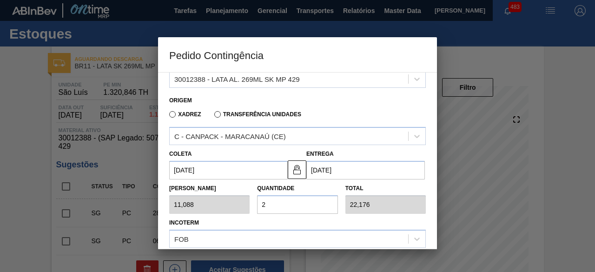
type input "277,200"
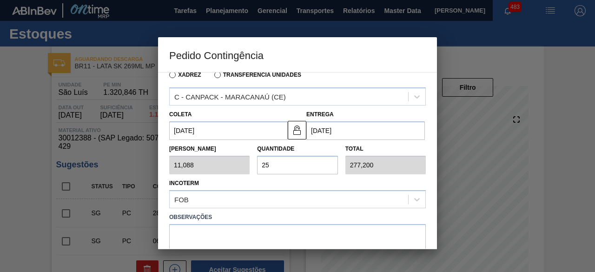
scroll to position [183, 0]
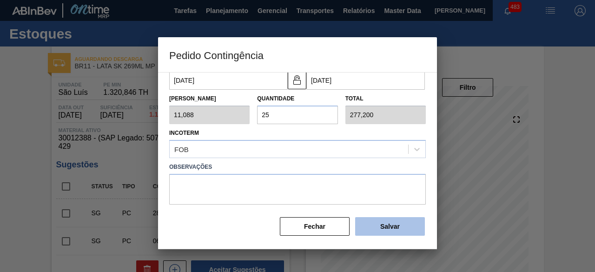
type input "25"
click at [375, 224] on button "Salvar" at bounding box center [390, 226] width 70 height 19
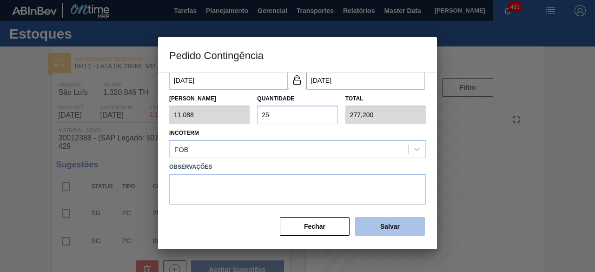
click at [375, 224] on button "Salvar" at bounding box center [390, 226] width 70 height 19
click at [21, 151] on div at bounding box center [297, 136] width 595 height 272
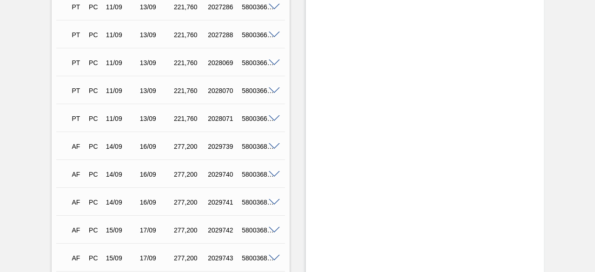
scroll to position [1825, 0]
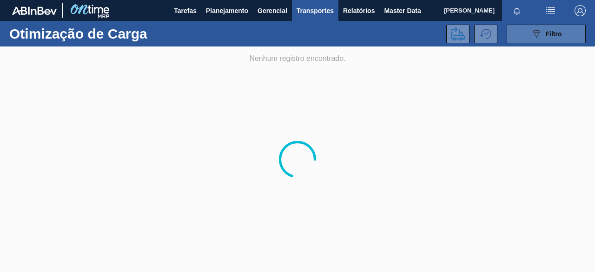
click at [544, 32] on div "089F7B8B-B2A5-4AFE-B5C0-19BA573D28AC Filtro" at bounding box center [546, 33] width 31 height 11
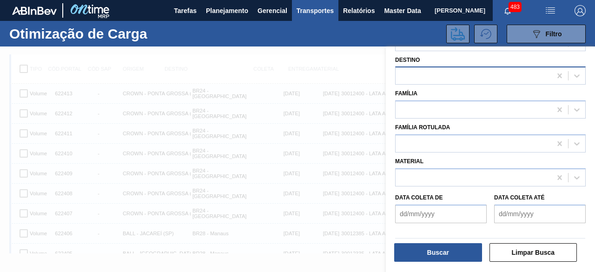
scroll to position [93, 0]
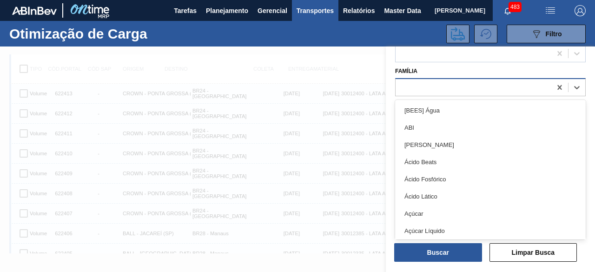
click at [439, 84] on div at bounding box center [474, 87] width 156 height 13
type input "lata"
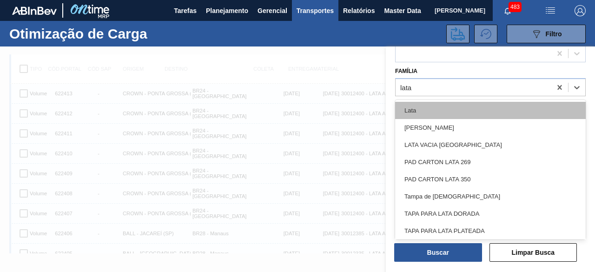
click at [432, 107] on div "Lata" at bounding box center [490, 110] width 191 height 17
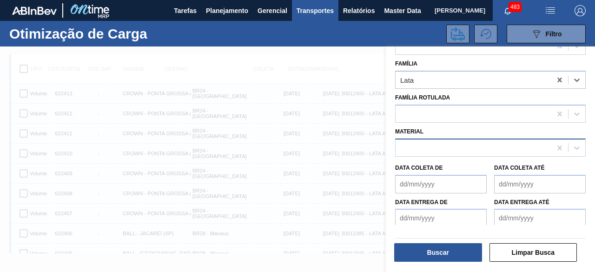
scroll to position [103, 0]
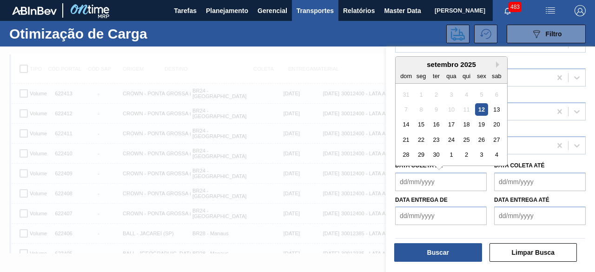
click at [448, 185] on de "Data coleta de" at bounding box center [441, 182] width 92 height 19
click at [486, 107] on div "12" at bounding box center [481, 109] width 13 height 13
type de "[DATE]"
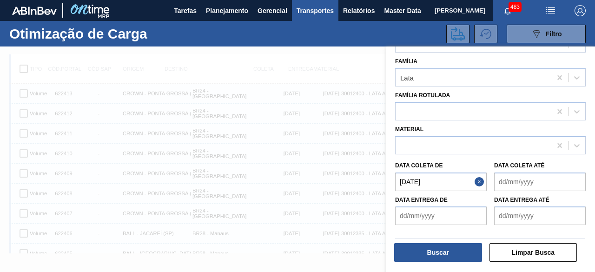
click at [525, 185] on até "Data coleta até" at bounding box center [540, 182] width 92 height 19
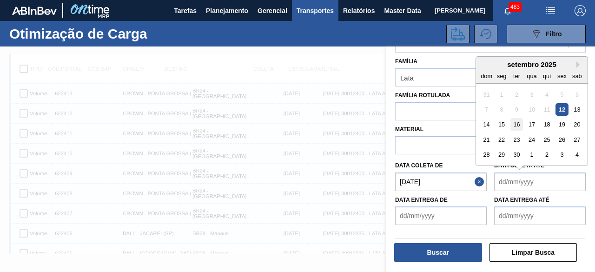
click at [516, 121] on div "16" at bounding box center [517, 124] width 13 height 13
type até "[DATE]"
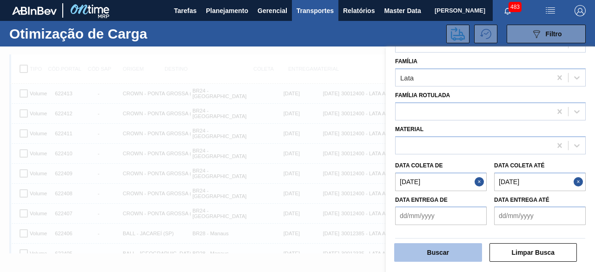
click at [460, 254] on button "Buscar" at bounding box center [438, 252] width 88 height 19
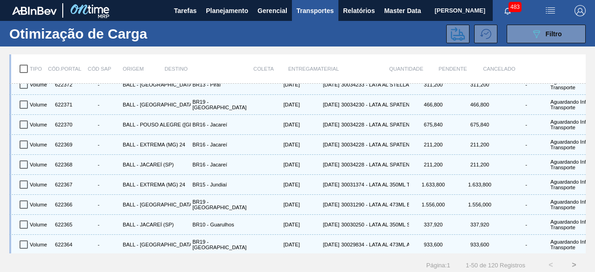
scroll to position [12, 0]
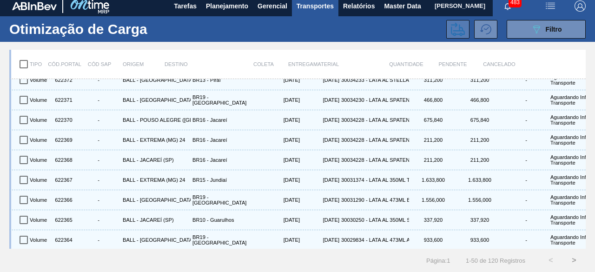
click at [455, 23] on icon at bounding box center [458, 28] width 14 height 13
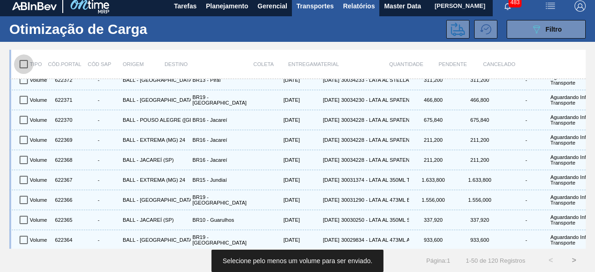
drag, startPoint x: 21, startPoint y: 58, endPoint x: 346, endPoint y: 4, distance: 328.7
click at [23, 58] on input "checkbox" at bounding box center [24, 64] width 20 height 20
checkbox input "true"
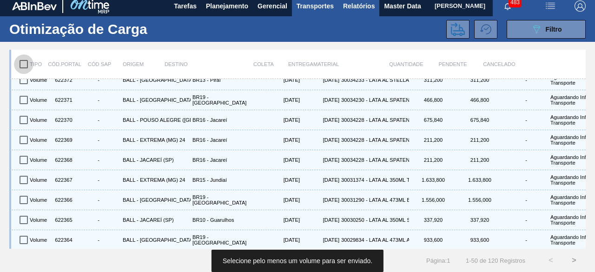
checkbox input "true"
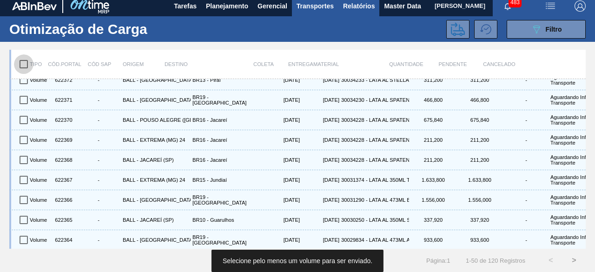
checkbox input "true"
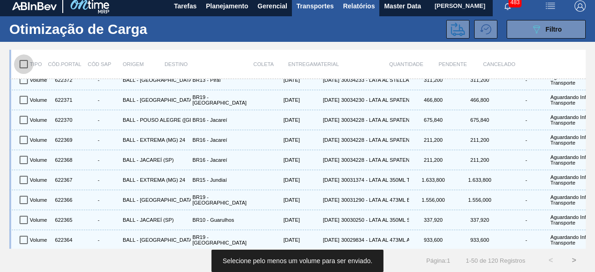
checkbox input "true"
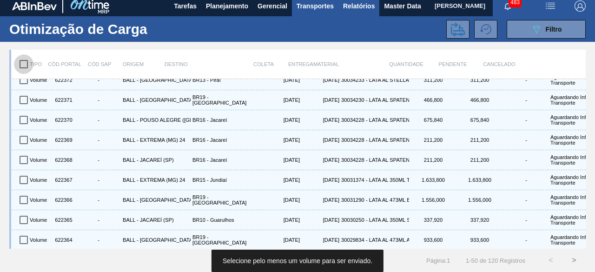
checkbox input "true"
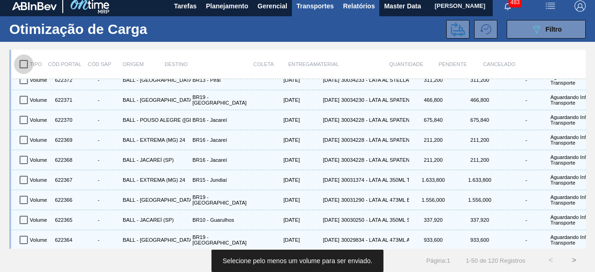
checkbox input "true"
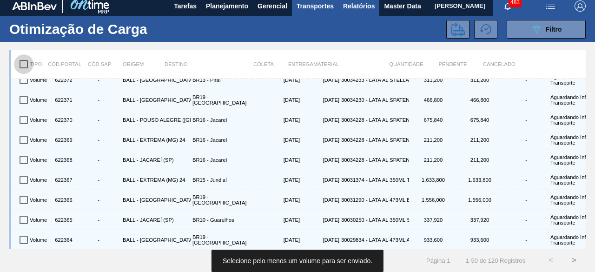
checkbox input "true"
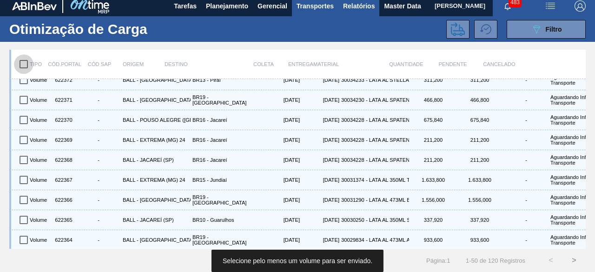
checkbox input "true"
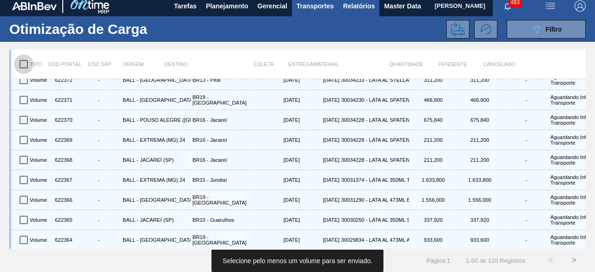
checkbox input "true"
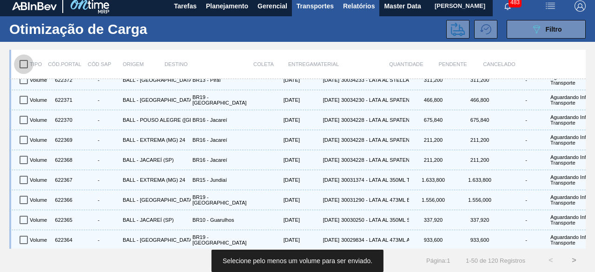
checkbox input "true"
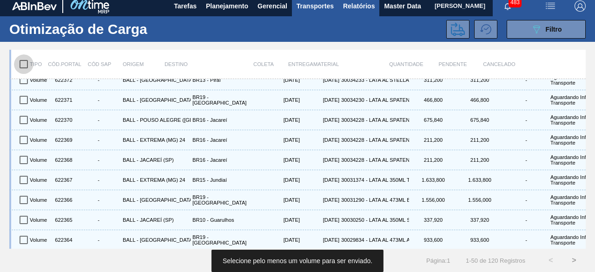
checkbox input "true"
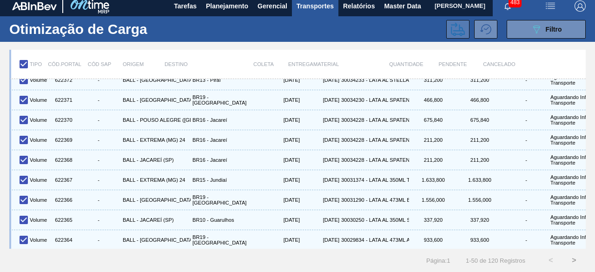
click at [452, 25] on icon at bounding box center [458, 29] width 14 height 14
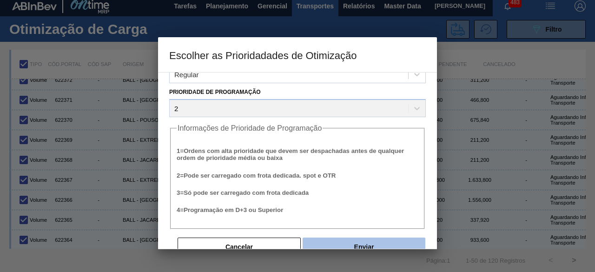
scroll to position [35, 0]
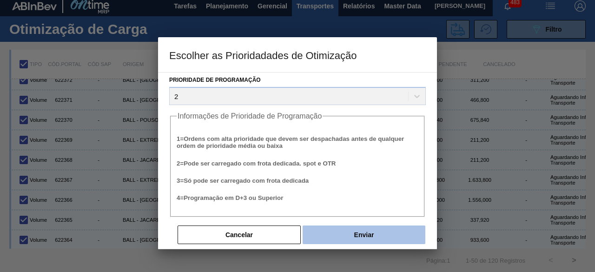
click at [368, 234] on button "Enviar" at bounding box center [364, 235] width 123 height 19
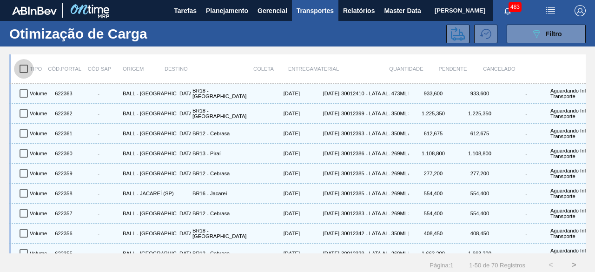
click at [26, 67] on input "checkbox" at bounding box center [24, 69] width 20 height 20
checkbox input "true"
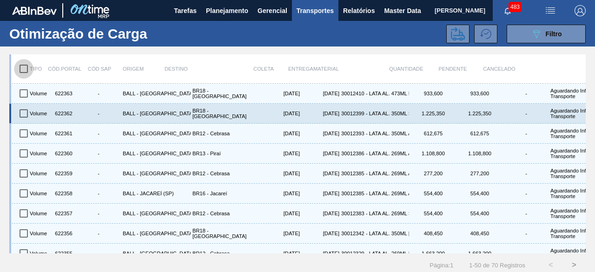
checkbox input "true"
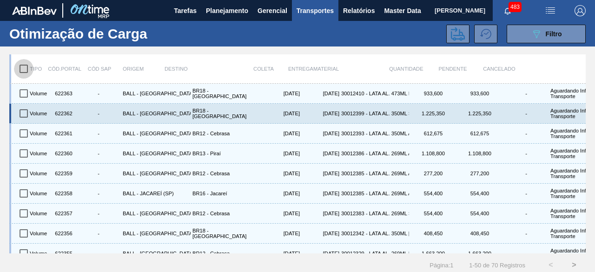
checkbox input "true"
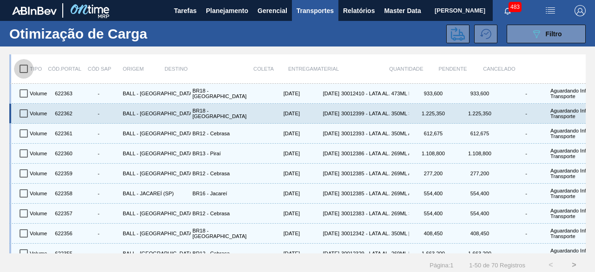
checkbox input "true"
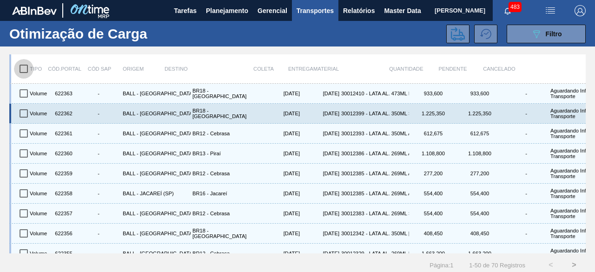
checkbox input "true"
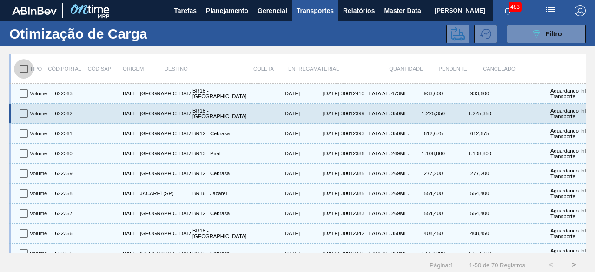
checkbox input "true"
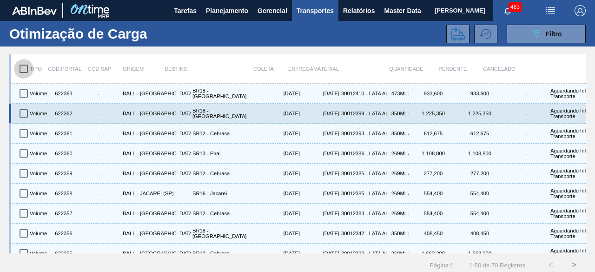
checkbox input "true"
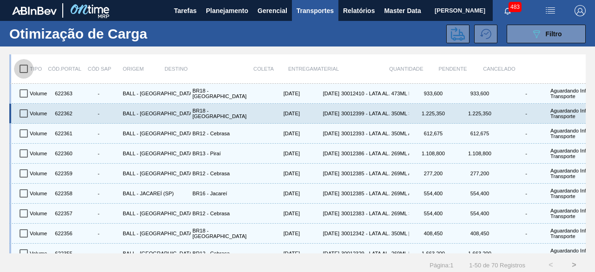
checkbox input "true"
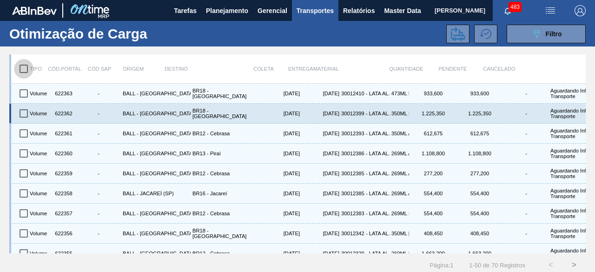
checkbox input "true"
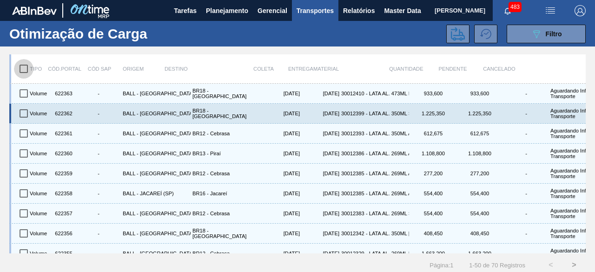
checkbox input "true"
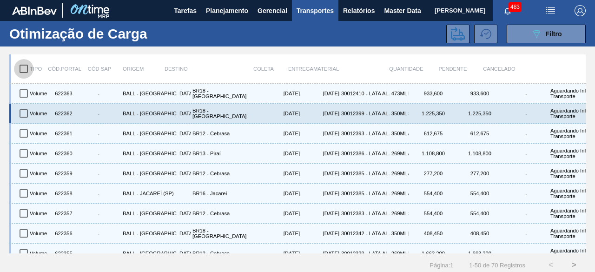
checkbox input "true"
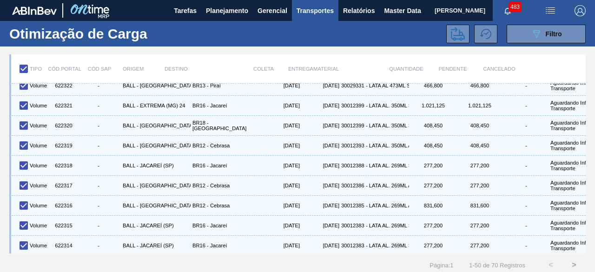
scroll to position [829, 0]
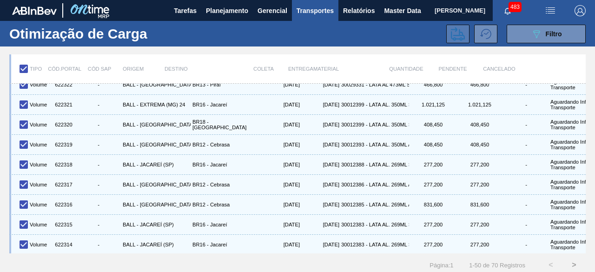
click at [459, 27] on icon at bounding box center [458, 34] width 14 height 14
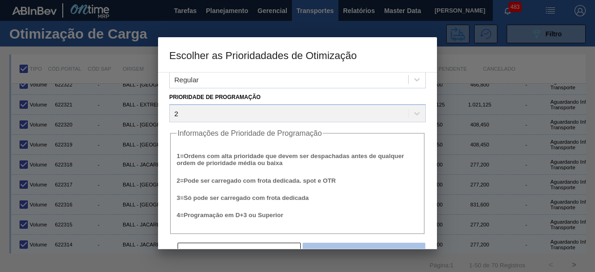
scroll to position [35, 0]
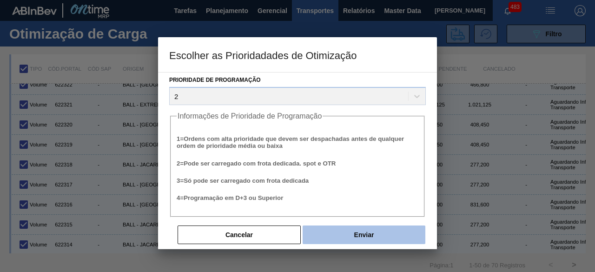
click at [367, 236] on button "Enviar" at bounding box center [364, 235] width 123 height 19
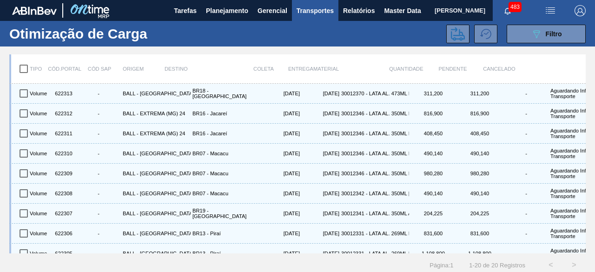
click at [23, 71] on input "checkbox" at bounding box center [24, 69] width 20 height 20
checkbox input "true"
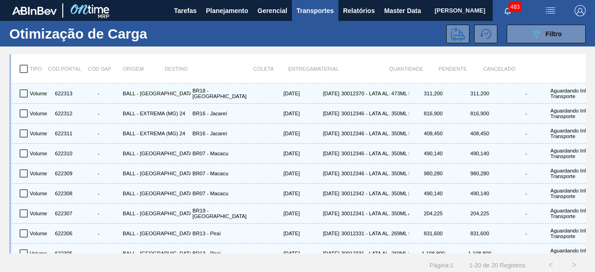
checkbox input "true"
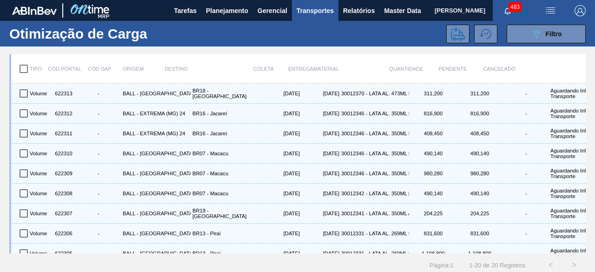
checkbox input "true"
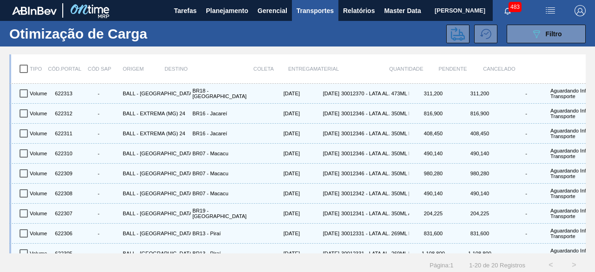
checkbox input "true"
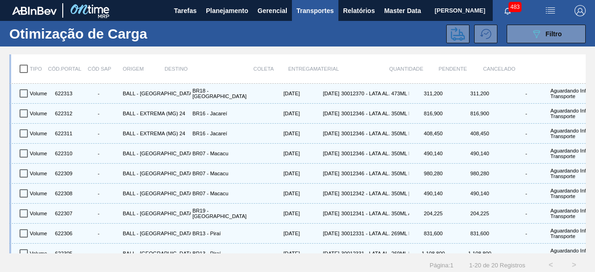
checkbox input "true"
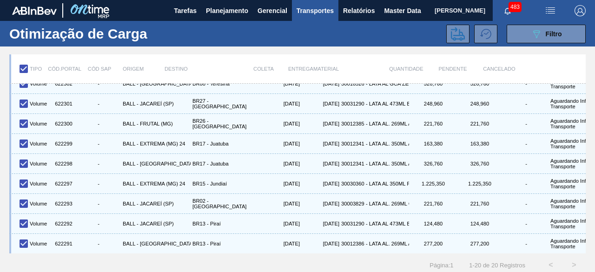
scroll to position [233, 0]
click at [453, 33] on icon at bounding box center [458, 34] width 14 height 14
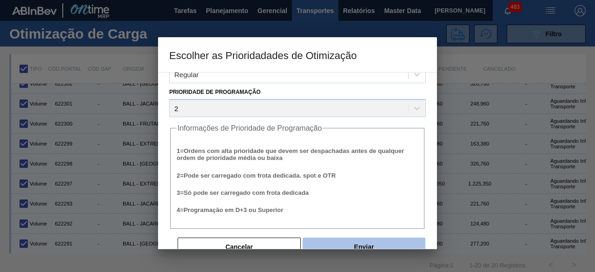
scroll to position [35, 0]
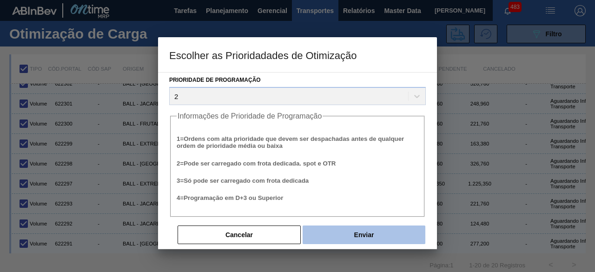
click at [405, 239] on button "Enviar" at bounding box center [364, 235] width 123 height 19
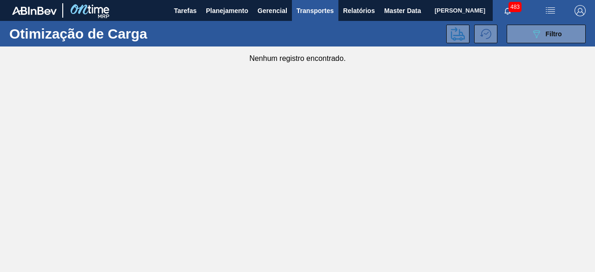
click at [550, 10] on img "button" at bounding box center [550, 10] width 11 height 11
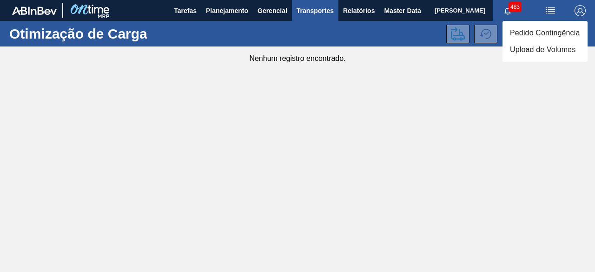
drag, startPoint x: 458, startPoint y: 81, endPoint x: 490, endPoint y: 58, distance: 39.6
click at [459, 81] on div at bounding box center [297, 136] width 595 height 272
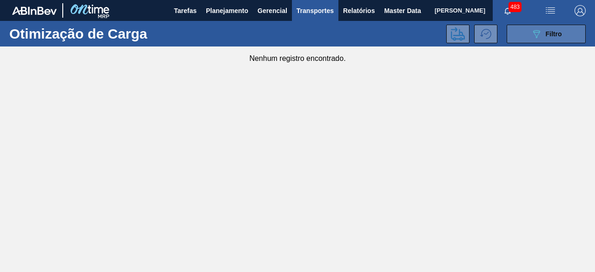
click at [519, 33] on button "089F7B8B-B2A5-4AFE-B5C0-19BA573D28AC Filtro" at bounding box center [546, 34] width 79 height 19
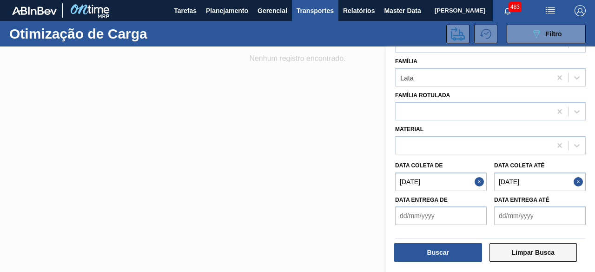
click at [530, 255] on button "Limpar Busca" at bounding box center [534, 252] width 88 height 19
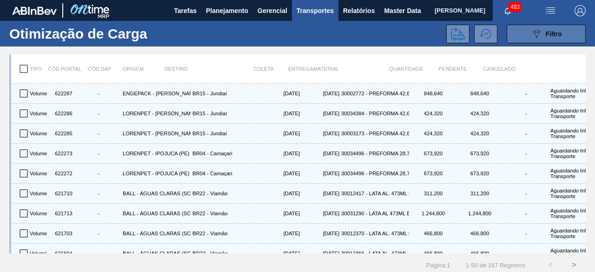
click at [532, 36] on icon "089F7B8B-B2A5-4AFE-B5C0-19BA573D28AC" at bounding box center [536, 33] width 11 height 11
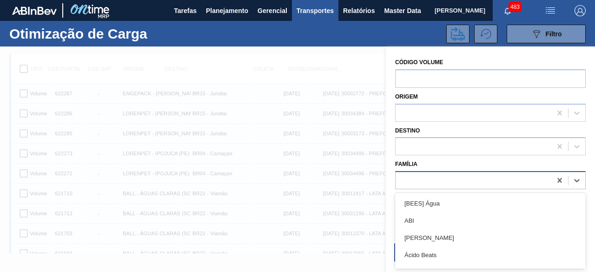
scroll to position [12, 0]
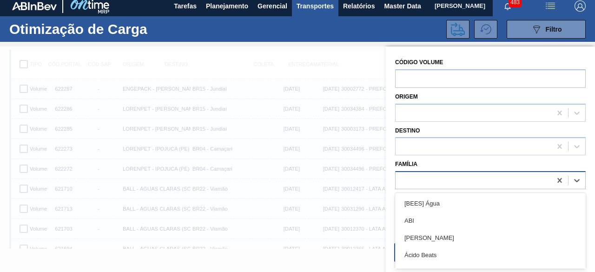
click at [453, 174] on div at bounding box center [474, 180] width 156 height 13
type input "lata"
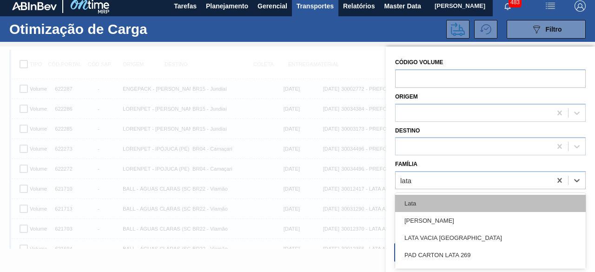
click at [450, 195] on div "Lata" at bounding box center [490, 203] width 191 height 17
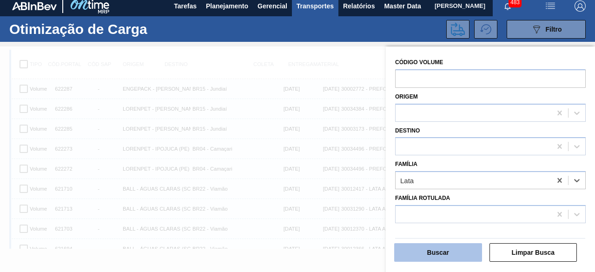
click at [467, 251] on button "Buscar" at bounding box center [438, 252] width 88 height 19
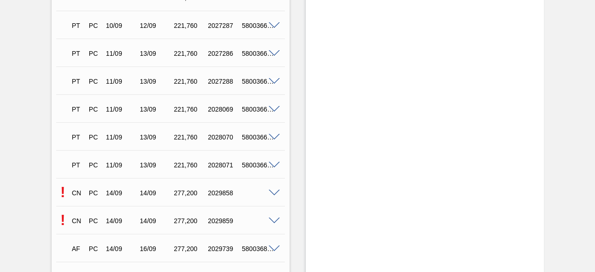
scroll to position [1768, 0]
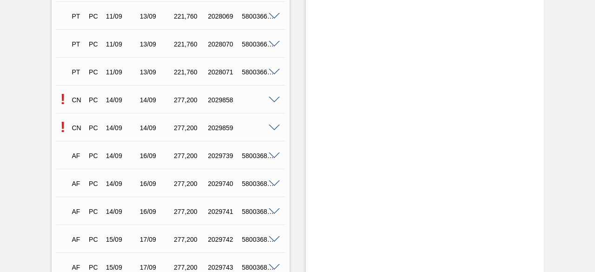
click at [273, 133] on div "! CN PC 14/09 14/09 277,[PHONE_NUMBER]" at bounding box center [170, 126] width 229 height 23
click at [274, 131] on span at bounding box center [274, 128] width 11 height 7
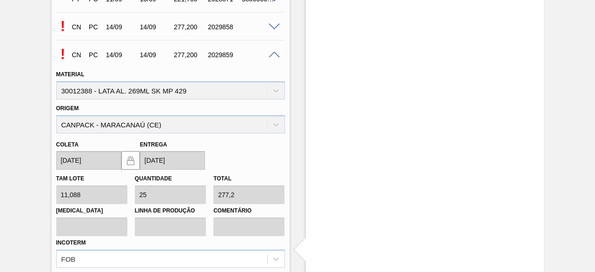
scroll to position [1907, 0]
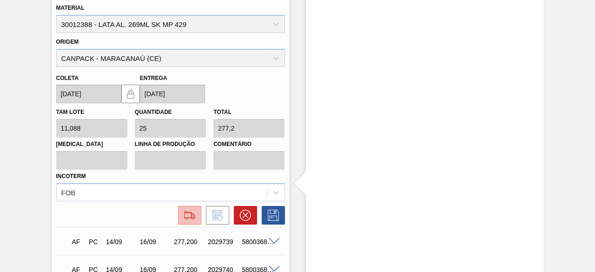
click at [193, 215] on img at bounding box center [189, 215] width 15 height 11
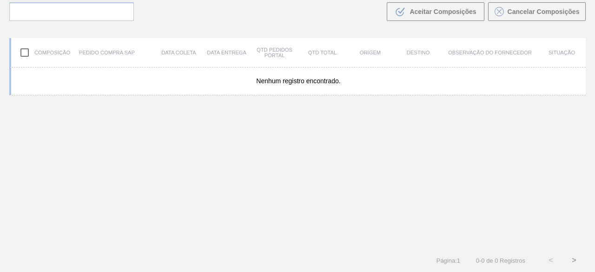
scroll to position [67, 0]
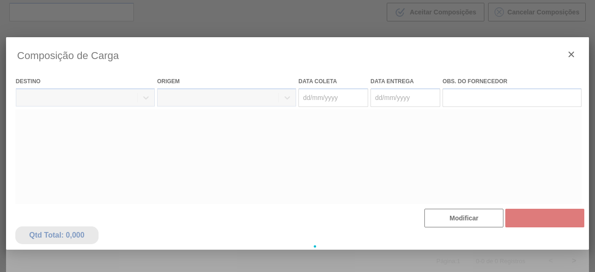
type coleta "[DATE]"
type entrega "[DATE]"
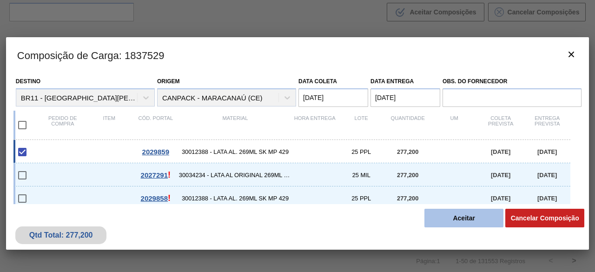
click at [460, 217] on button "Aceitar" at bounding box center [464, 218] width 79 height 19
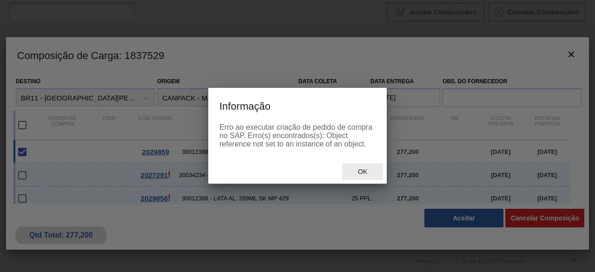
click at [361, 170] on span "Ok" at bounding box center [363, 171] width 24 height 7
